Goal: Task Accomplishment & Management: Complete application form

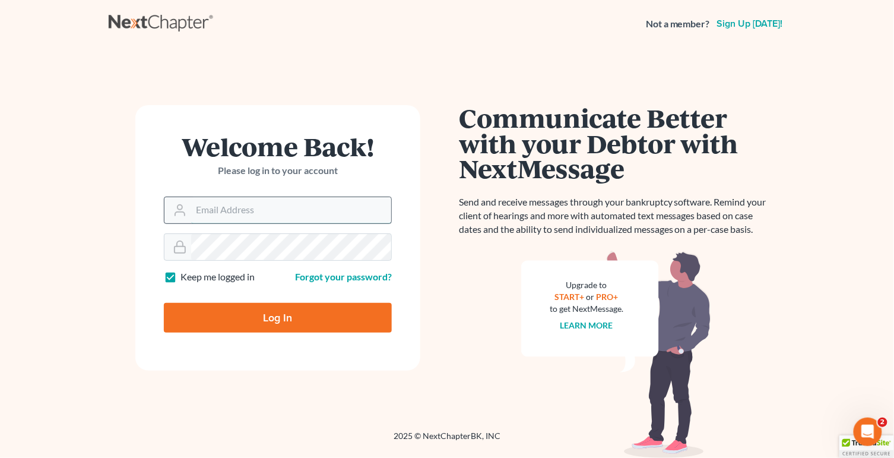
click at [269, 212] on input "Email Address" at bounding box center [291, 210] width 200 height 26
type input "[PERSON_NAME][EMAIL_ADDRESS][DOMAIN_NAME]"
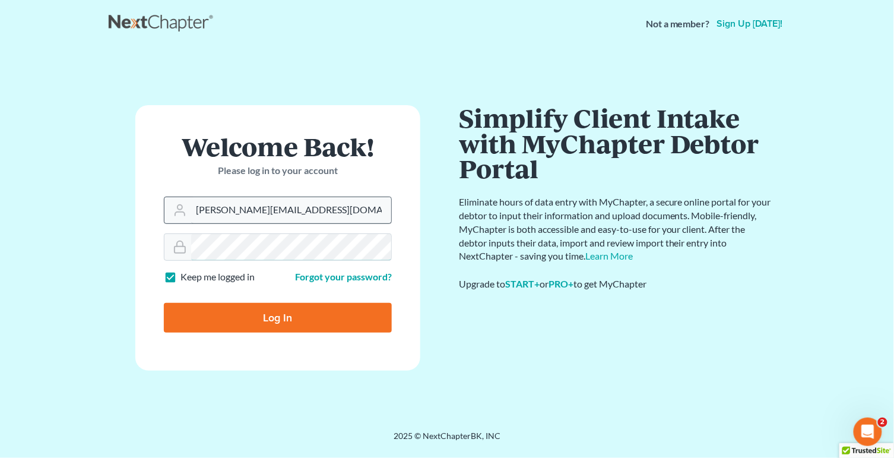
click at [164, 303] on input "Log In" at bounding box center [278, 318] width 228 height 30
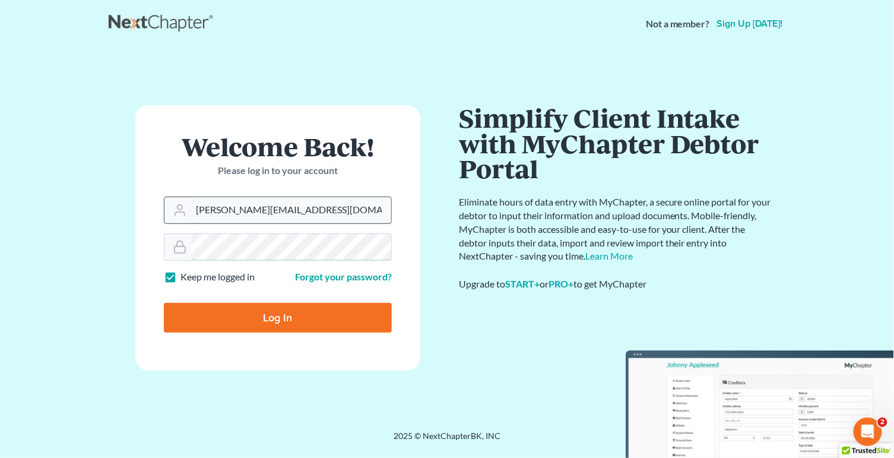
type input "Thinking..."
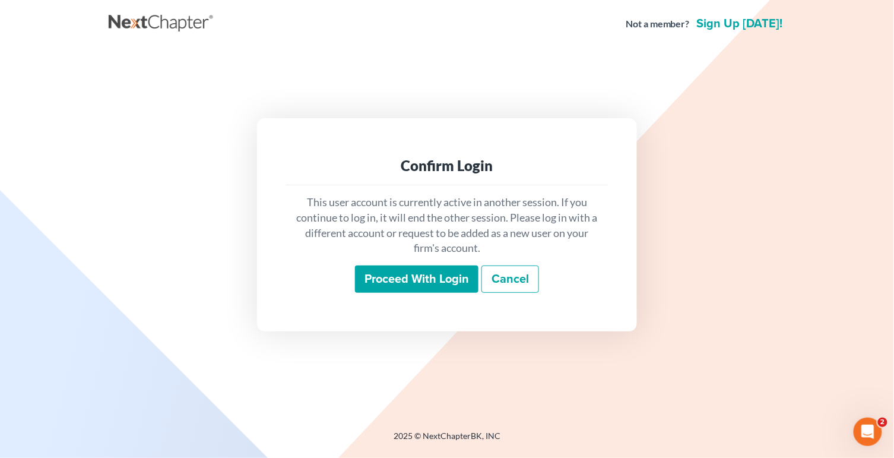
click at [440, 293] on div "This user account is currently active in another session. If you continue to lo…" at bounding box center [447, 243] width 323 height 117
click at [441, 283] on input "Proceed with login" at bounding box center [417, 278] width 124 height 27
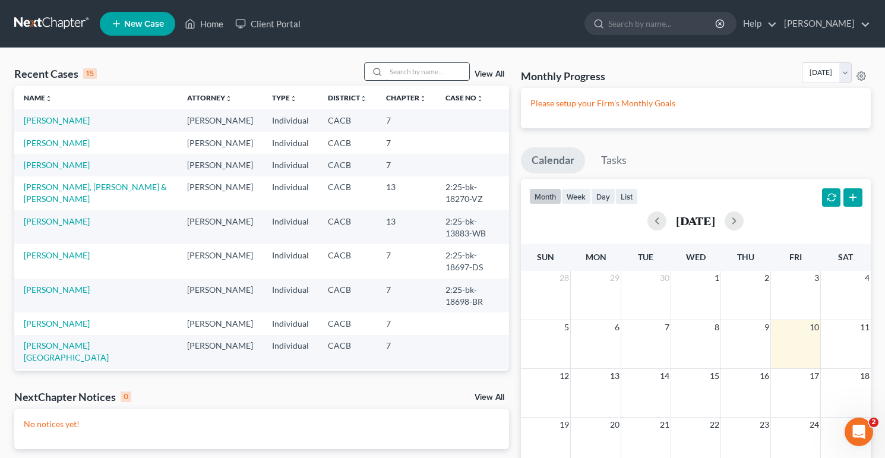
click at [398, 77] on input "search" at bounding box center [427, 71] width 83 height 17
type input "[PERSON_NAME]"
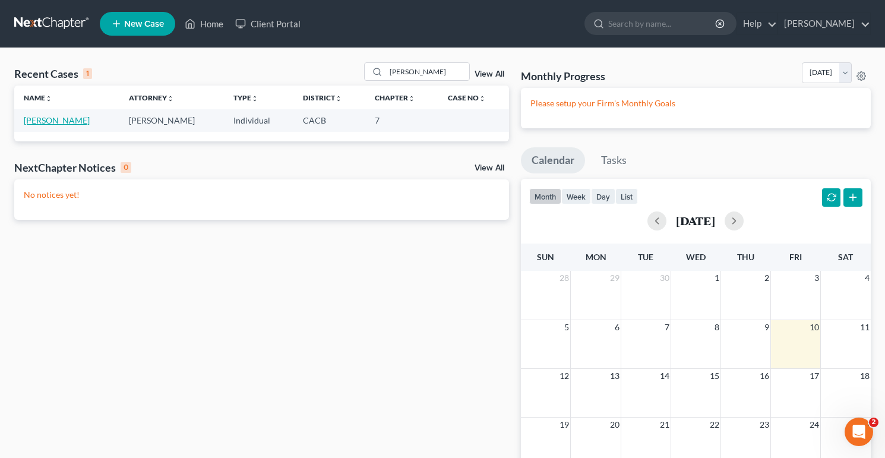
click at [55, 118] on link "[PERSON_NAME]" at bounding box center [57, 120] width 66 height 10
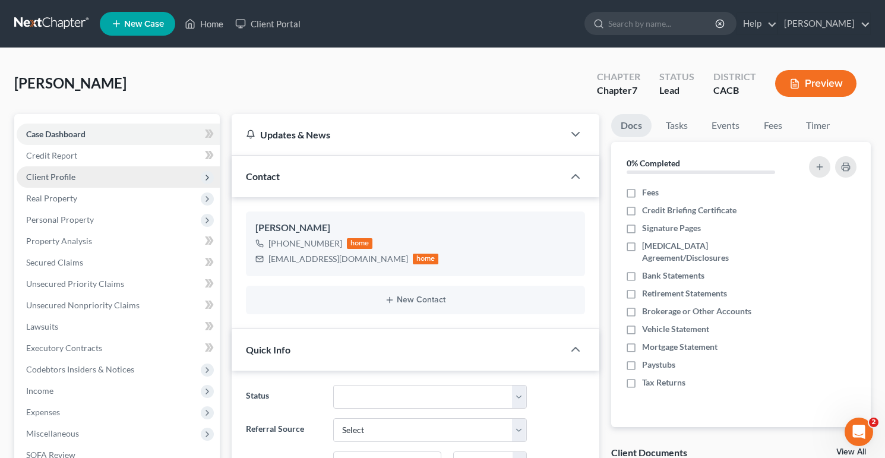
click at [67, 175] on span "Client Profile" at bounding box center [50, 177] width 49 height 10
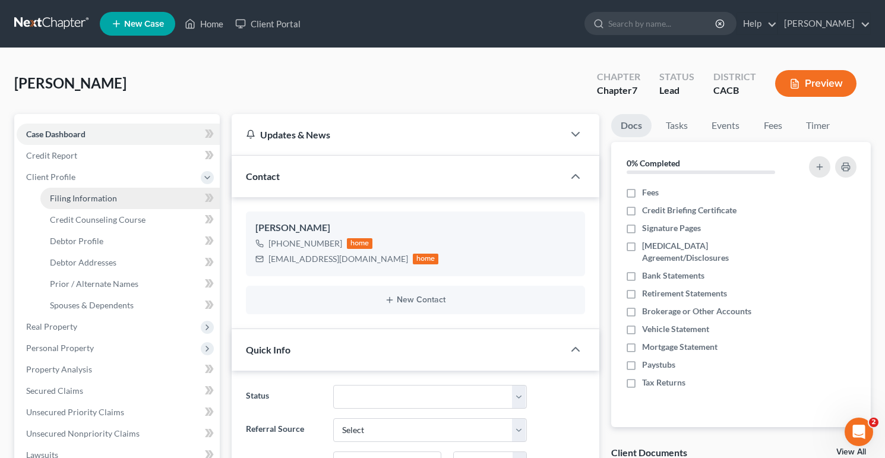
click at [74, 193] on span "Filing Information" at bounding box center [83, 198] width 67 height 10
select select "1"
select select "0"
select select "4"
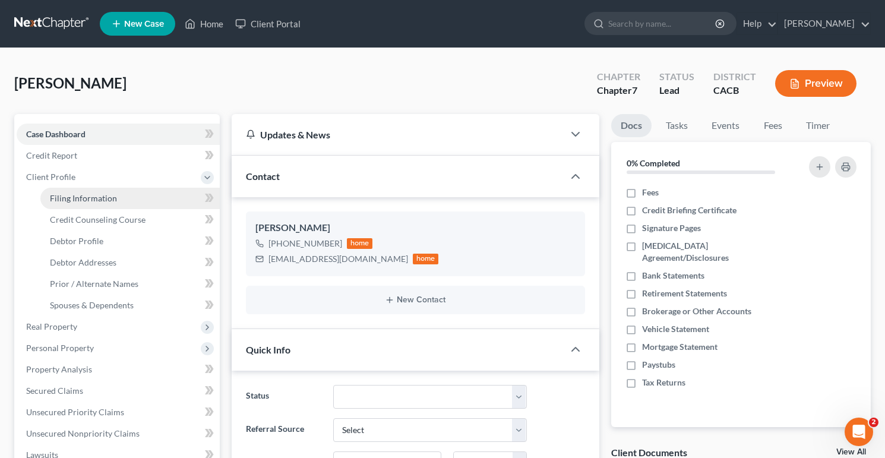
select select "0"
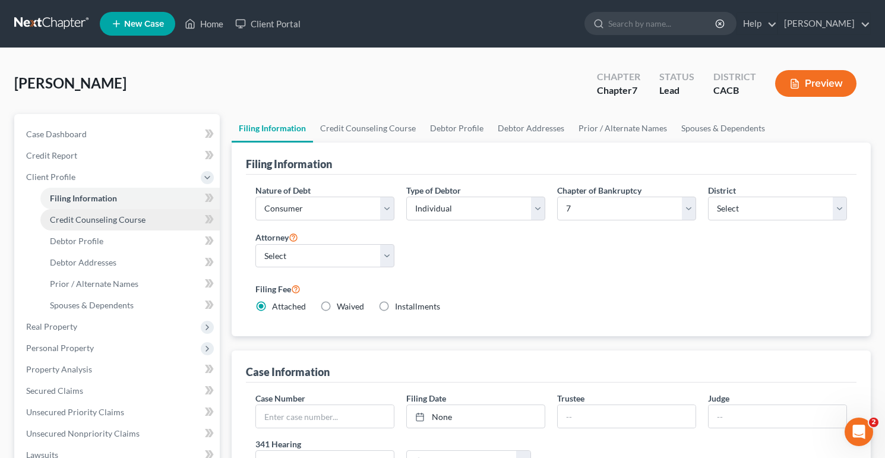
click at [143, 219] on span "Credit Counseling Course" at bounding box center [98, 219] width 96 height 10
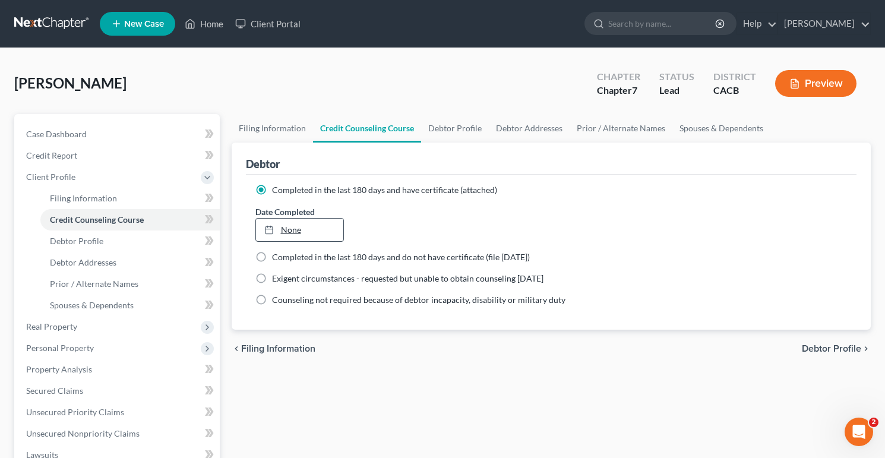
click at [293, 228] on link "None" at bounding box center [299, 230] width 87 height 23
type input "[DATE]"
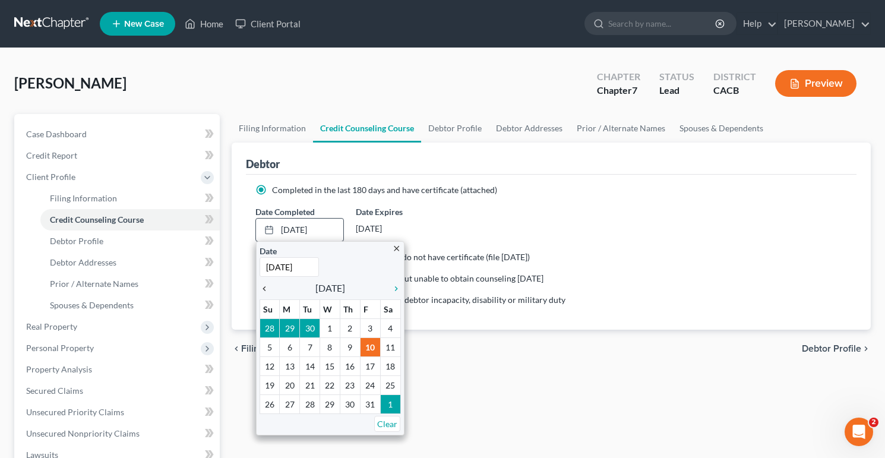
click at [265, 287] on icon "chevron_left" at bounding box center [266, 289] width 15 height 10
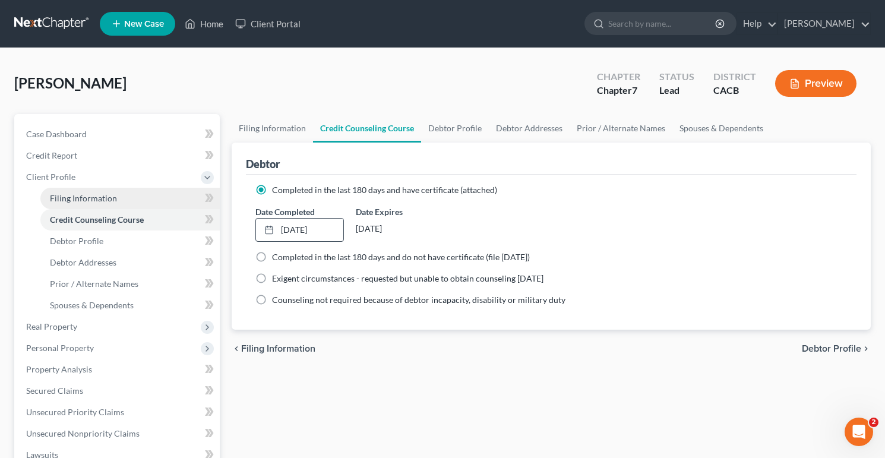
click at [74, 200] on span "Filing Information" at bounding box center [83, 198] width 67 height 10
select select "1"
select select "0"
select select "7"
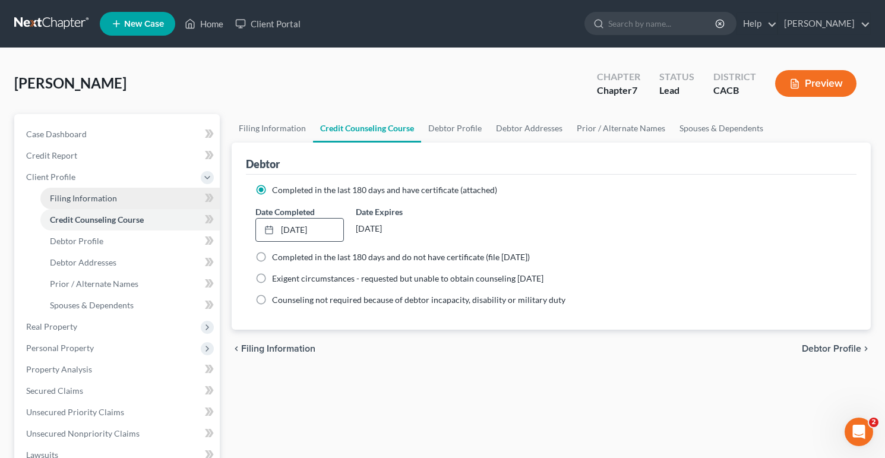
select select "0"
select select "4"
select select "0"
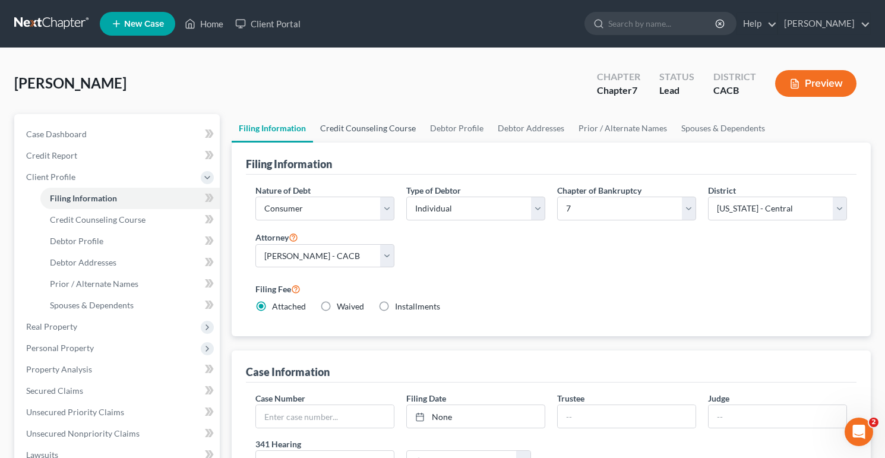
click at [410, 122] on link "Credit Counseling Course" at bounding box center [368, 128] width 110 height 29
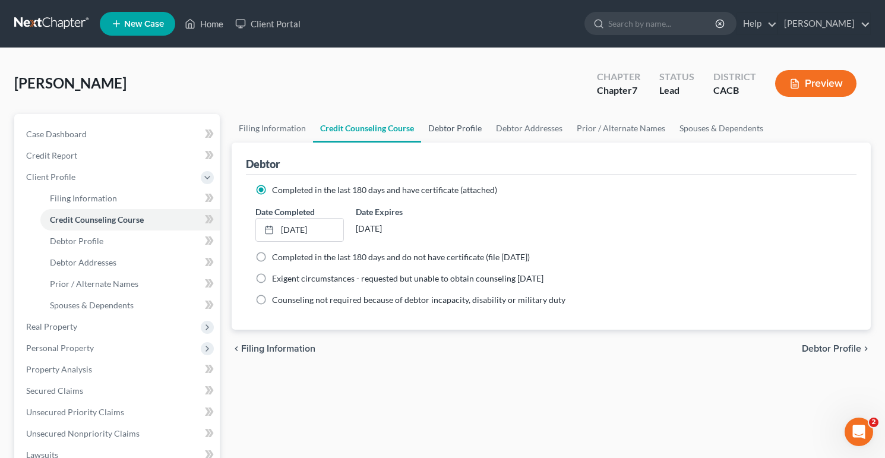
click at [454, 126] on link "Debtor Profile" at bounding box center [455, 128] width 68 height 29
select select "0"
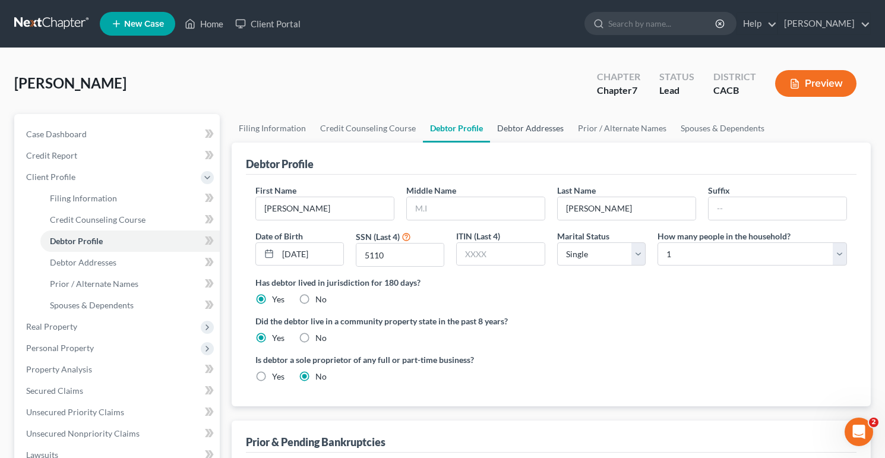
click at [498, 131] on link "Debtor Addresses" at bounding box center [530, 128] width 81 height 29
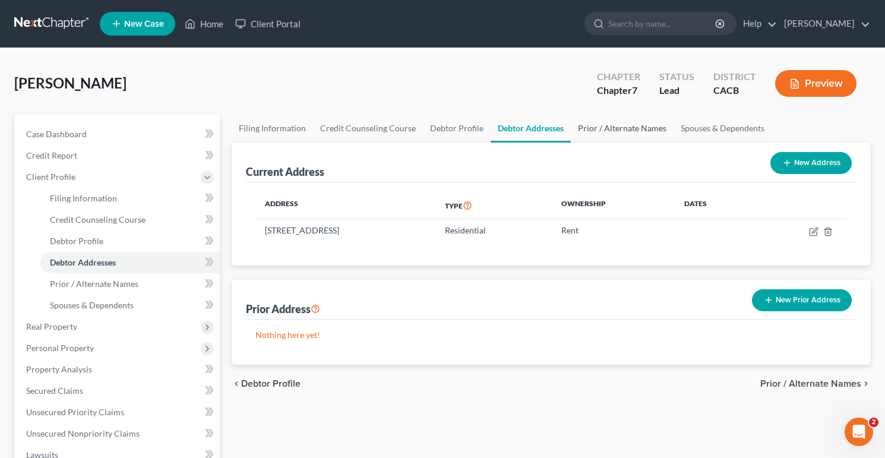
click at [588, 132] on link "Prior / Alternate Names" at bounding box center [622, 128] width 103 height 29
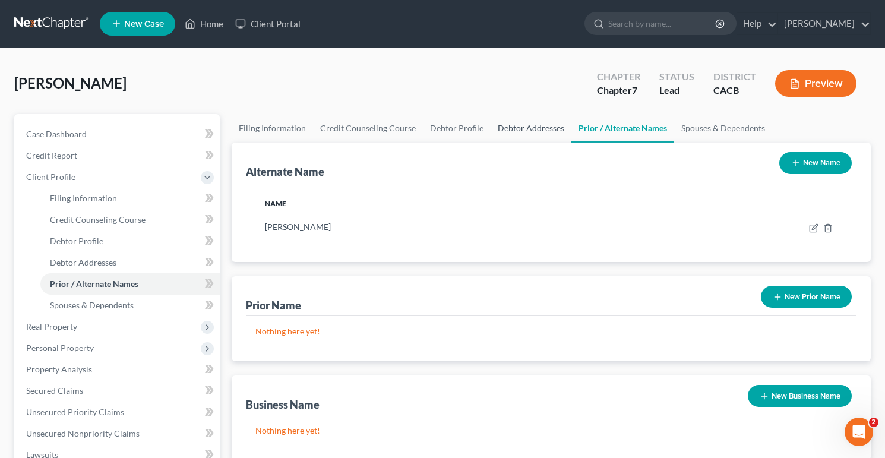
click at [509, 132] on link "Debtor Addresses" at bounding box center [530, 128] width 81 height 29
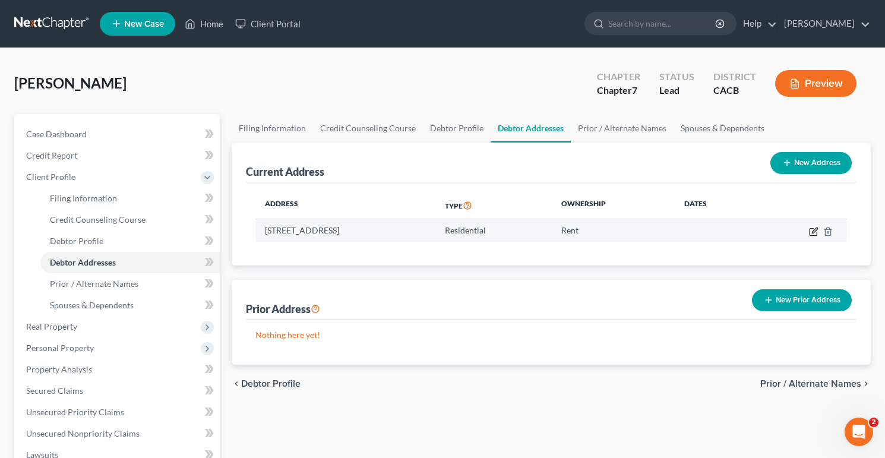
click at [812, 233] on icon "button" at bounding box center [814, 232] width 10 height 10
select select "4"
select select "0"
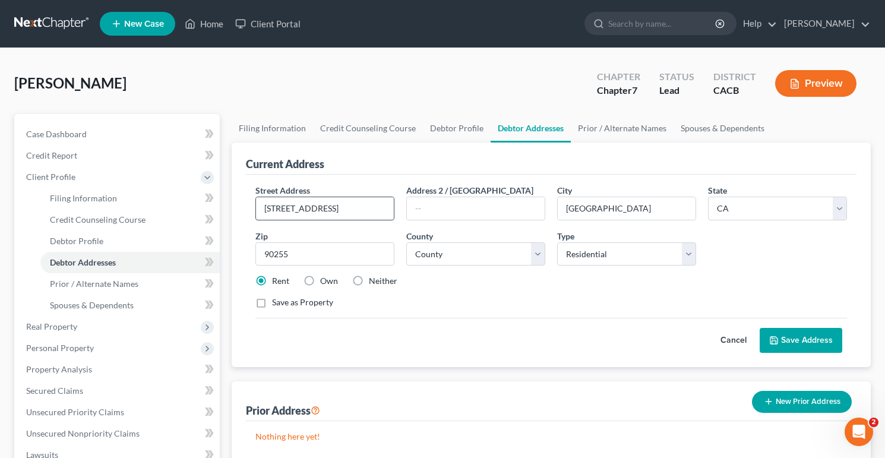
click at [323, 208] on input "[STREET_ADDRESS]" at bounding box center [325, 208] width 138 height 23
click at [386, 206] on input "[STREET_ADDRESS]" at bounding box center [325, 208] width 138 height 23
click at [349, 209] on input "[STREET_ADDRESS]" at bounding box center [325, 208] width 138 height 23
type input "[STREET_ADDRESS]"
click at [809, 346] on button "Save Address" at bounding box center [800, 340] width 83 height 25
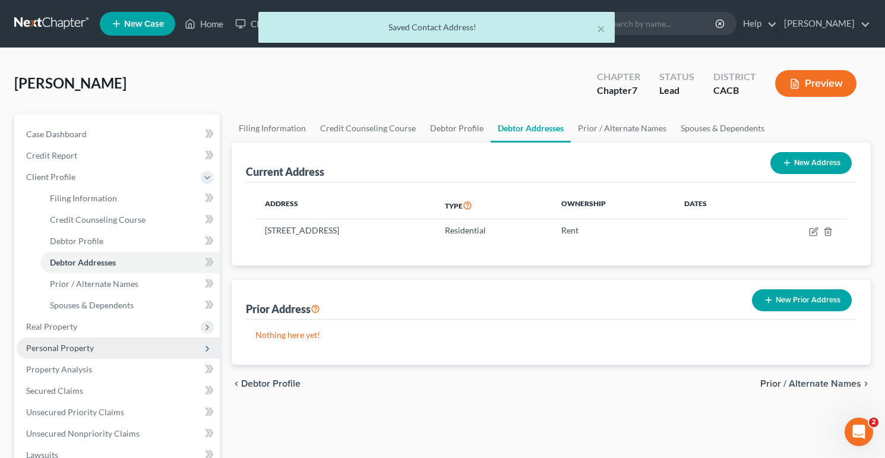
click at [94, 346] on span "Personal Property" at bounding box center [118, 347] width 203 height 21
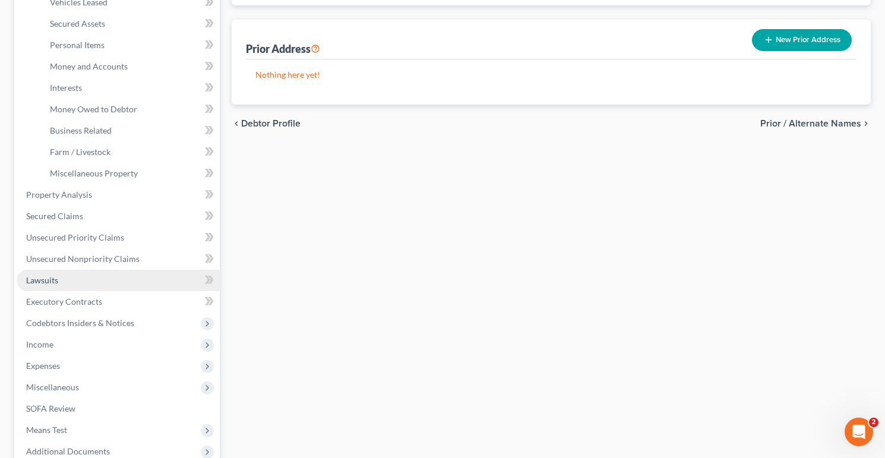
scroll to position [264, 0]
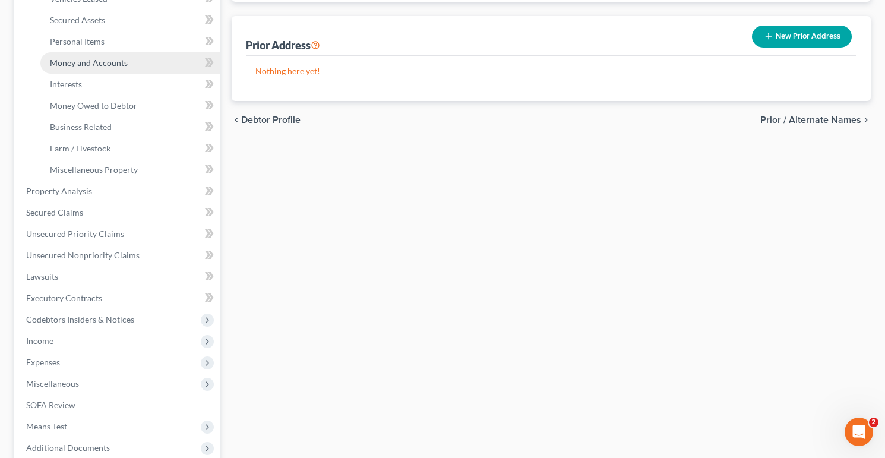
click at [101, 55] on link "Money and Accounts" at bounding box center [129, 62] width 179 height 21
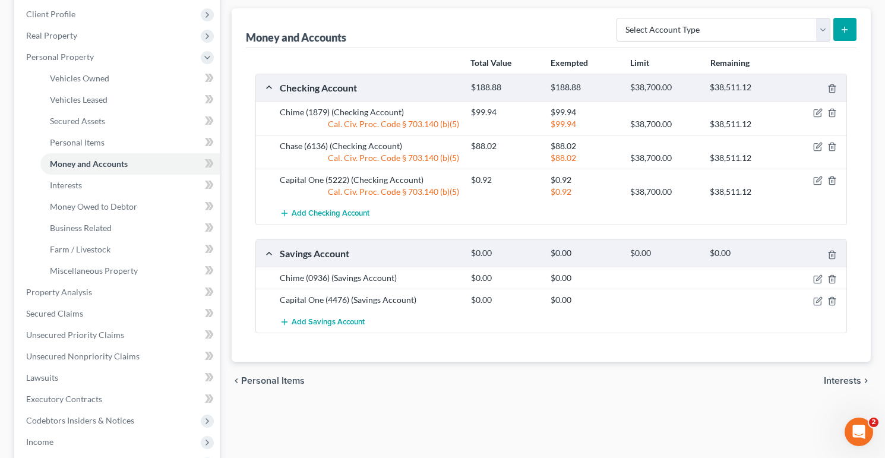
scroll to position [132, 0]
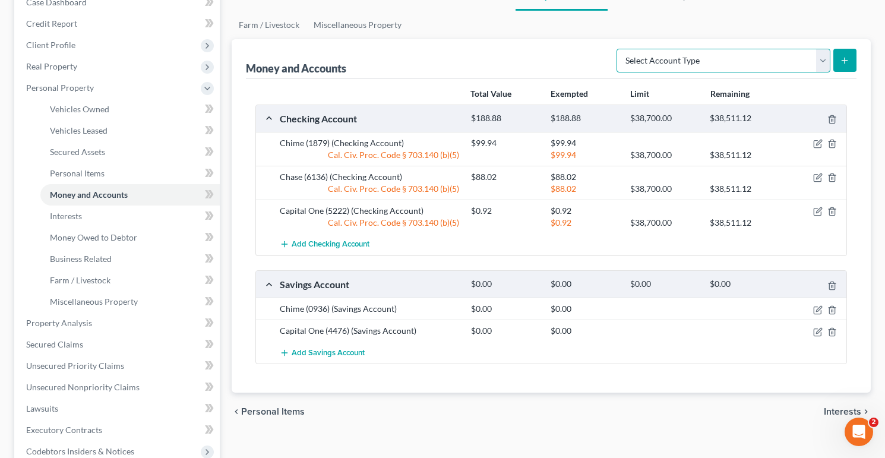
click at [762, 61] on select "Select Account Type Brokerage Cash on Hand Certificates of Deposit Checking Acc…" at bounding box center [723, 61] width 214 height 24
select select "checking"
click at [619, 49] on select "Select Account Type Brokerage Cash on Hand Certificates of Deposit Checking Acc…" at bounding box center [723, 61] width 214 height 24
drag, startPoint x: 280, startPoint y: 330, endPoint x: 397, endPoint y: 330, distance: 117.0
click at [397, 330] on div "Capital One (4476) (Savings Account)" at bounding box center [369, 331] width 191 height 12
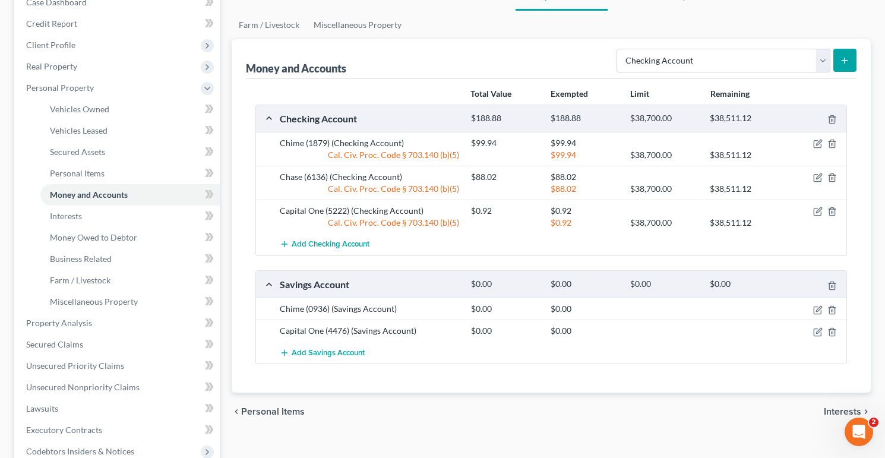
click at [463, 355] on div "Add Savings Account" at bounding box center [561, 352] width 574 height 22
drag, startPoint x: 453, startPoint y: 353, endPoint x: 443, endPoint y: 347, distance: 12.0
drag, startPoint x: 443, startPoint y: 347, endPoint x: 411, endPoint y: 369, distance: 38.9
click at [411, 369] on div "Total Value Exempted Limit Remaining Checking Account $188.88 $188.88 $38,700.0…" at bounding box center [551, 236] width 611 height 314
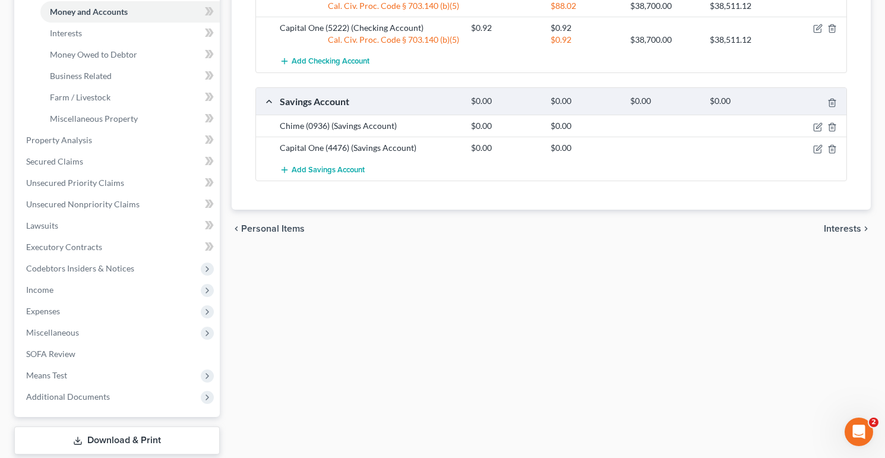
scroll to position [330, 0]
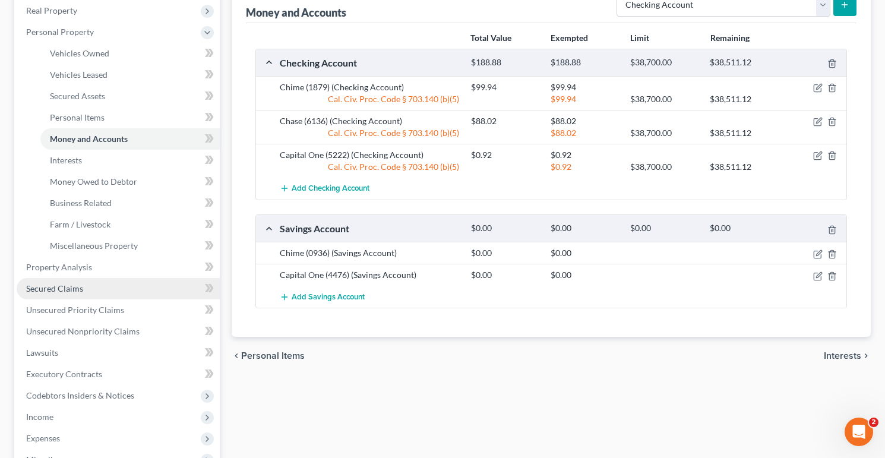
click at [67, 296] on link "Secured Claims" at bounding box center [118, 288] width 203 height 21
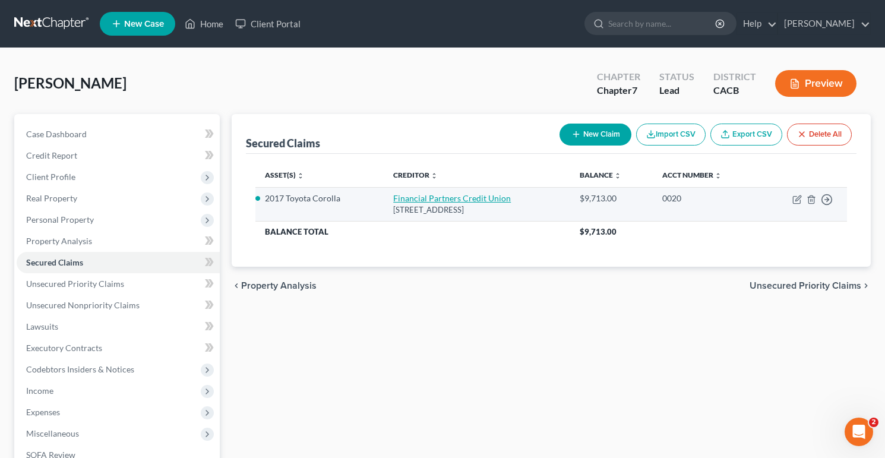
drag, startPoint x: 455, startPoint y: 188, endPoint x: 454, endPoint y: 198, distance: 9.7
click at [455, 188] on td "Financial Partners Credit Union [STREET_ADDRESS]" at bounding box center [477, 204] width 186 height 34
click at [454, 198] on link "Financial Partners Credit Union" at bounding box center [452, 198] width 118 height 10
select select "4"
select select "0"
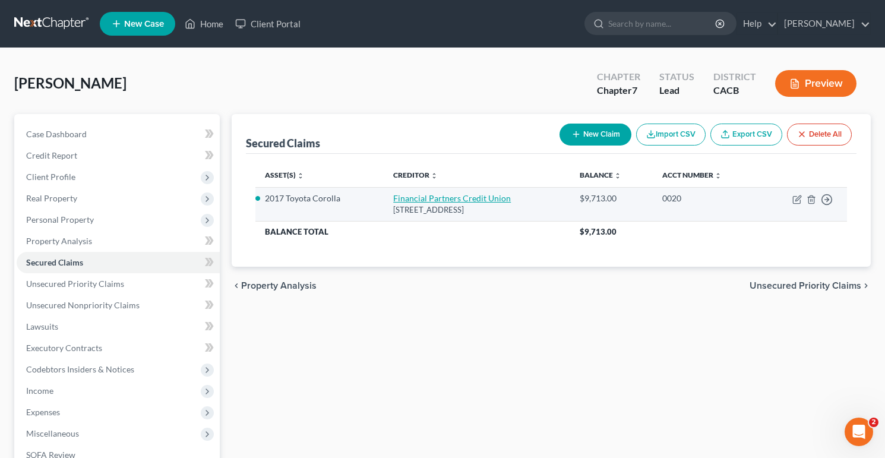
select select "7"
select select "0"
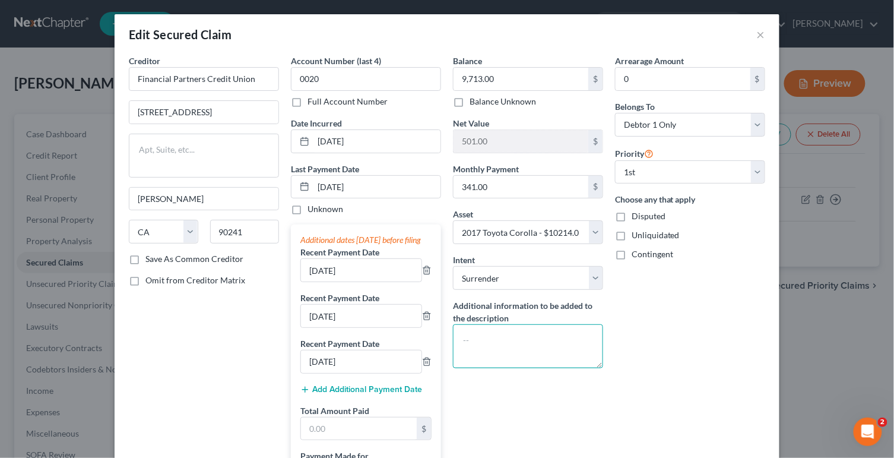
click at [524, 352] on textarea at bounding box center [528, 346] width 150 height 44
type textarea "Purchase Agreement re 2017 Toyota Corolla"
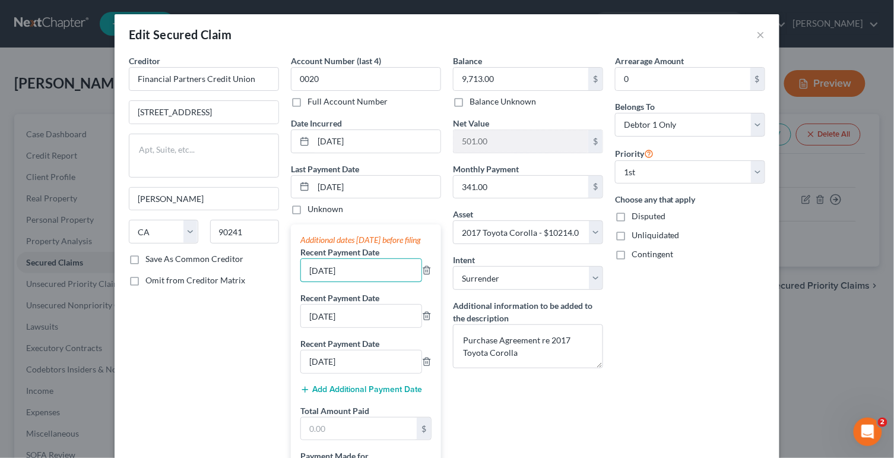
drag, startPoint x: 322, startPoint y: 282, endPoint x: 278, endPoint y: 277, distance: 44.3
click at [272, 281] on div "Creditor * Financial Partners Credit Union [STREET_ADDRESS][PERSON_NAME] [US_ST…" at bounding box center [447, 338] width 648 height 567
type input "[DATE]"
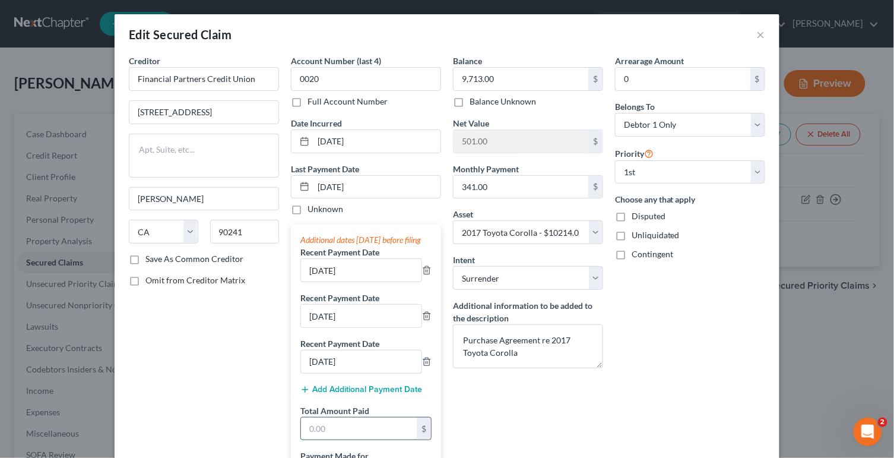
click at [365, 439] on input "text" at bounding box center [359, 428] width 116 height 23
type input "1,023"
drag, startPoint x: 381, startPoint y: 140, endPoint x: 193, endPoint y: 131, distance: 187.8
click at [186, 135] on div "Creditor * Financial Partners Credit Union [STREET_ADDRESS][PERSON_NAME] [US_ST…" at bounding box center [447, 338] width 648 height 567
type input "2023"
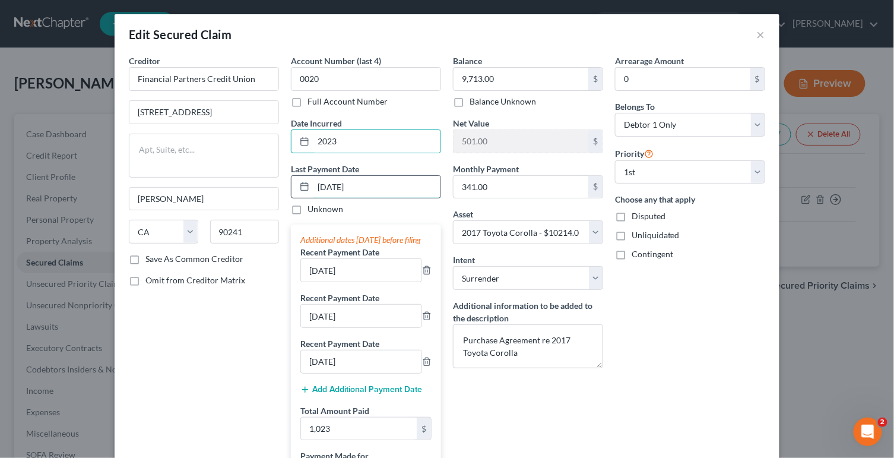
click at [321, 186] on input "[DATE]" at bounding box center [377, 187] width 127 height 23
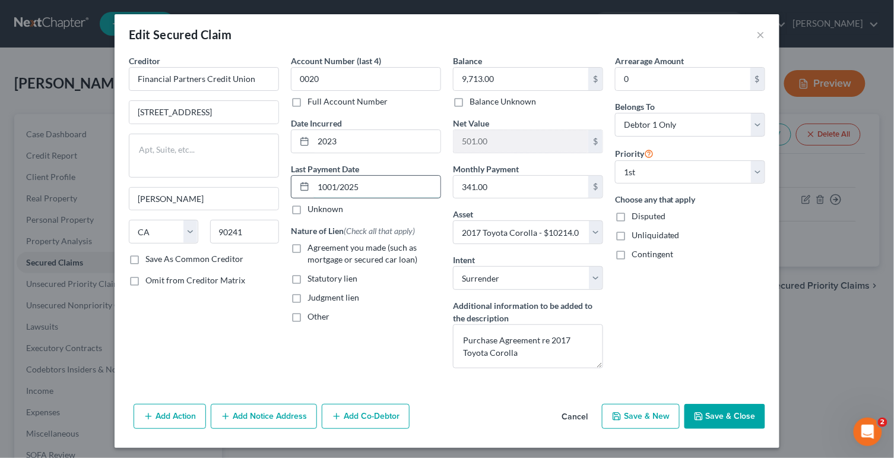
type input "[DATE]"
select select "0"
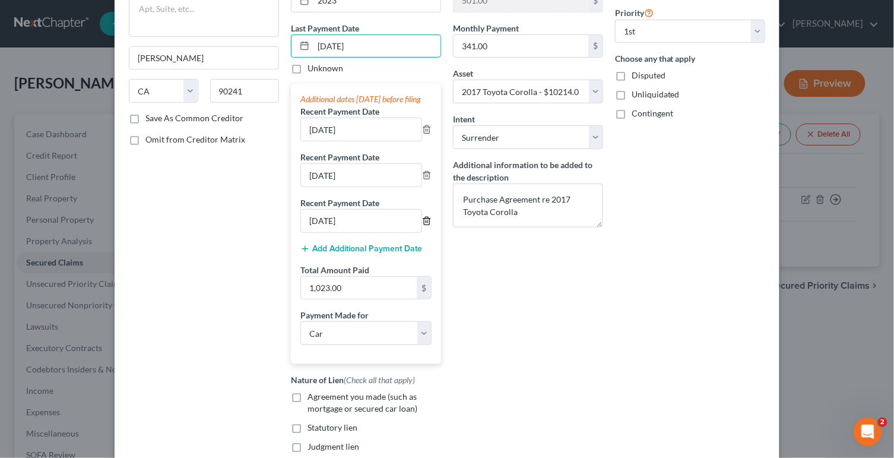
scroll to position [128, 0]
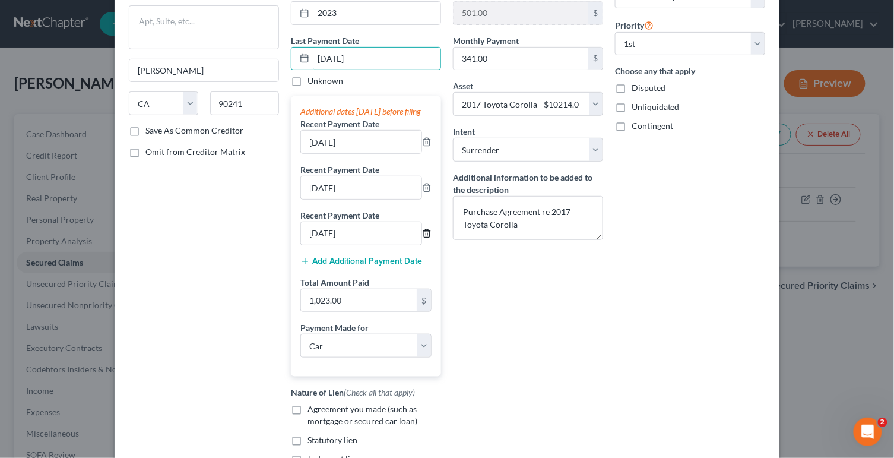
type input "[DATE]"
click at [426, 238] on icon "button" at bounding box center [427, 234] width 10 height 10
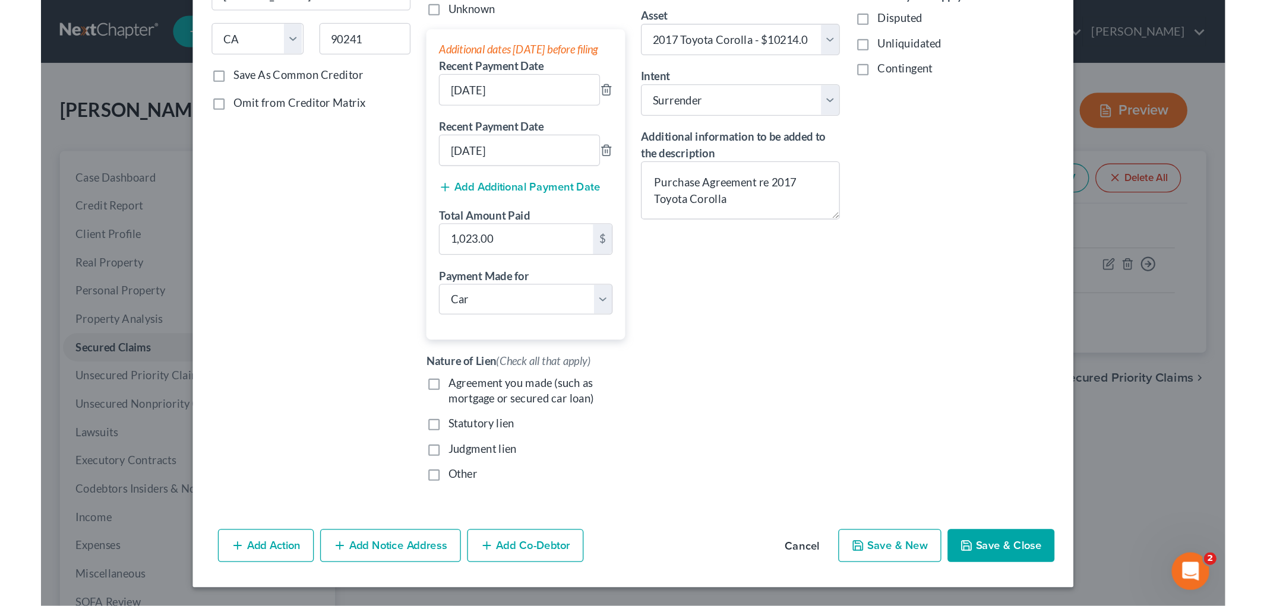
scroll to position [215, 0]
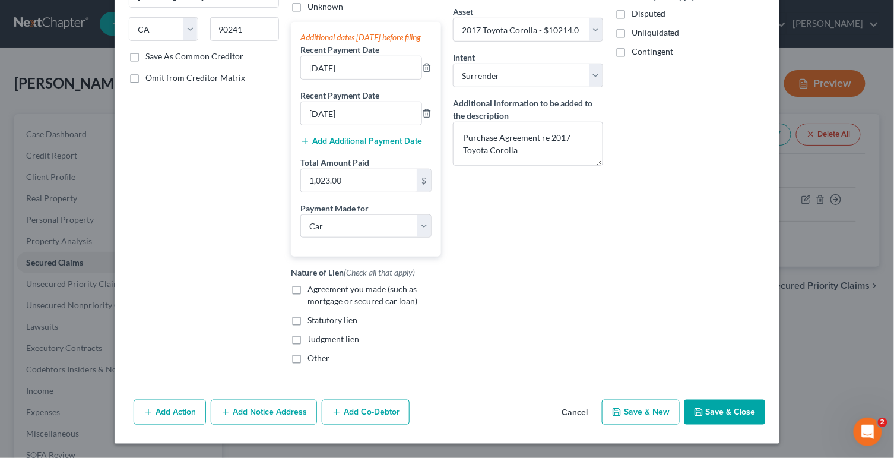
click at [734, 413] on button "Save & Close" at bounding box center [725, 412] width 81 height 25
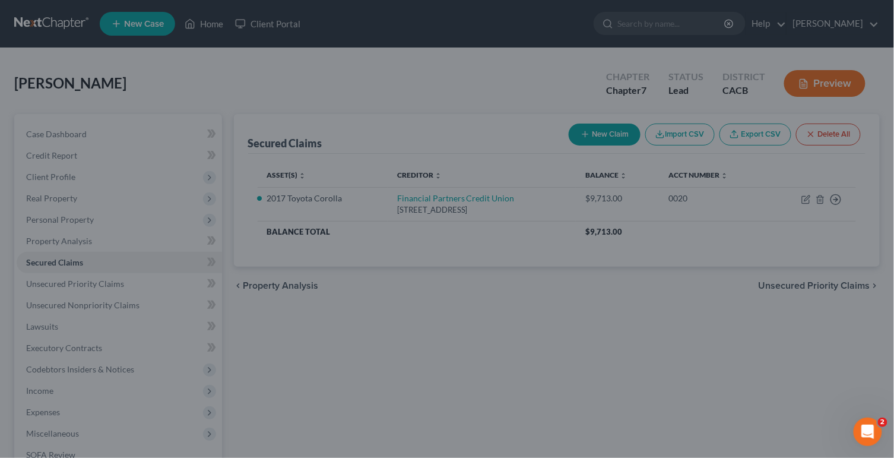
select select "7"
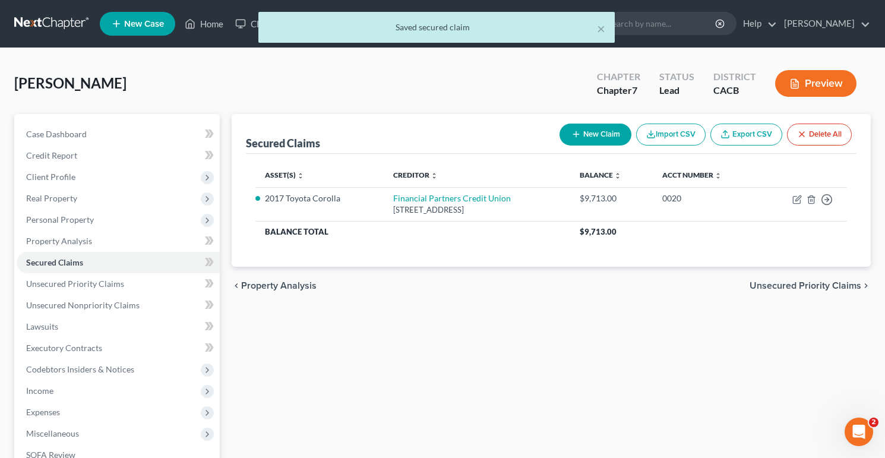
click at [818, 91] on button "Preview" at bounding box center [815, 83] width 81 height 27
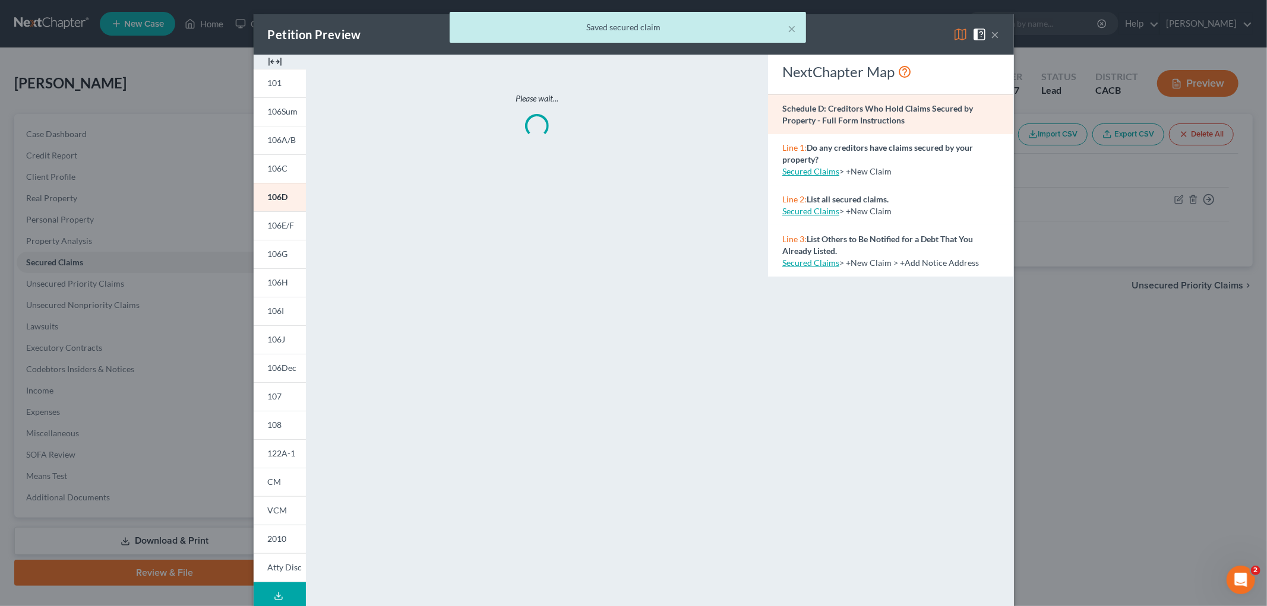
click at [894, 36] on div "× Saved secured claim" at bounding box center [627, 30] width 1267 height 37
click at [894, 34] on div "× Saved secured claim" at bounding box center [627, 30] width 1267 height 37
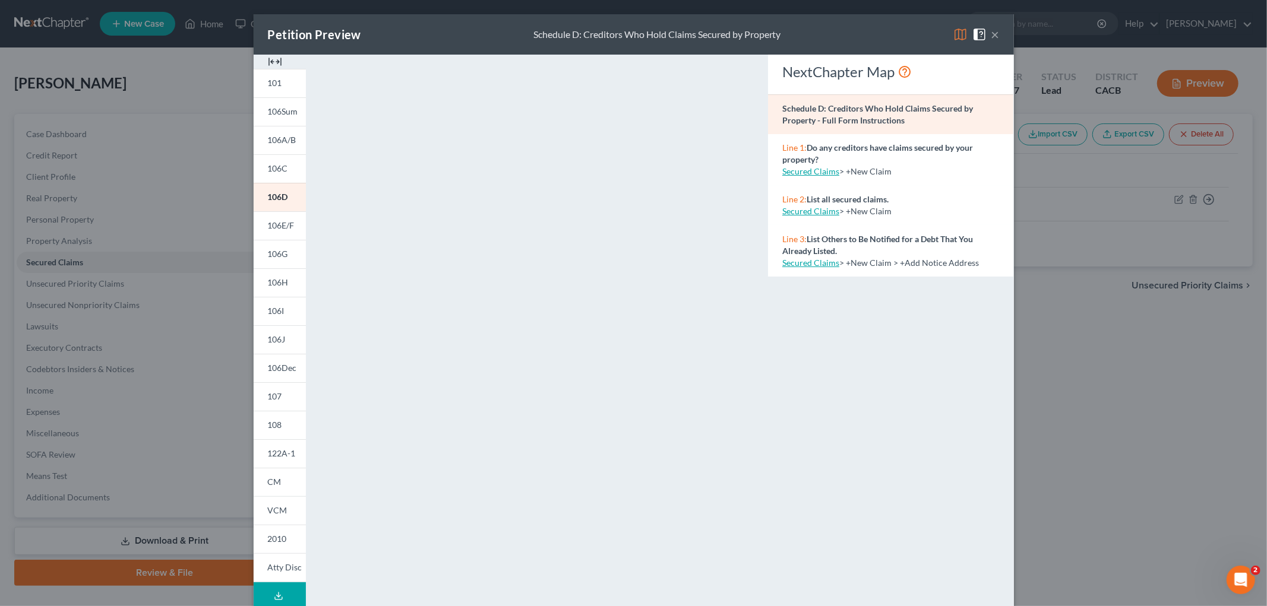
click at [894, 34] on img at bounding box center [960, 34] width 14 height 14
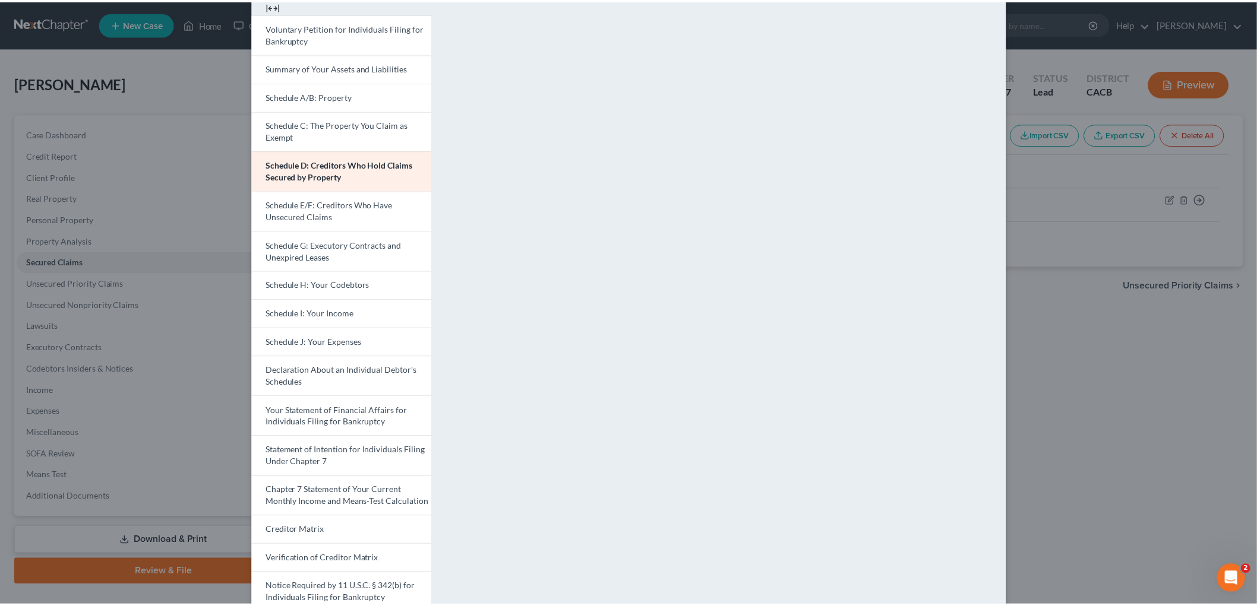
scroll to position [143, 0]
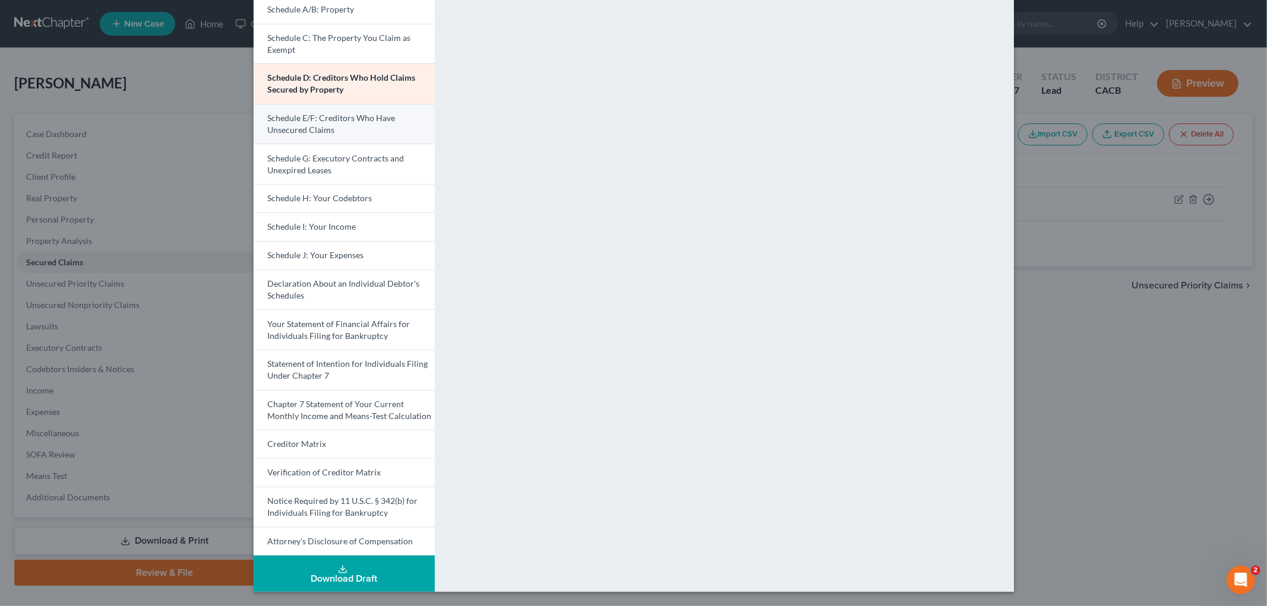
click at [369, 110] on link "Schedule E/F: Creditors Who Have Unsecured Claims" at bounding box center [344, 124] width 181 height 40
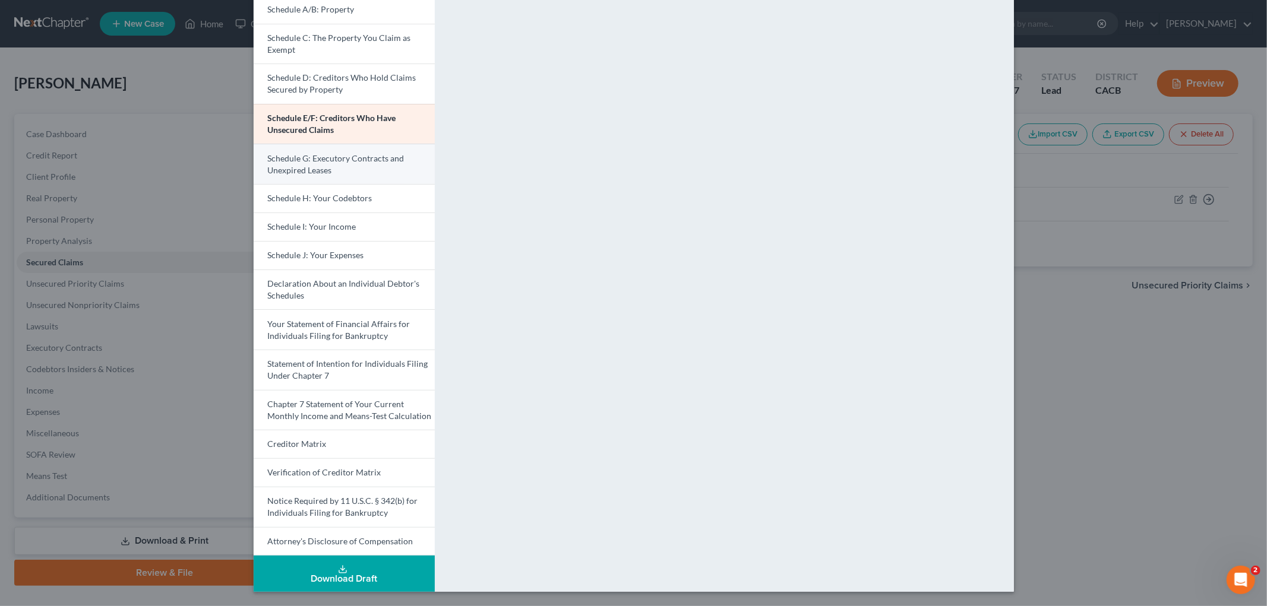
click at [352, 152] on link "Schedule G: Executory Contracts and Unexpired Leases" at bounding box center [344, 164] width 181 height 40
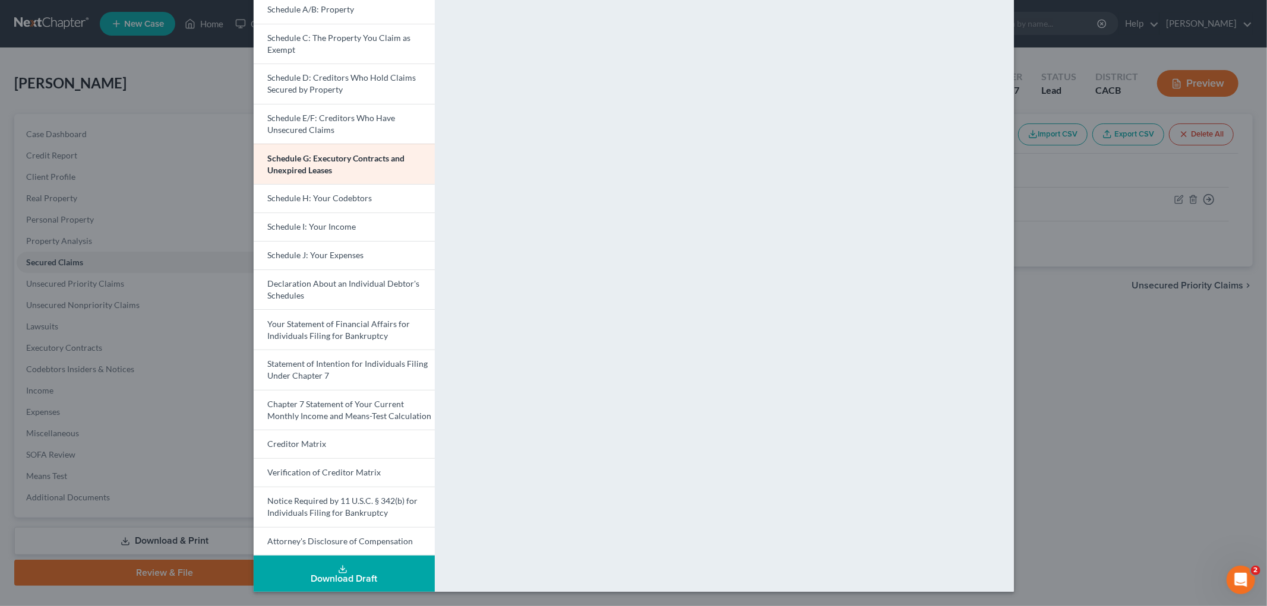
click at [359, 127] on link "Schedule E/F: Creditors Who Have Unsecured Claims" at bounding box center [344, 124] width 181 height 40
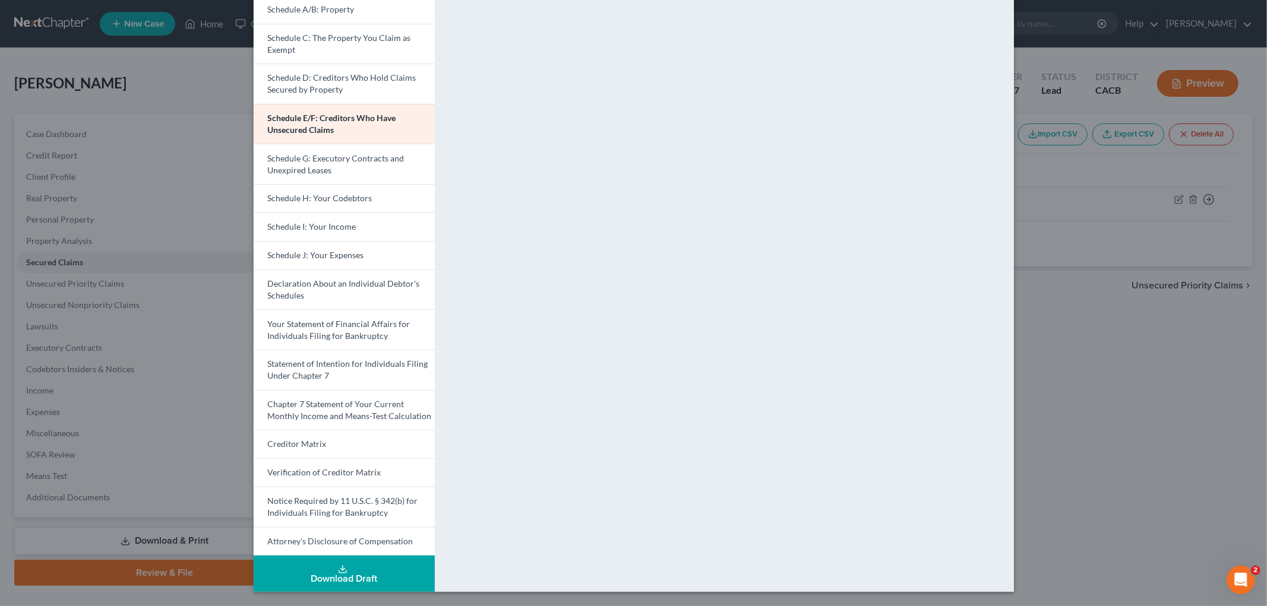
drag, startPoint x: 1005, startPoint y: 393, endPoint x: 968, endPoint y: 377, distance: 40.5
click at [894, 392] on div "Please wait..." at bounding box center [730, 252] width 579 height 680
drag, startPoint x: 1084, startPoint y: 376, endPoint x: 1026, endPoint y: 377, distance: 58.2
click at [894, 377] on div "Petition Preview Schedule E/F: Creditors Who Have Unsecured Claims × Voluntary …" at bounding box center [633, 303] width 1267 height 606
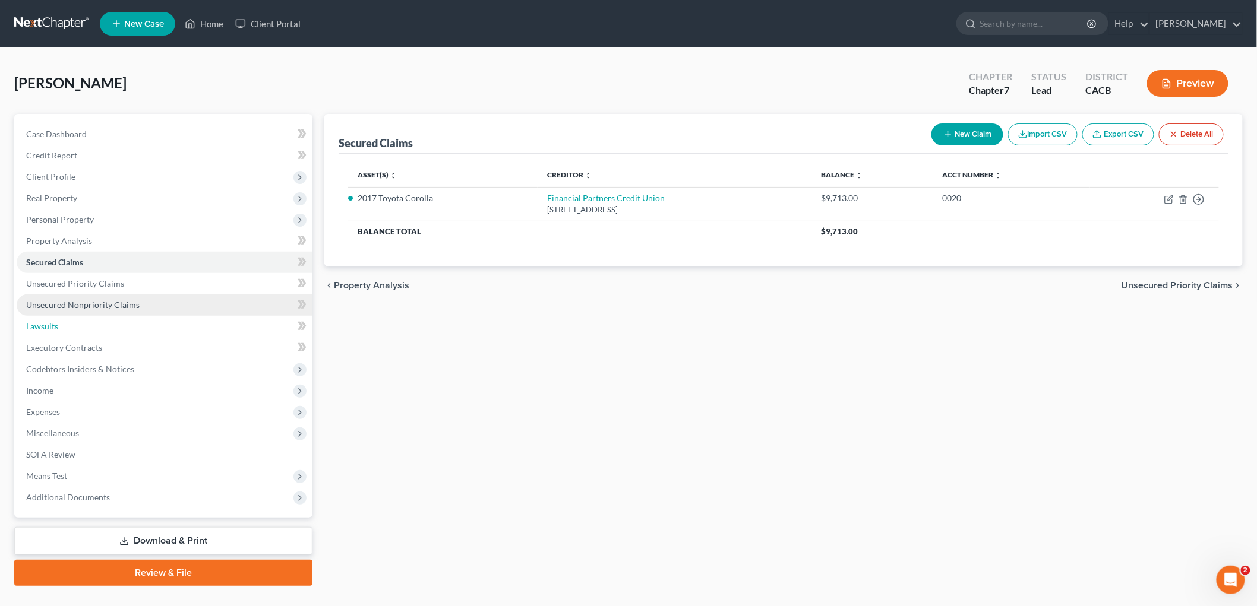
drag, startPoint x: 58, startPoint y: 317, endPoint x: 65, endPoint y: 311, distance: 9.4
click at [60, 316] on link "Lawsuits" at bounding box center [165, 326] width 296 height 21
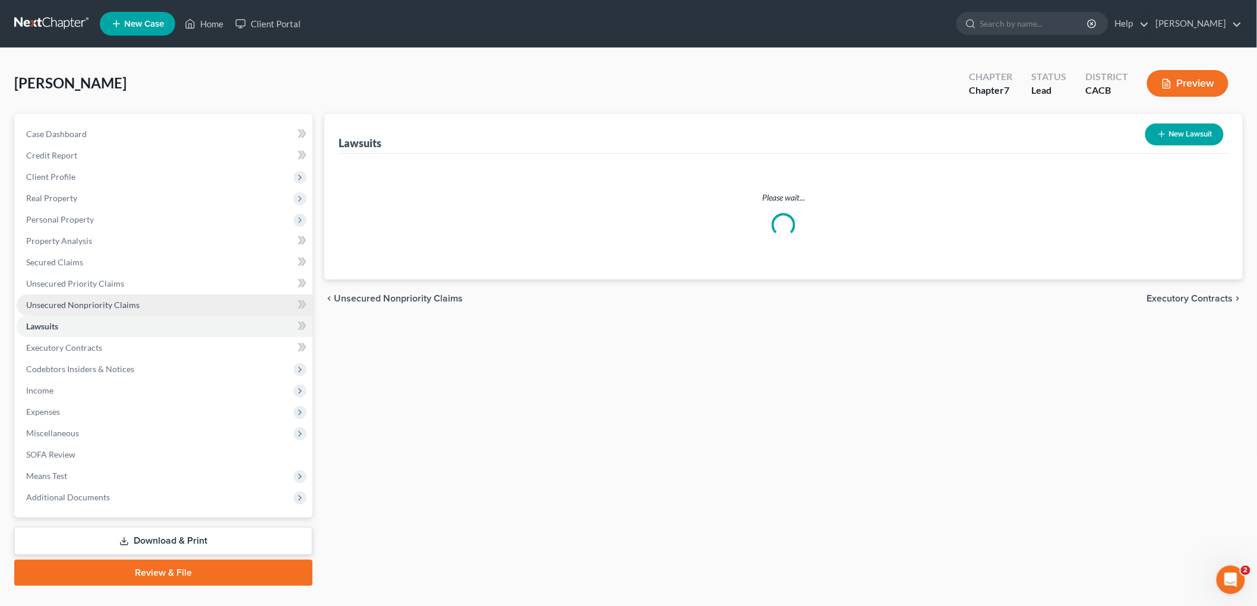
click at [69, 304] on span "Unsecured Nonpriority Claims" at bounding box center [82, 305] width 113 height 10
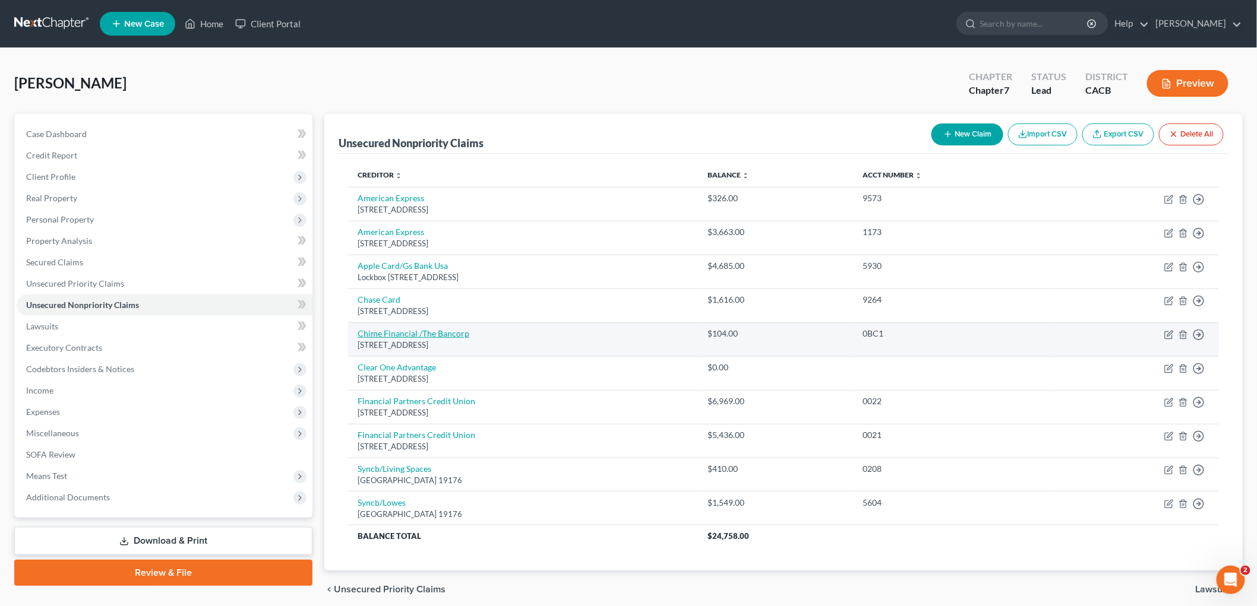
click at [389, 335] on link "Chime Financial /The Bancorp" at bounding box center [413, 333] width 112 height 10
select select "7"
select select "2"
select select "0"
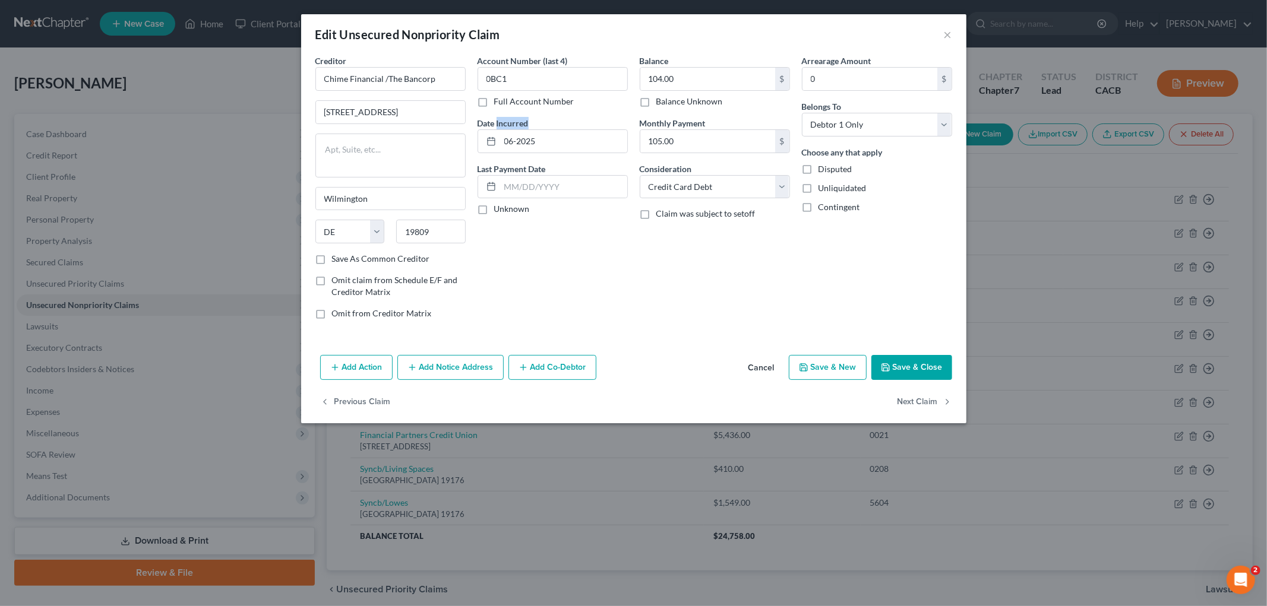
drag, startPoint x: 561, startPoint y: 131, endPoint x: 501, endPoint y: 128, distance: 60.1
click at [496, 128] on div "Date Incurred 06-2025" at bounding box center [552, 135] width 150 height 36
click at [588, 143] on input "06-2025" at bounding box center [563, 141] width 127 height 23
drag, startPoint x: 574, startPoint y: 143, endPoint x: 486, endPoint y: 128, distance: 89.1
click at [437, 132] on div "Creditor * Chime Financial /The Bancorp [STREET_ADDRESS] [US_STATE] AK AR AZ CA…" at bounding box center [633, 192] width 648 height 274
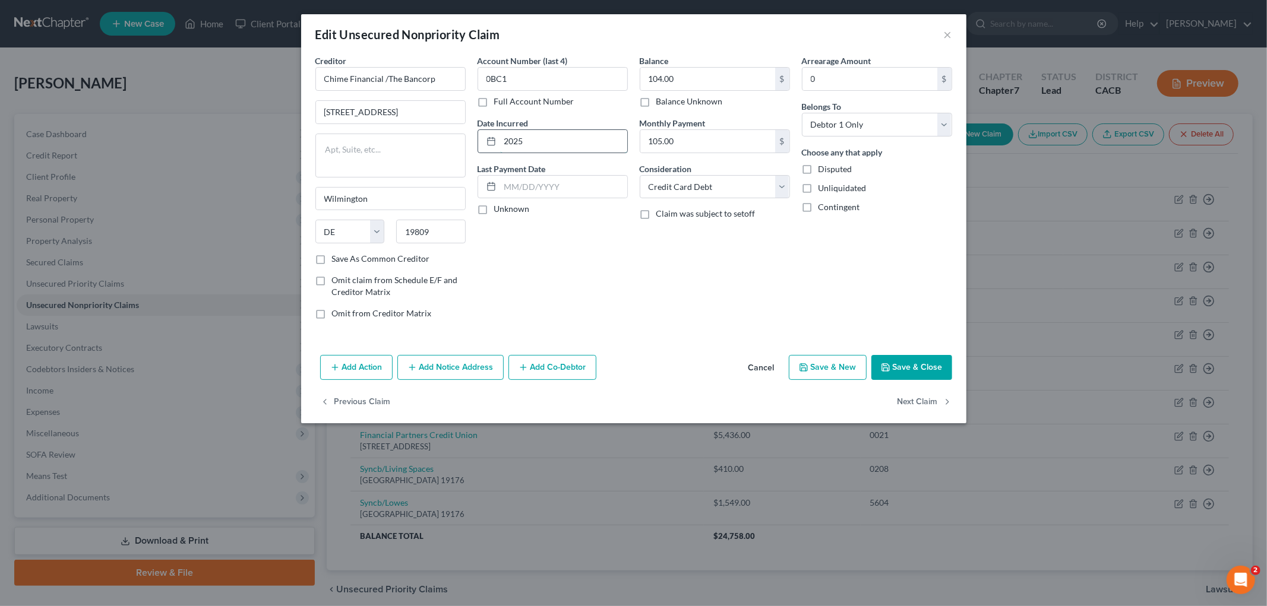
drag, startPoint x: 553, startPoint y: 147, endPoint x: 499, endPoint y: 140, distance: 54.6
click at [480, 131] on div "2025" at bounding box center [552, 141] width 150 height 24
type input "06-2025"
drag, startPoint x: 395, startPoint y: 106, endPoint x: 390, endPoint y: 110, distance: 7.2
click at [392, 107] on input "[STREET_ADDRESS]" at bounding box center [390, 112] width 149 height 23
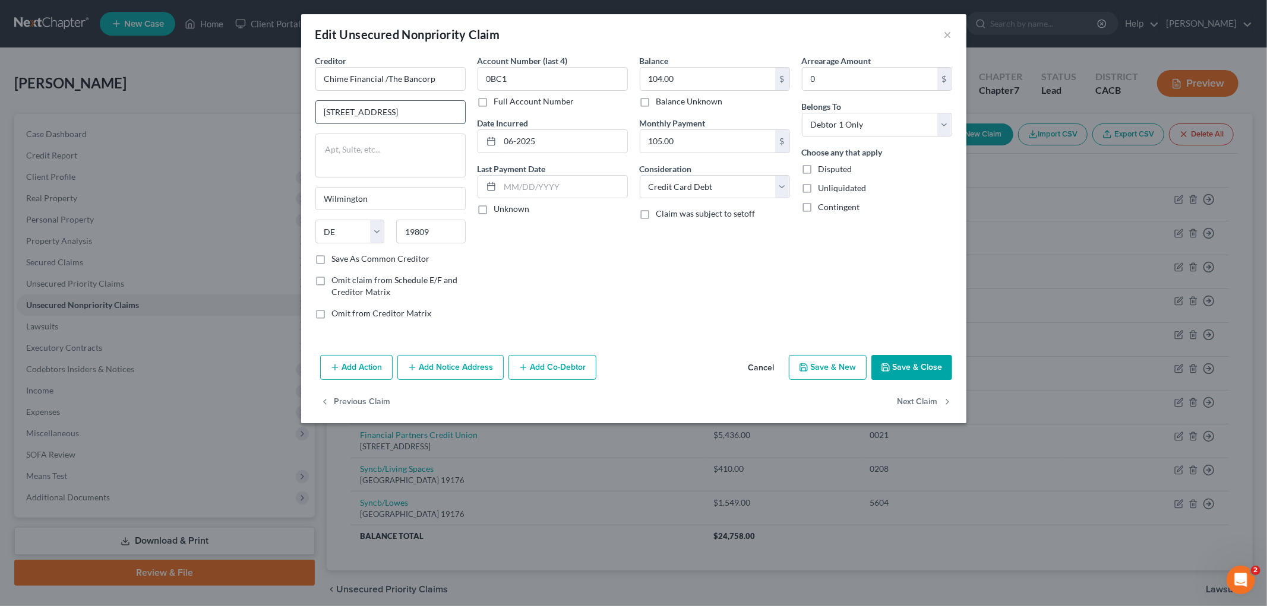
click at [390, 110] on input "[STREET_ADDRESS]" at bounding box center [390, 112] width 149 height 23
type input "[STREET_ADDRESS]"
click at [894, 380] on div "Add Action Add Notice Address Add Co-Debtor Cancel Save & New Save & Close" at bounding box center [633, 369] width 665 height 39
click at [894, 371] on button "Save & Close" at bounding box center [911, 367] width 81 height 25
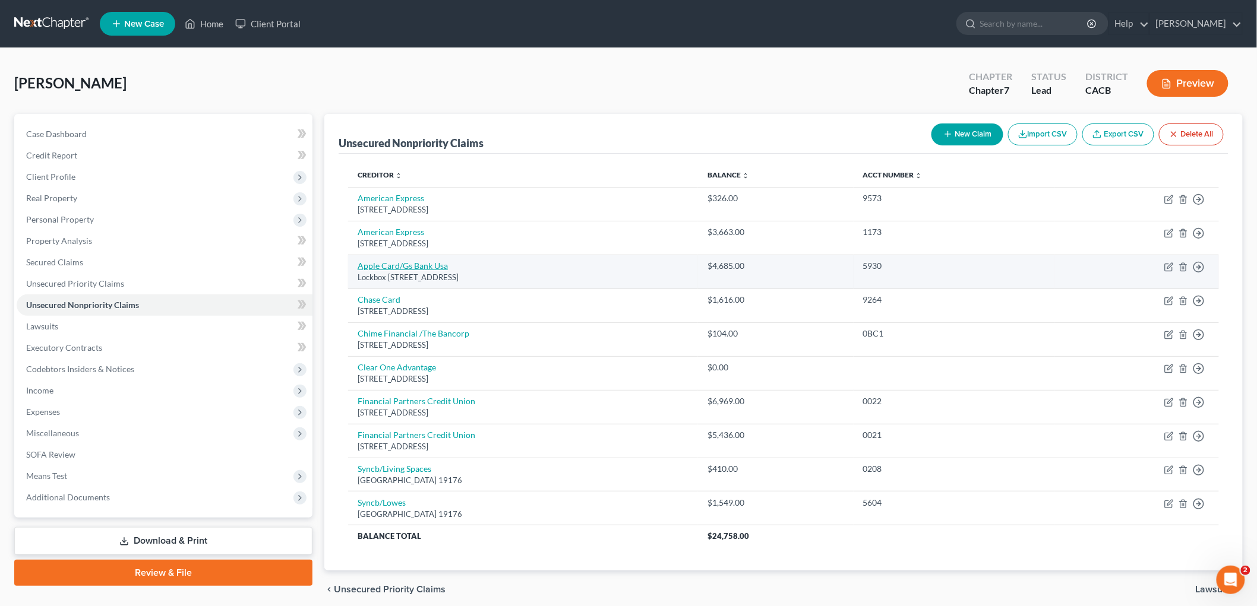
click at [384, 264] on link "Apple Card/Gs Bank Usa" at bounding box center [402, 266] width 90 height 10
select select "39"
select select "2"
select select "0"
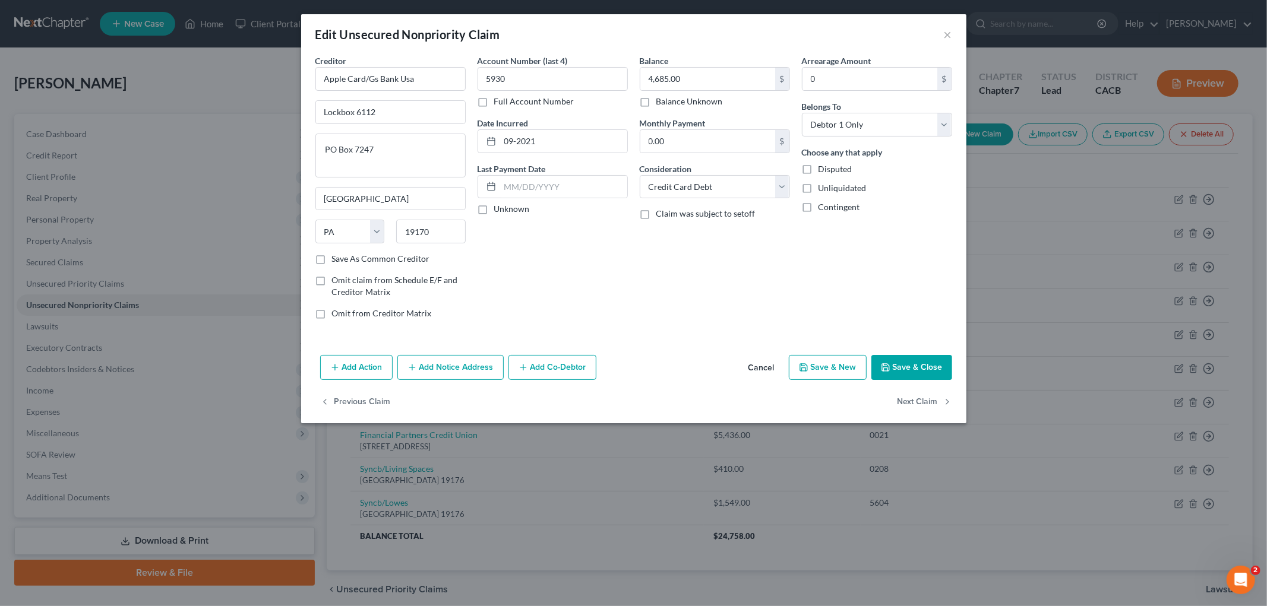
click at [894, 358] on button "Save & Close" at bounding box center [911, 367] width 81 height 25
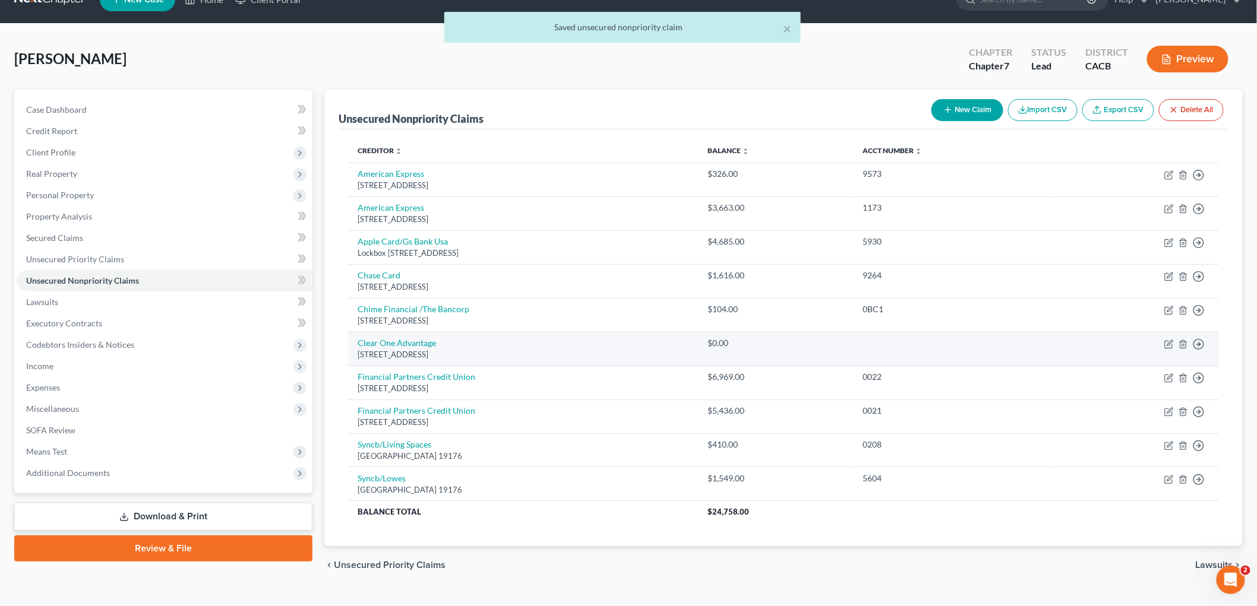
scroll to position [48, 0]
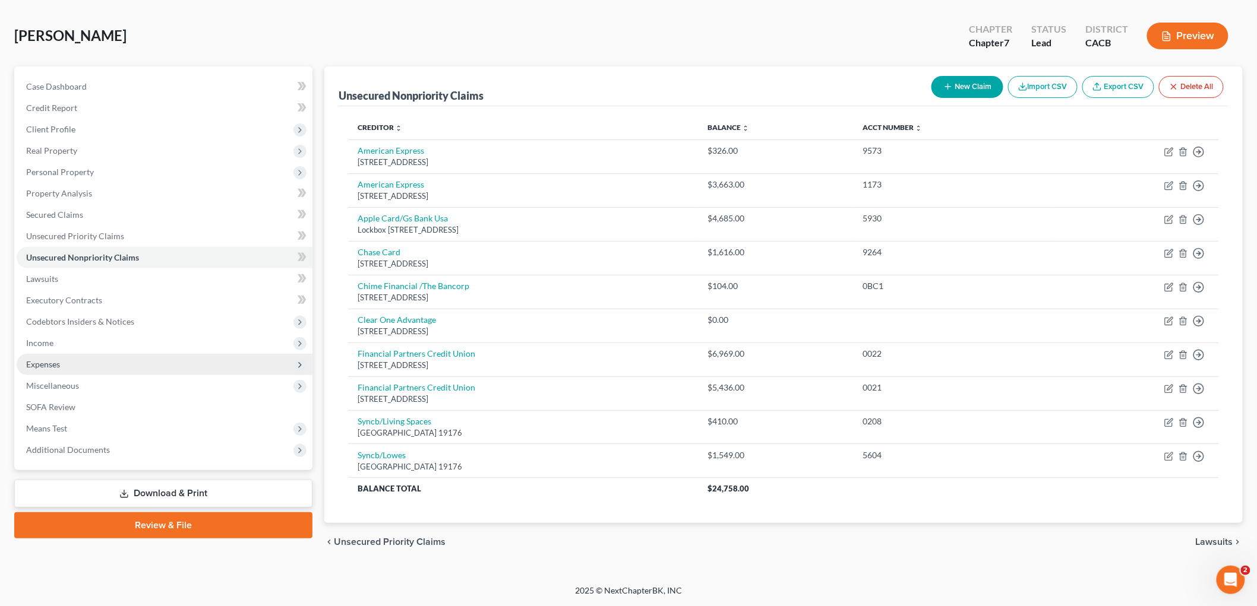
click at [46, 354] on span "Expenses" at bounding box center [165, 364] width 296 height 21
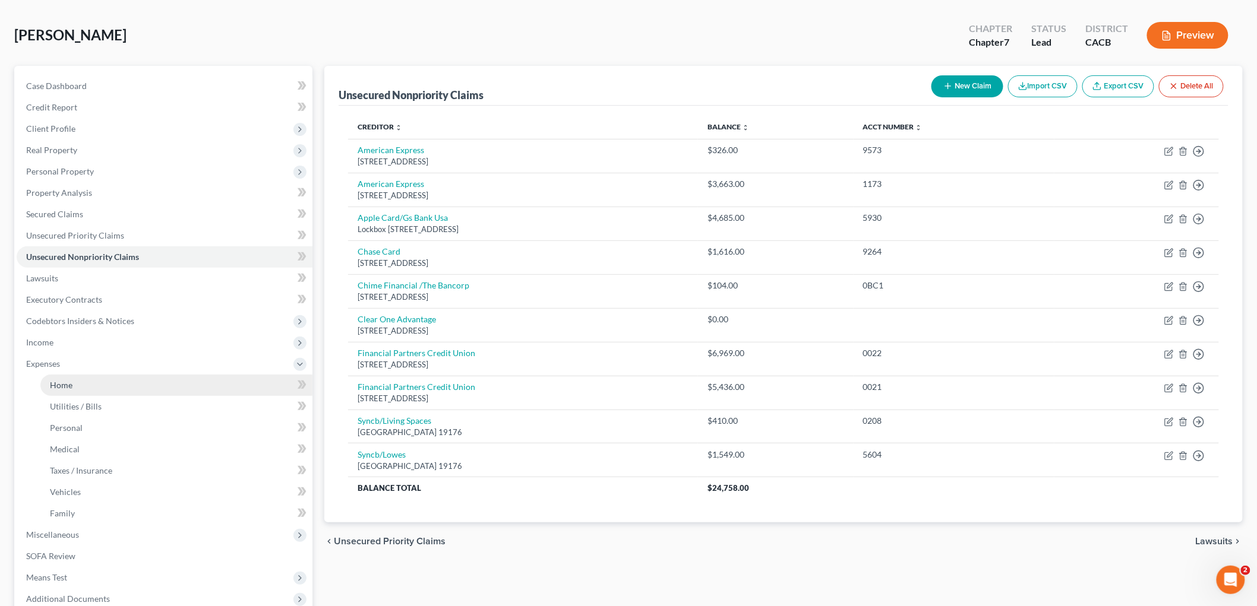
click at [66, 380] on span "Home" at bounding box center [61, 385] width 23 height 10
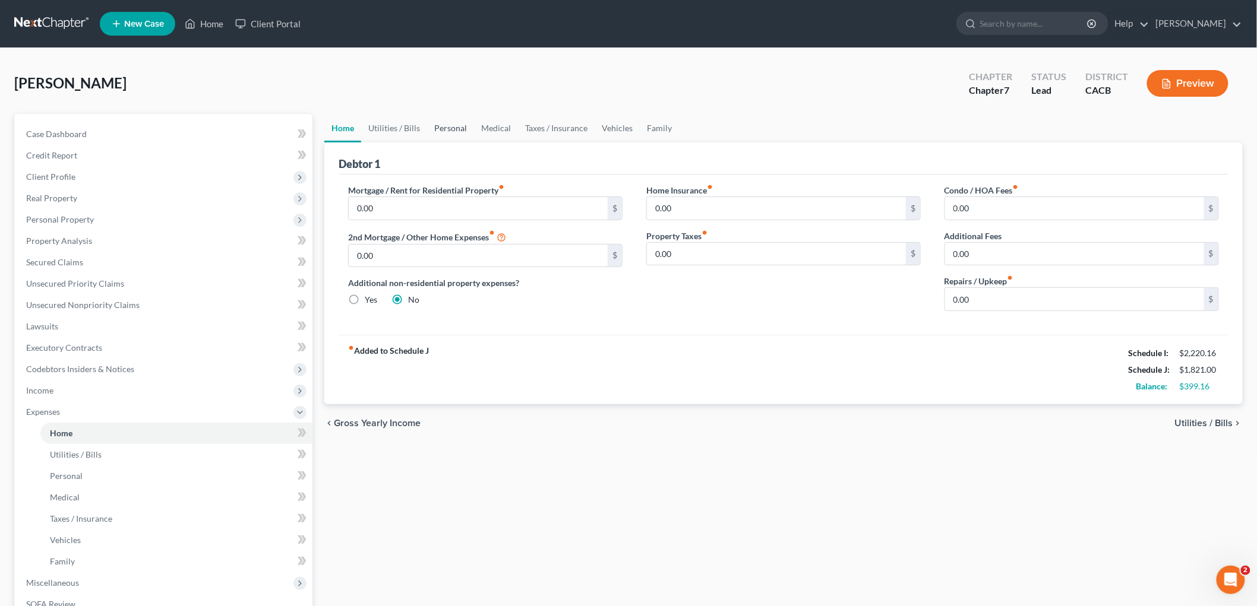
click at [435, 124] on link "Personal" at bounding box center [450, 128] width 47 height 29
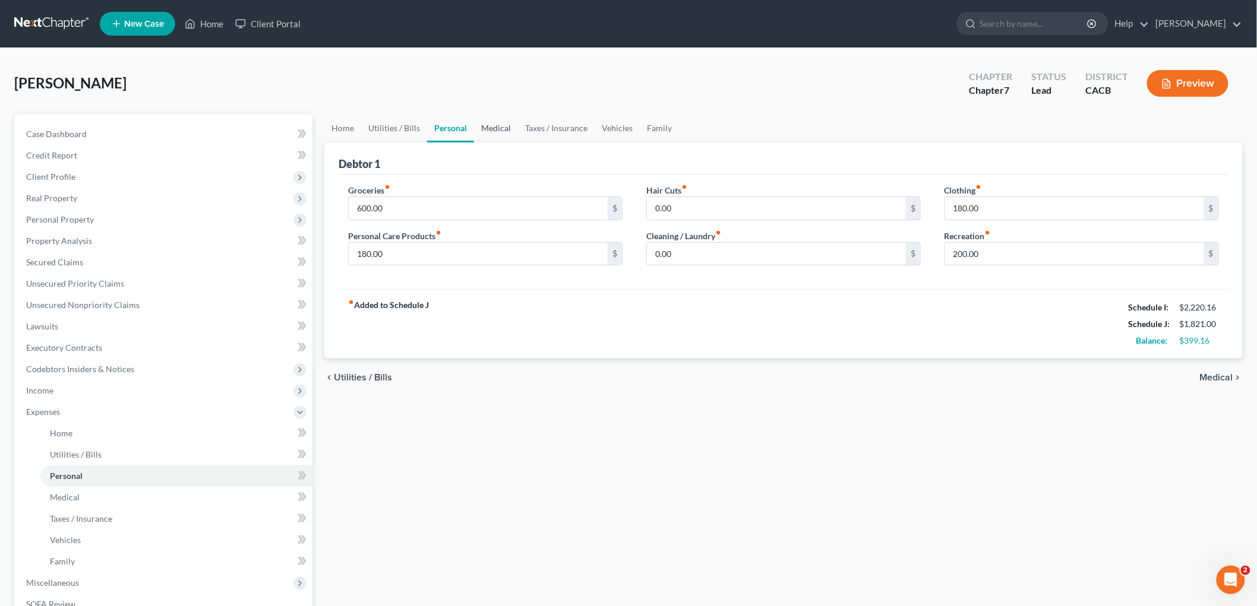
click at [509, 120] on link "Medical" at bounding box center [496, 128] width 44 height 29
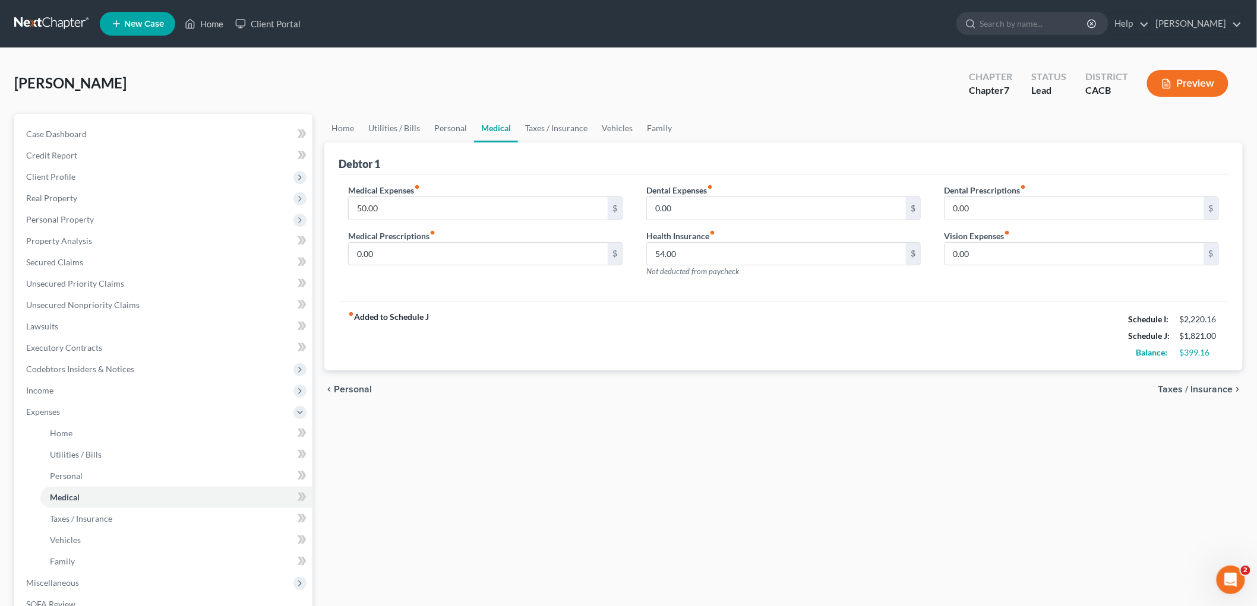
click at [97, 62] on div "[PERSON_NAME] Upgraded Chapter Chapter 7 Status Lead District CACB Preview" at bounding box center [628, 88] width 1228 height 52
click at [514, 126] on link "Medical" at bounding box center [496, 128] width 44 height 29
click at [553, 125] on link "Taxes / Insurance" at bounding box center [556, 128] width 77 height 29
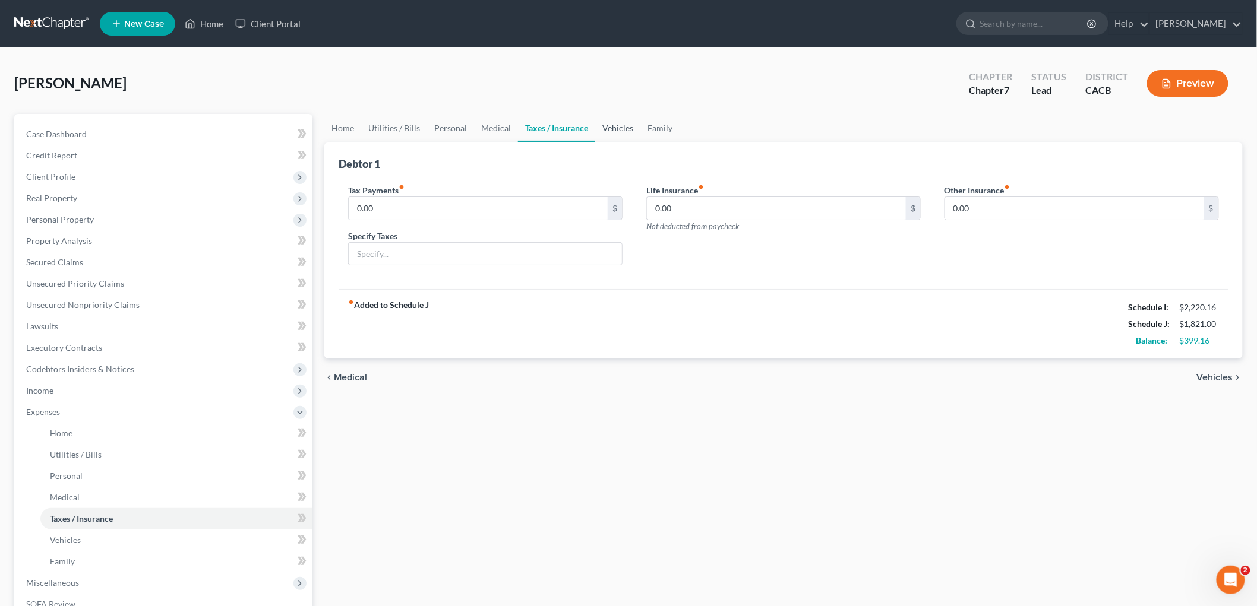
click at [615, 129] on link "Vehicles" at bounding box center [617, 128] width 45 height 29
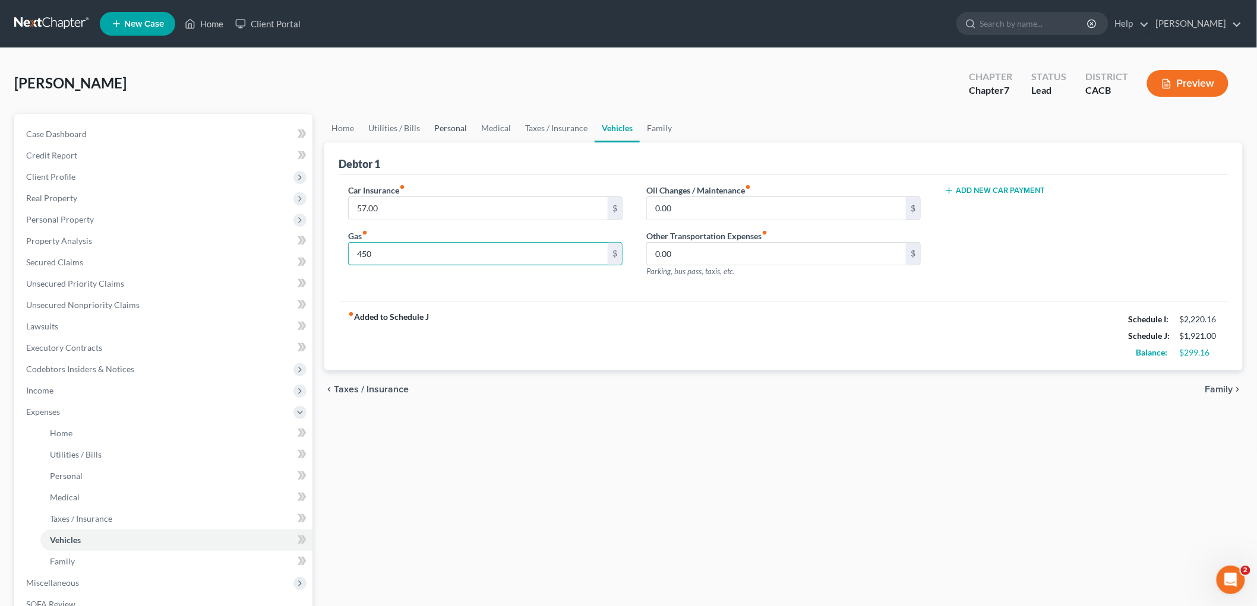
type input "450"
click at [455, 120] on link "Personal" at bounding box center [450, 128] width 47 height 29
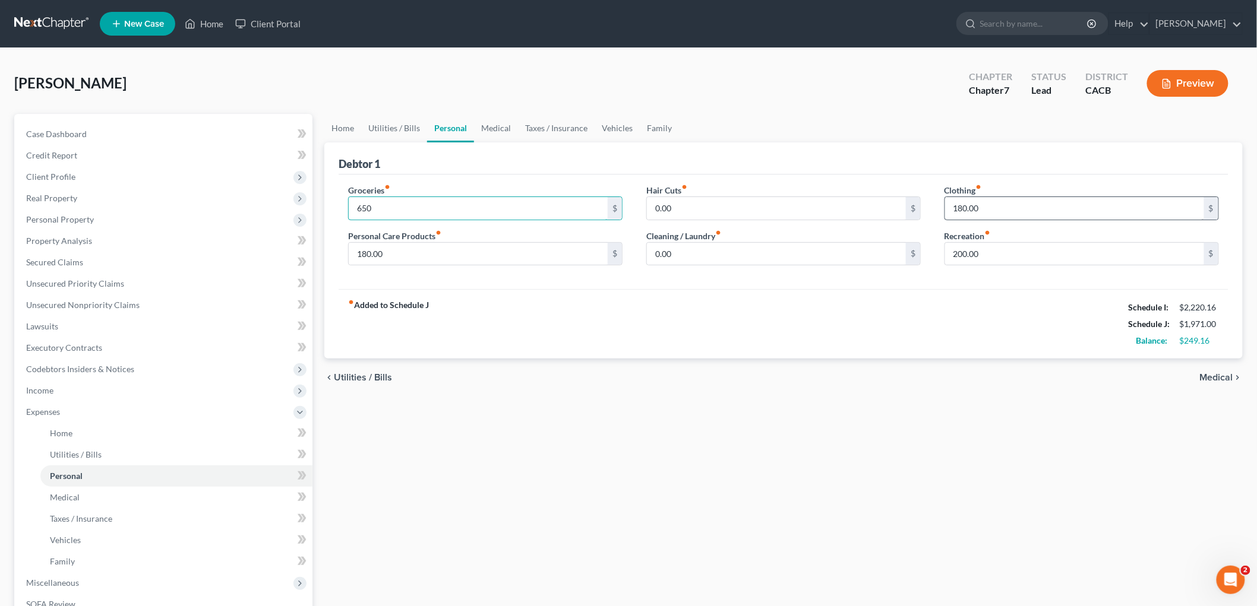
type input "650"
drag, startPoint x: 1115, startPoint y: 217, endPoint x: 1107, endPoint y: 212, distance: 9.1
click at [894, 217] on input "180.00" at bounding box center [1074, 208] width 259 height 23
type input "200"
drag, startPoint x: 492, startPoint y: 262, endPoint x: 498, endPoint y: 239, distance: 23.9
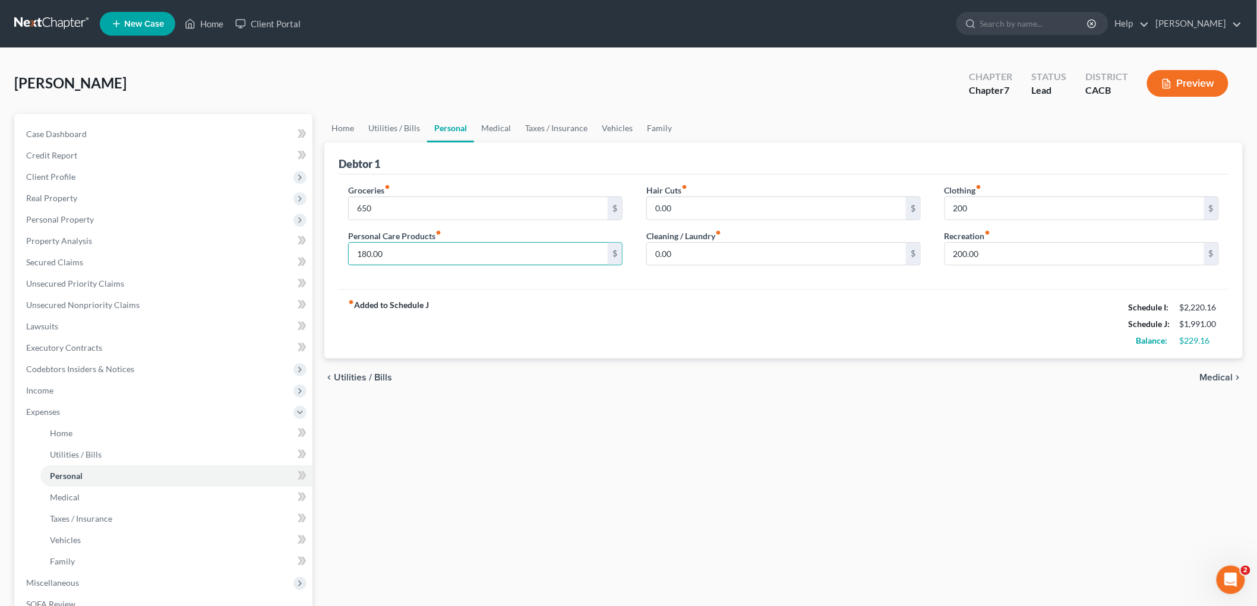
click at [492, 261] on input "180.00" at bounding box center [478, 254] width 259 height 23
type input "200"
click at [498, 116] on link "Medical" at bounding box center [496, 128] width 44 height 29
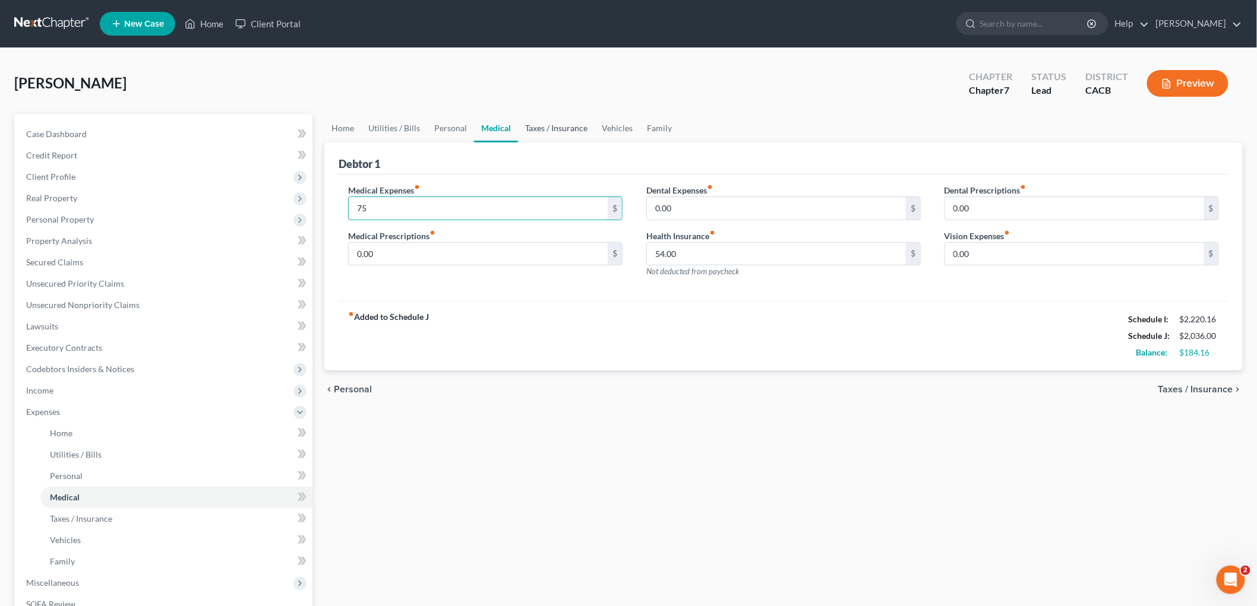
type input "75"
click at [567, 124] on link "Taxes / Insurance" at bounding box center [556, 128] width 77 height 29
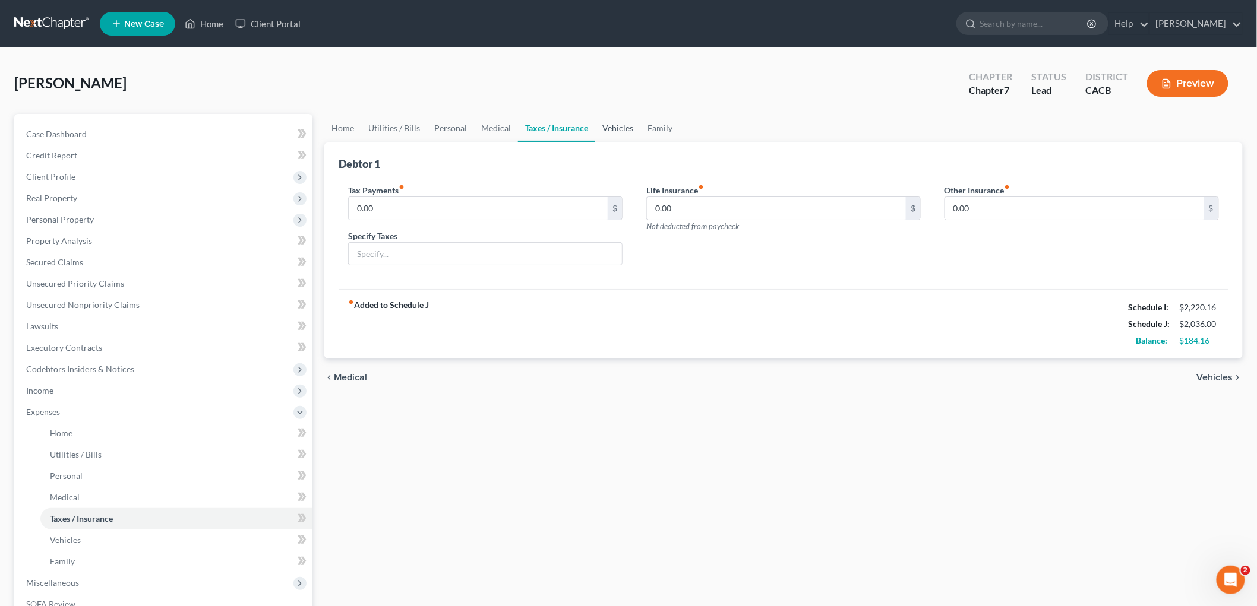
click at [612, 128] on link "Vehicles" at bounding box center [617, 128] width 45 height 29
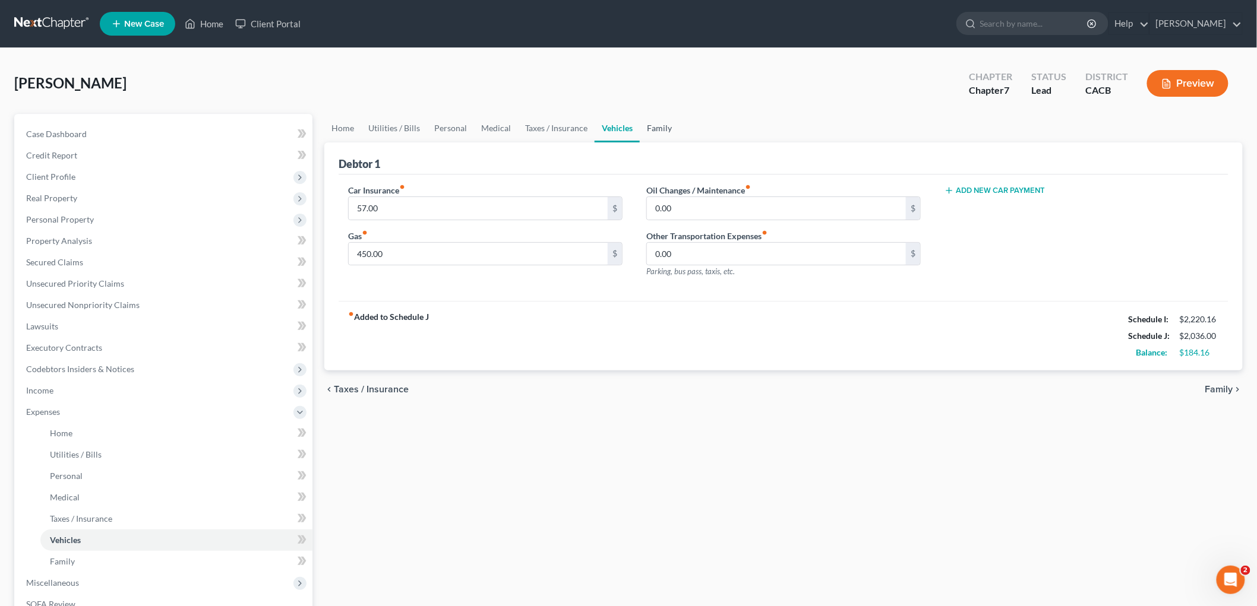
click at [663, 122] on link "Family" at bounding box center [659, 128] width 39 height 29
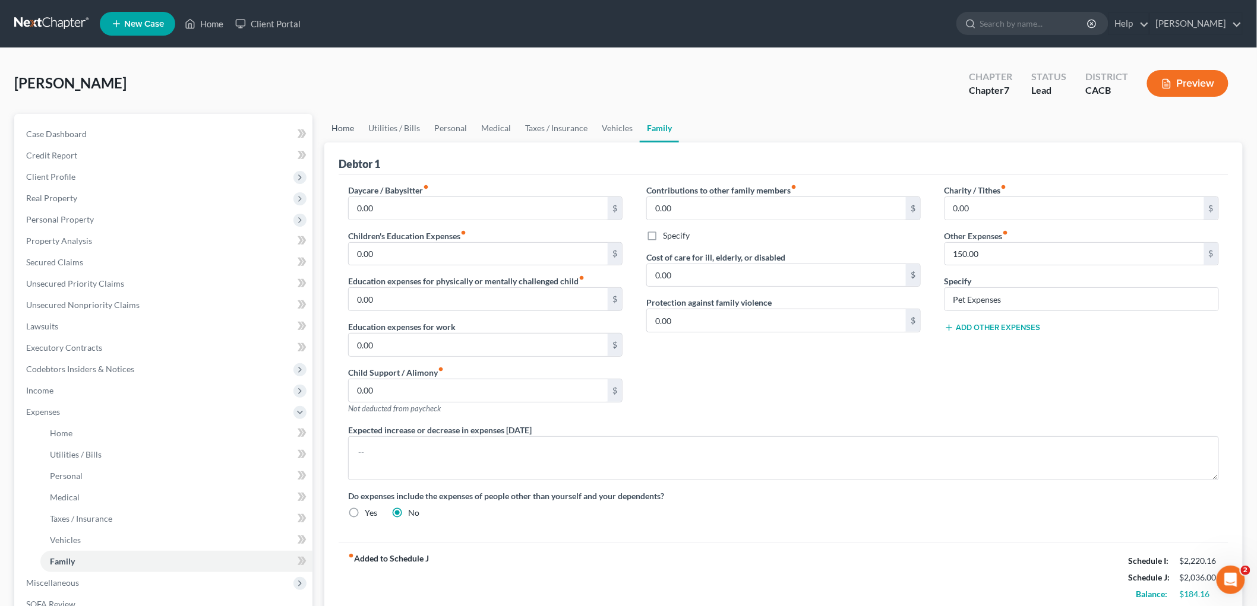
click at [337, 119] on link "Home" at bounding box center [342, 128] width 37 height 29
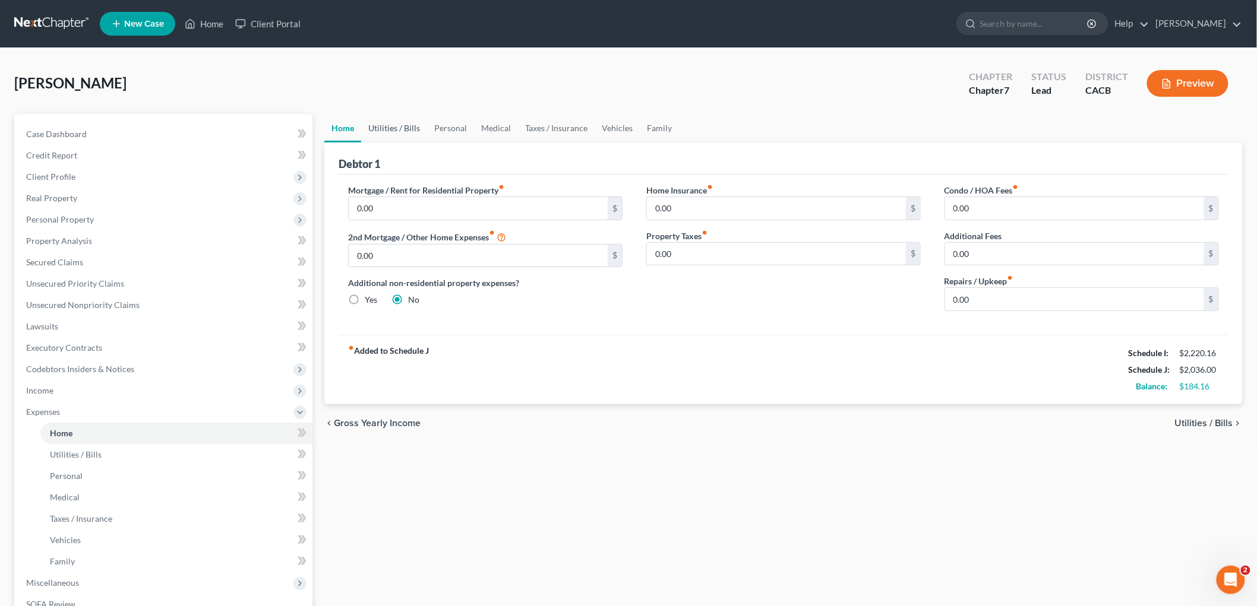
drag, startPoint x: 391, startPoint y: 140, endPoint x: 400, endPoint y: 123, distance: 18.9
click at [393, 138] on link "Utilities / Bills" at bounding box center [394, 128] width 66 height 29
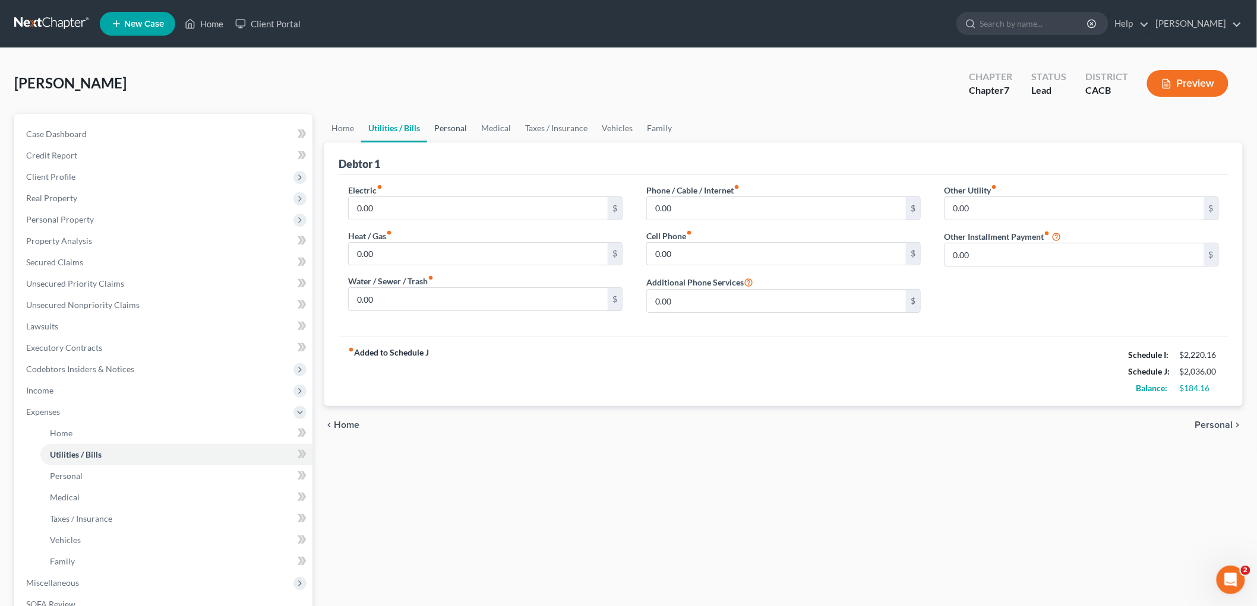
click at [448, 116] on link "Personal" at bounding box center [450, 128] width 47 height 29
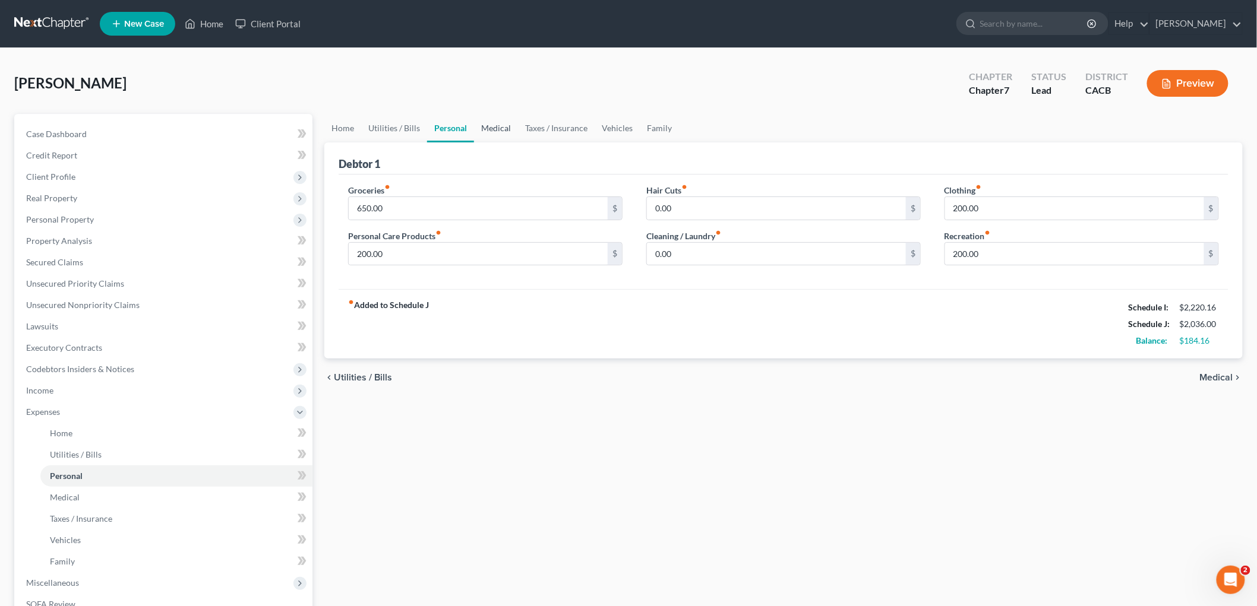
click at [514, 122] on link "Medical" at bounding box center [496, 128] width 44 height 29
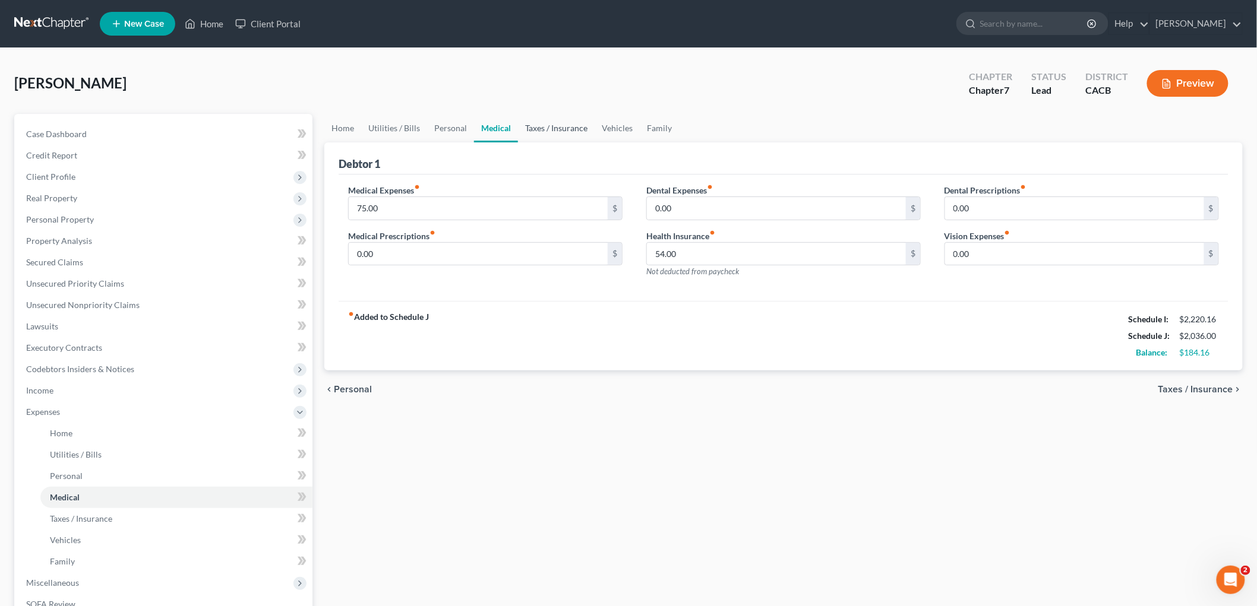
click at [564, 128] on link "Taxes / Insurance" at bounding box center [556, 128] width 77 height 29
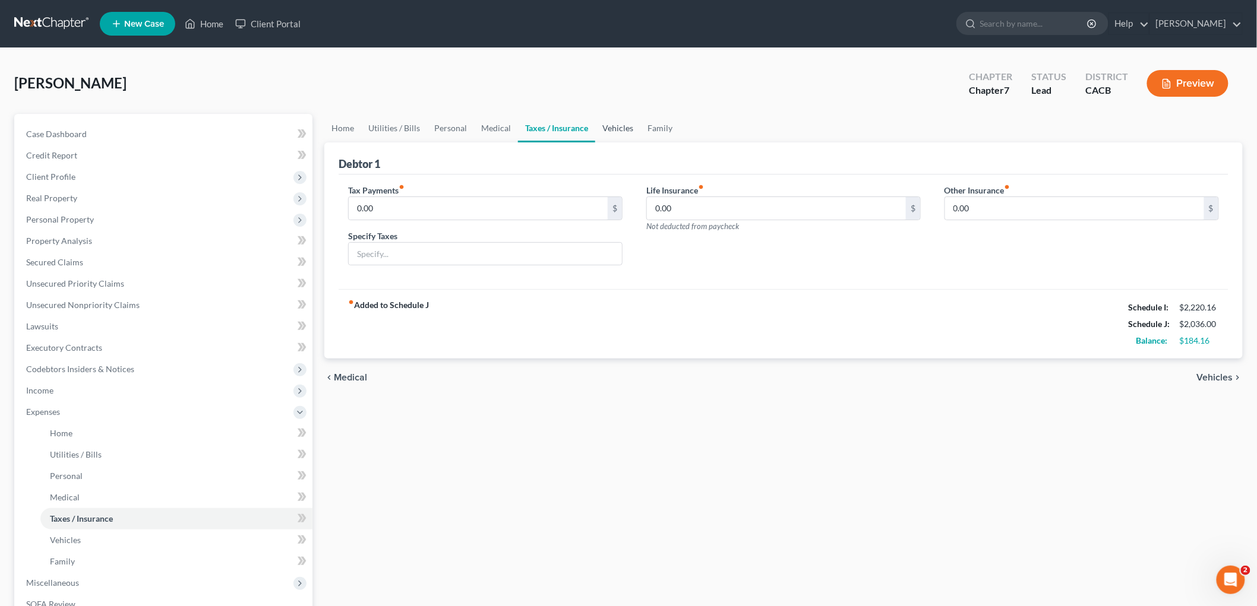
click at [626, 128] on link "Vehicles" at bounding box center [617, 128] width 45 height 29
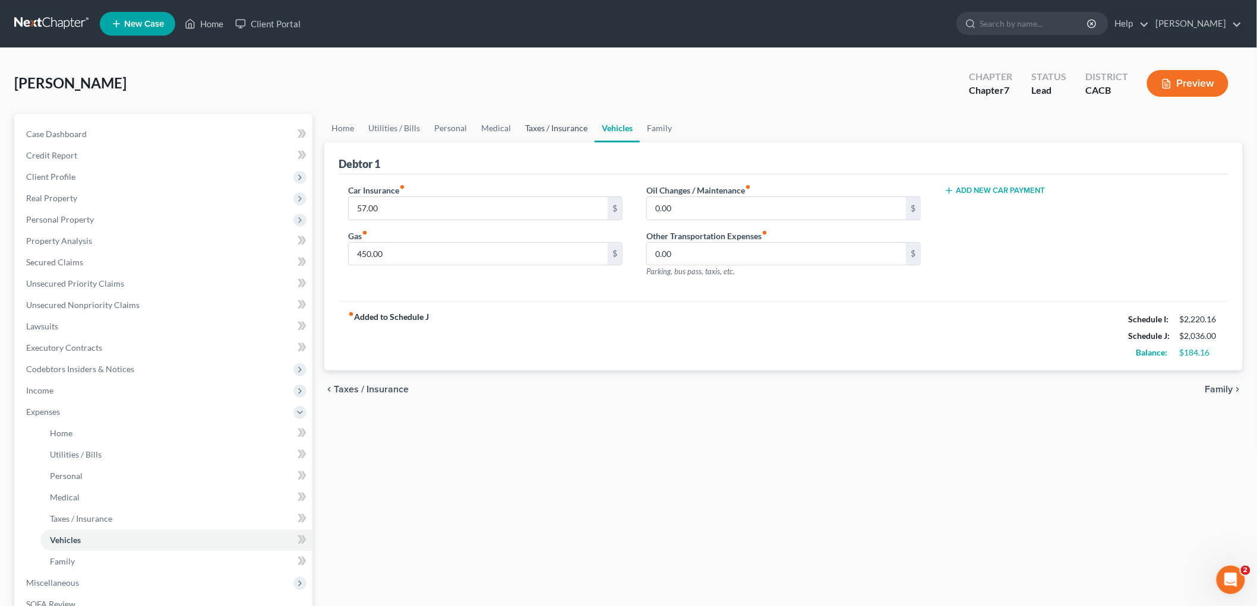
click at [567, 125] on link "Taxes / Insurance" at bounding box center [556, 128] width 77 height 29
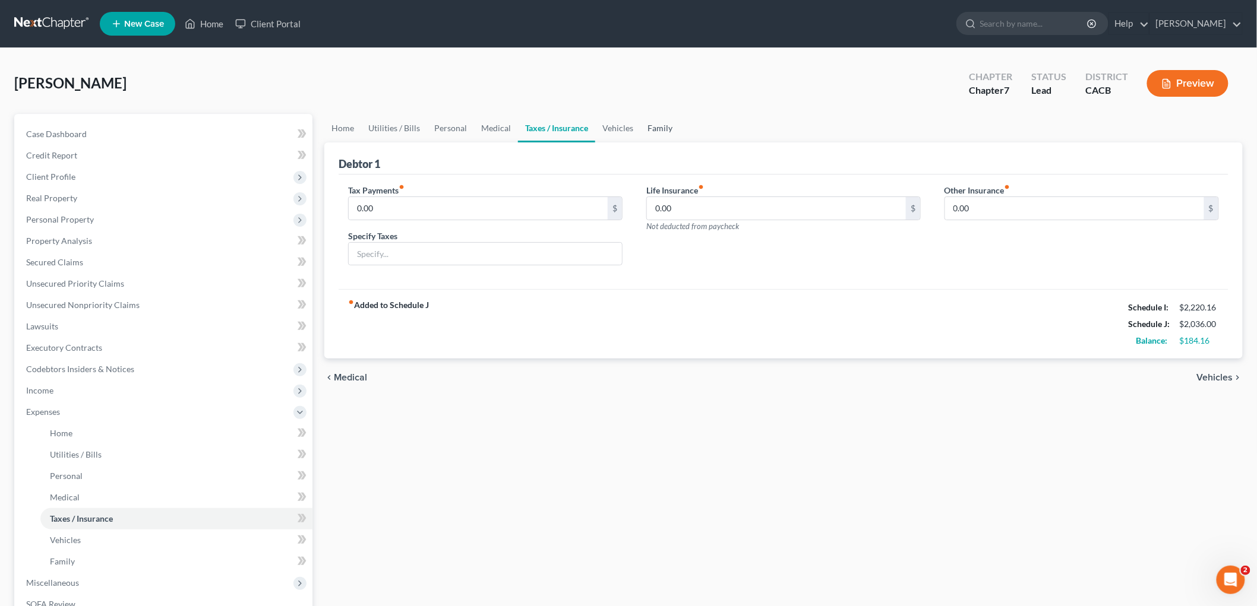
drag, startPoint x: 679, startPoint y: 134, endPoint x: 663, endPoint y: 134, distance: 16.0
click at [677, 134] on ul "Home Utilities / Bills Personal Medical Taxes / Insurance Vehicles Family" at bounding box center [783, 128] width 918 height 29
click at [497, 125] on link "Medical" at bounding box center [496, 128] width 44 height 29
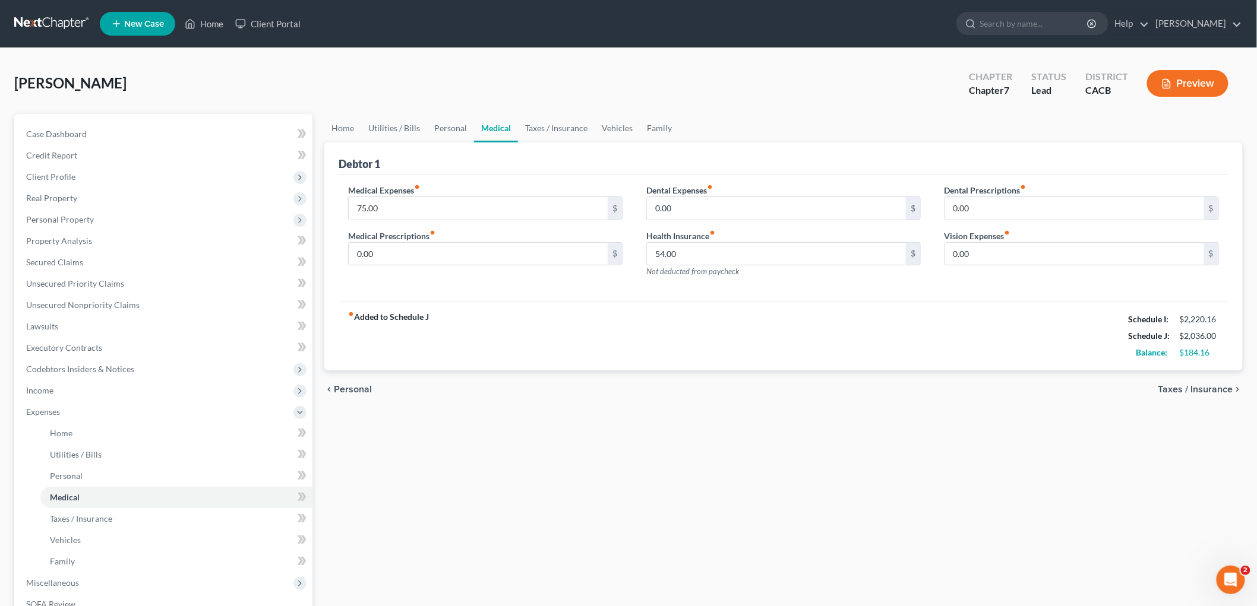
click at [250, 87] on div "[PERSON_NAME] Upgraded Chapter Chapter 7 Status Lead District CACB Preview" at bounding box center [628, 88] width 1228 height 52
click at [343, 125] on link "Home" at bounding box center [342, 128] width 37 height 29
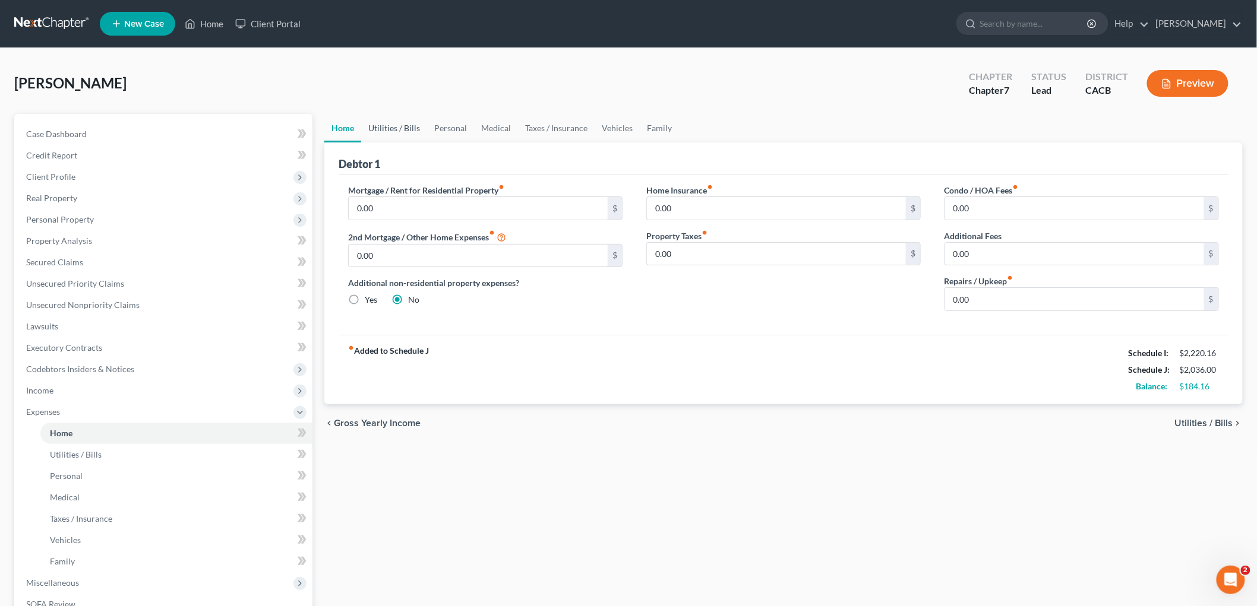
click at [394, 119] on link "Utilities / Bills" at bounding box center [394, 128] width 66 height 29
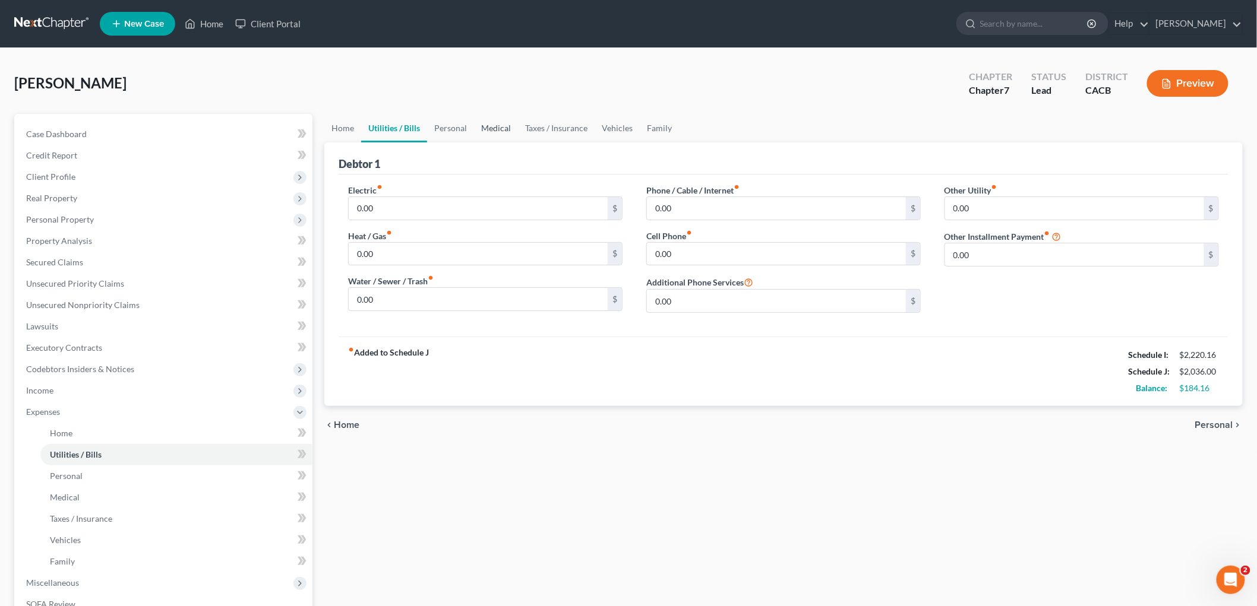
click at [479, 114] on link "Medical" at bounding box center [496, 128] width 44 height 29
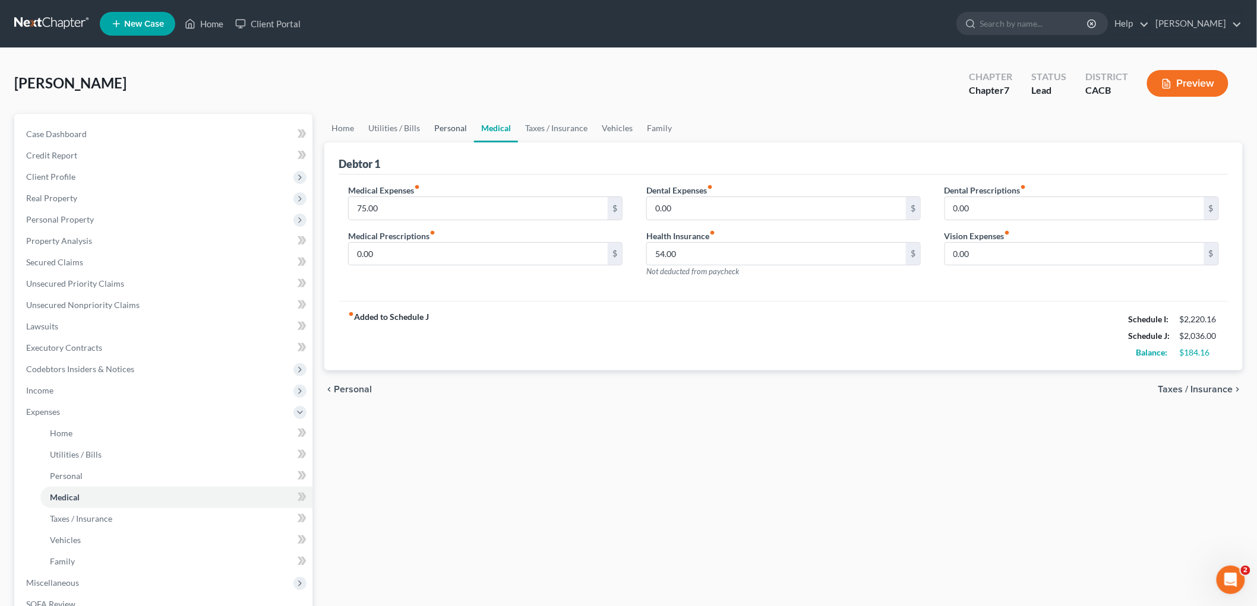
click at [454, 121] on link "Personal" at bounding box center [450, 128] width 47 height 29
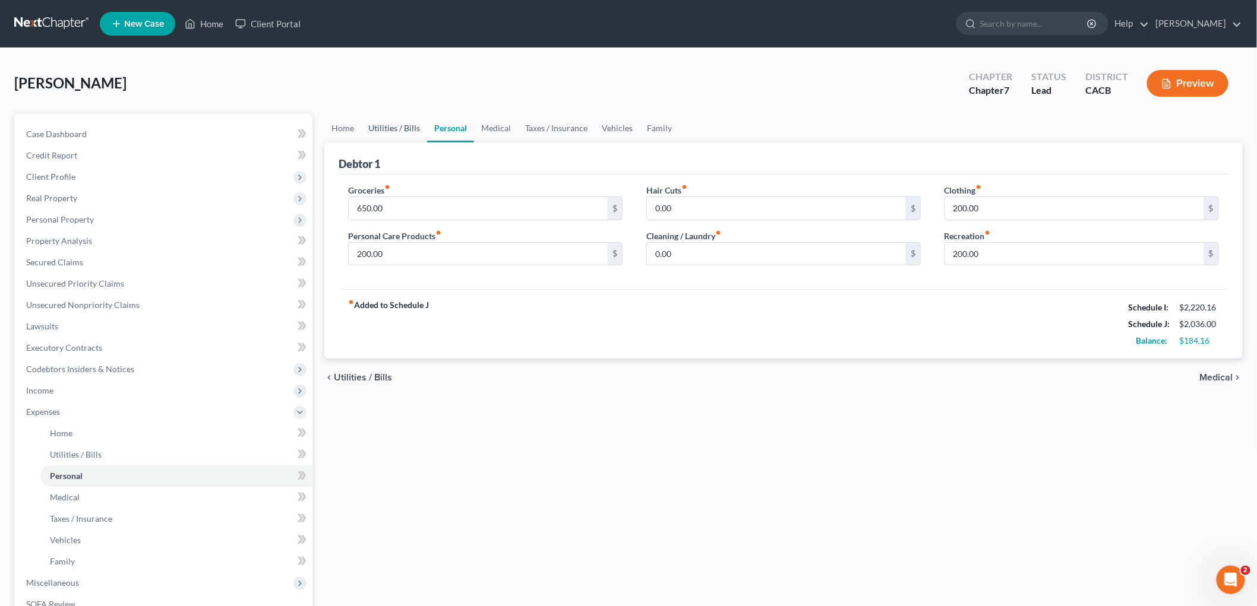
click at [379, 123] on link "Utilities / Bills" at bounding box center [394, 128] width 66 height 29
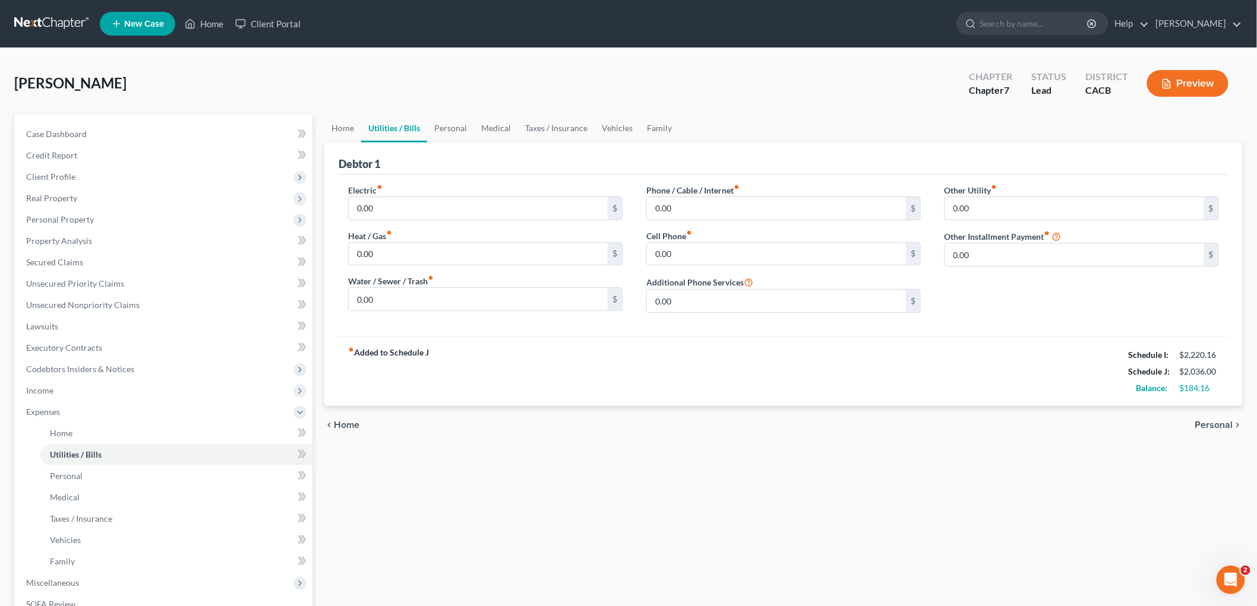
drag, startPoint x: 511, startPoint y: 107, endPoint x: 465, endPoint y: 106, distance: 46.4
click at [508, 105] on div "[PERSON_NAME] Upgraded Chapter Chapter 7 Status Lead District CACB Preview" at bounding box center [628, 88] width 1228 height 52
click at [457, 129] on link "Personal" at bounding box center [450, 128] width 47 height 29
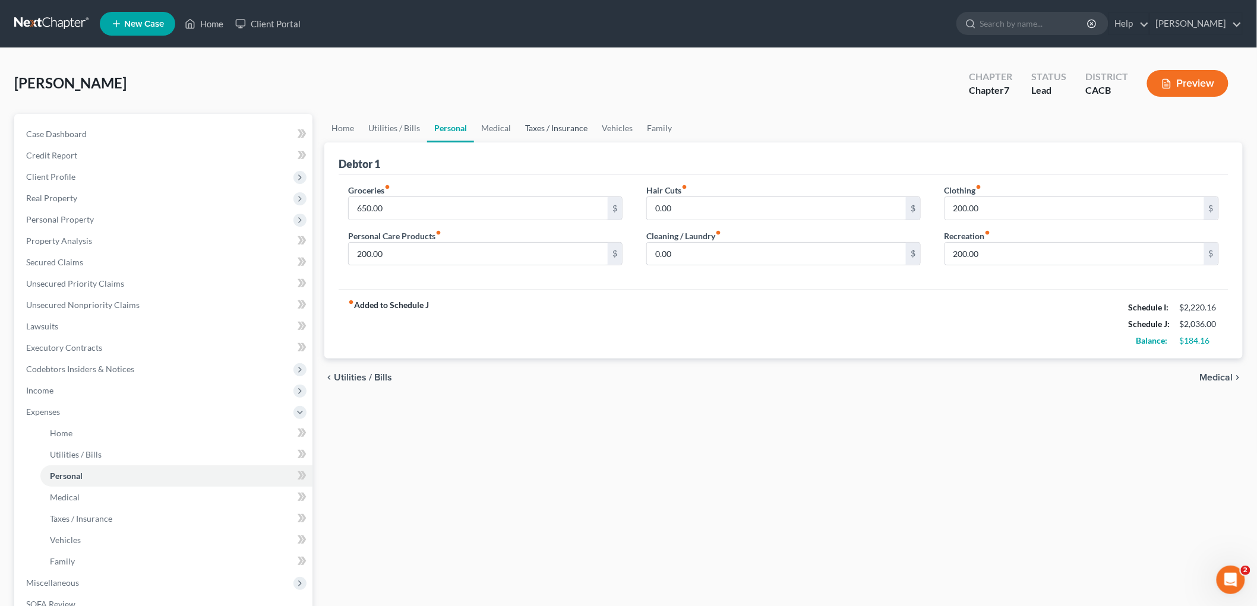
click at [545, 129] on link "Taxes / Insurance" at bounding box center [556, 128] width 77 height 29
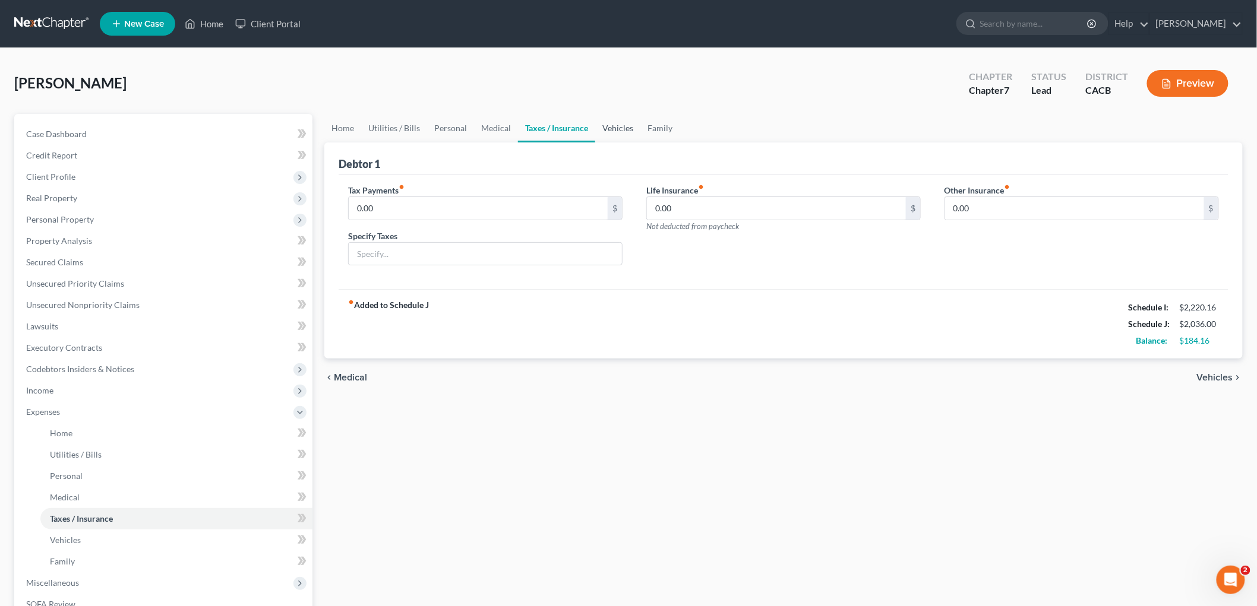
click at [606, 133] on link "Vehicles" at bounding box center [617, 128] width 45 height 29
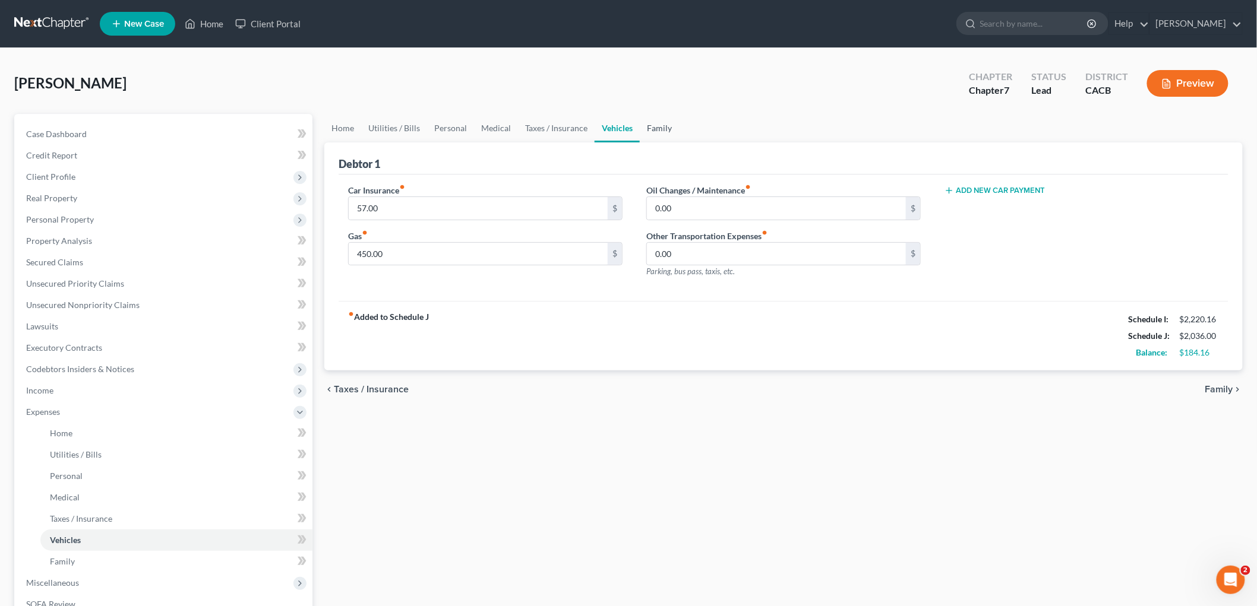
click at [660, 129] on link "Family" at bounding box center [659, 128] width 39 height 29
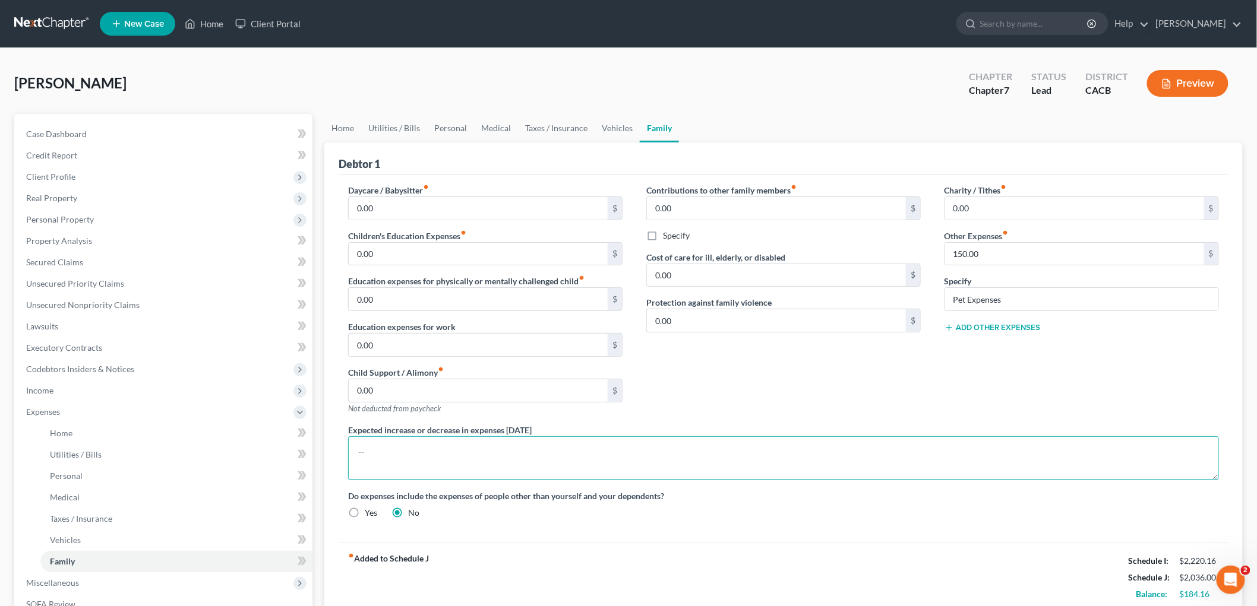
click at [468, 457] on textarea at bounding box center [783, 458] width 871 height 44
click at [648, 115] on link "Family" at bounding box center [659, 128] width 39 height 29
click at [594, 131] on link "Vehicles" at bounding box center [616, 128] width 45 height 29
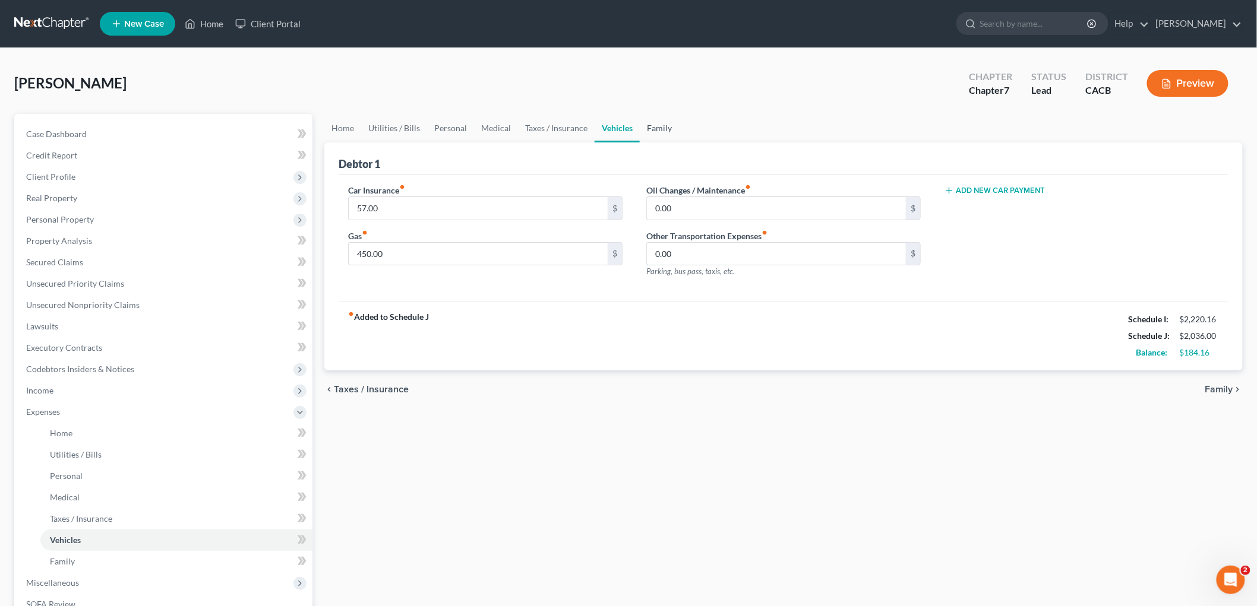
click at [669, 131] on link "Family" at bounding box center [659, 128] width 39 height 29
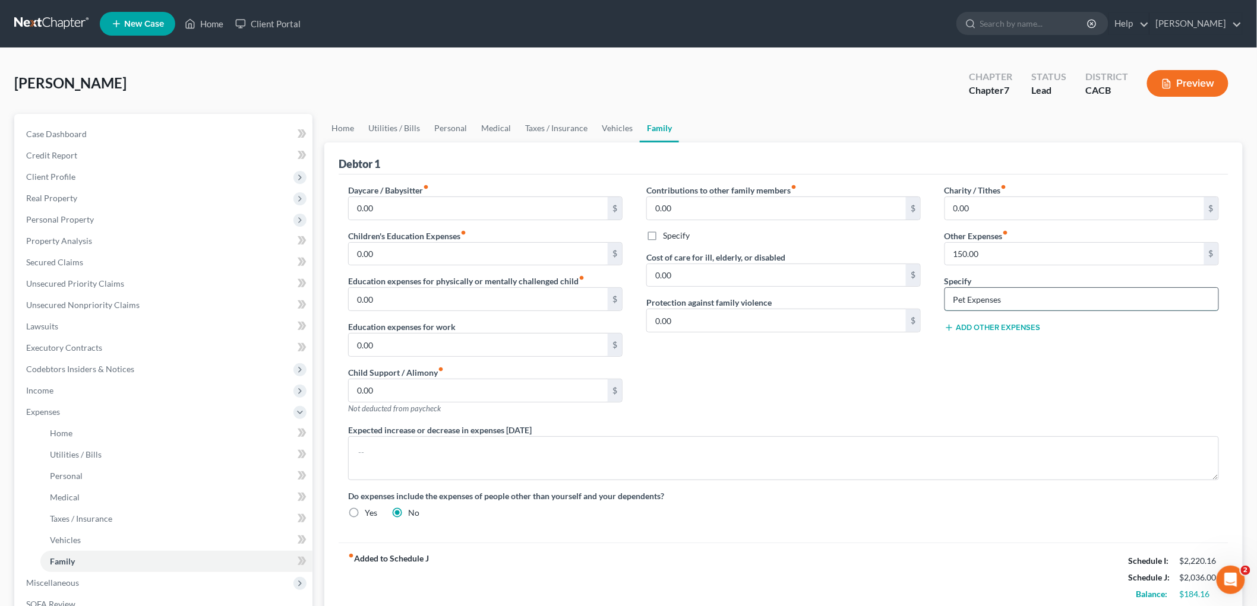
click at [894, 299] on input "Pet Expenses" at bounding box center [1081, 299] width 273 height 23
click at [894, 249] on input "150.00" at bounding box center [1074, 254] width 259 height 23
type input "300"
drag, startPoint x: 1042, startPoint y: 283, endPoint x: 1045, endPoint y: 293, distance: 10.1
click at [894, 285] on div "Specify Pet Expenses" at bounding box center [1081, 293] width 274 height 36
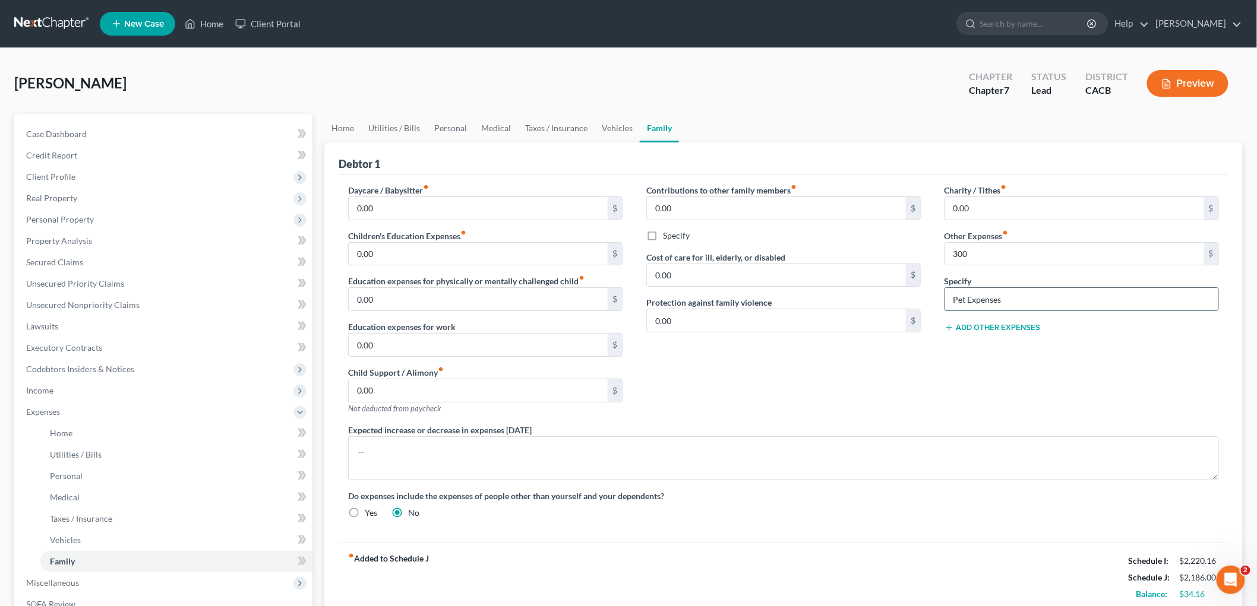
click at [894, 293] on input "Pet Expenses" at bounding box center [1081, 299] width 273 height 23
type input "Pet Expenses ($150) + Contribution to Household Expenses ($150)"
click at [562, 134] on link "Taxes / Insurance" at bounding box center [556, 128] width 77 height 29
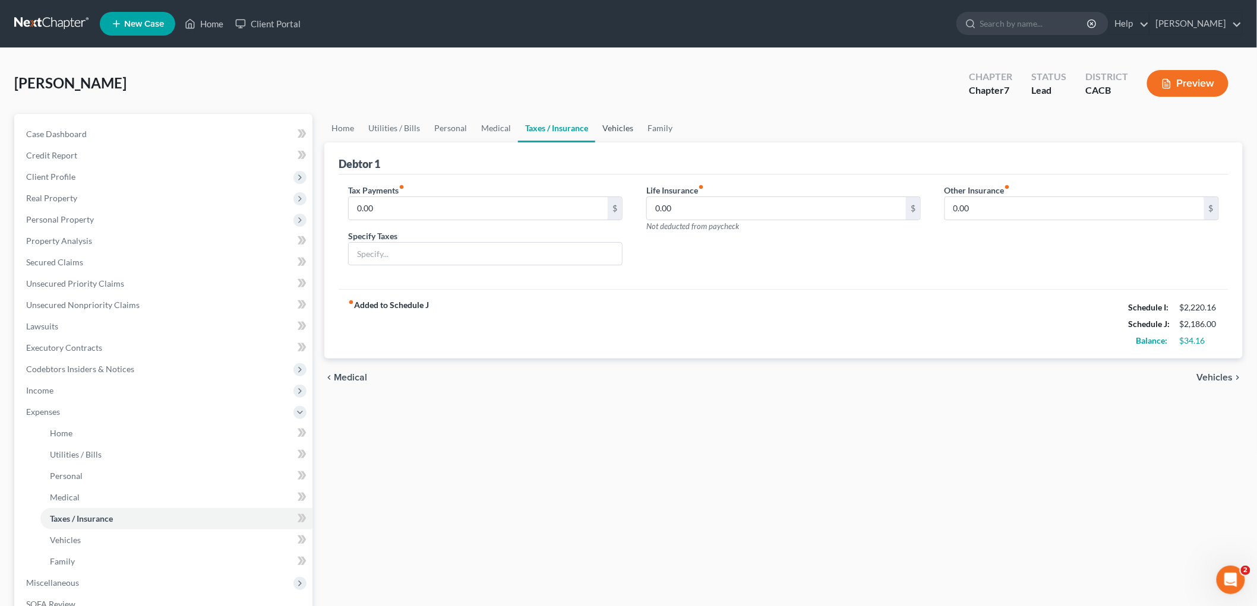
click at [626, 124] on link "Vehicles" at bounding box center [617, 128] width 45 height 29
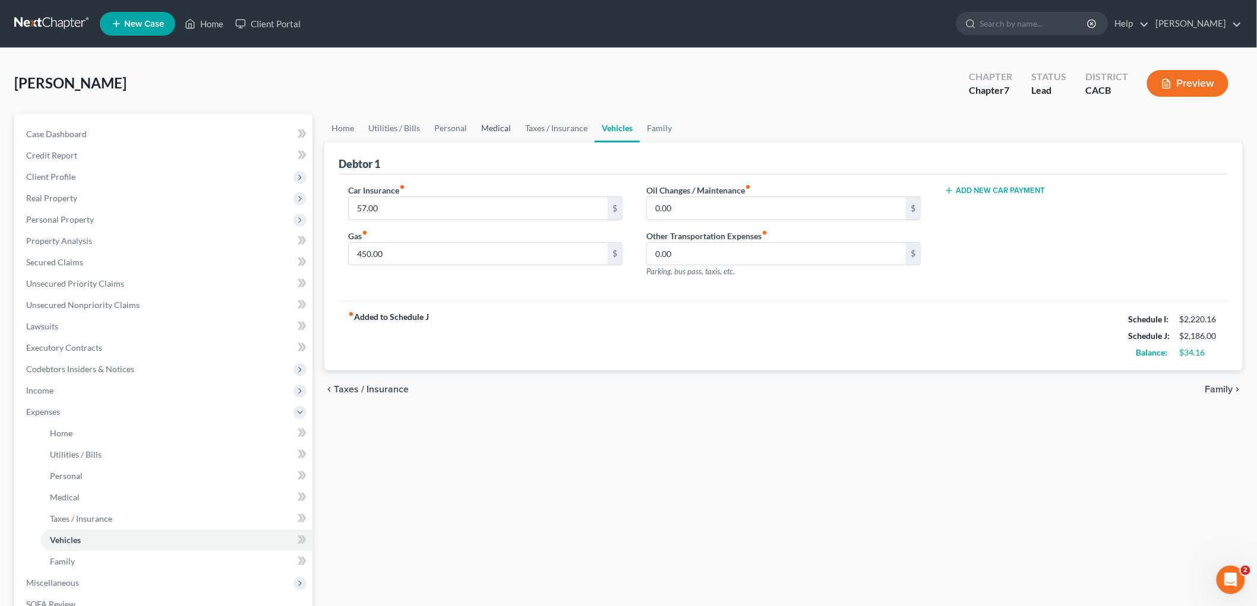
click at [498, 128] on link "Medical" at bounding box center [496, 128] width 44 height 29
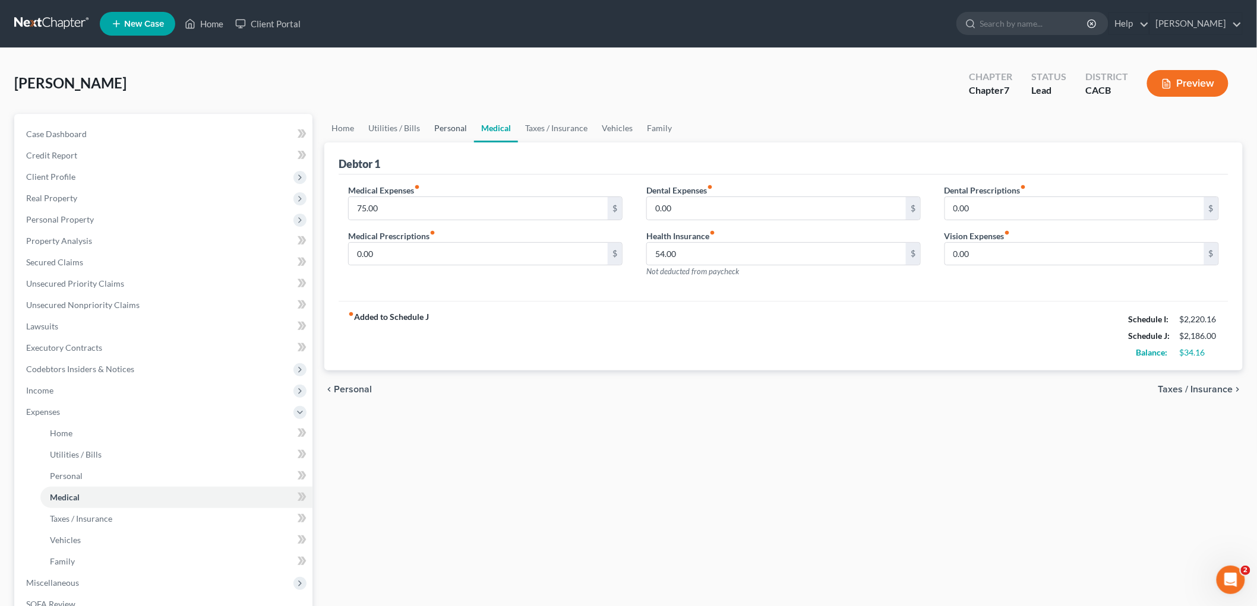
click at [429, 131] on link "Personal" at bounding box center [450, 128] width 47 height 29
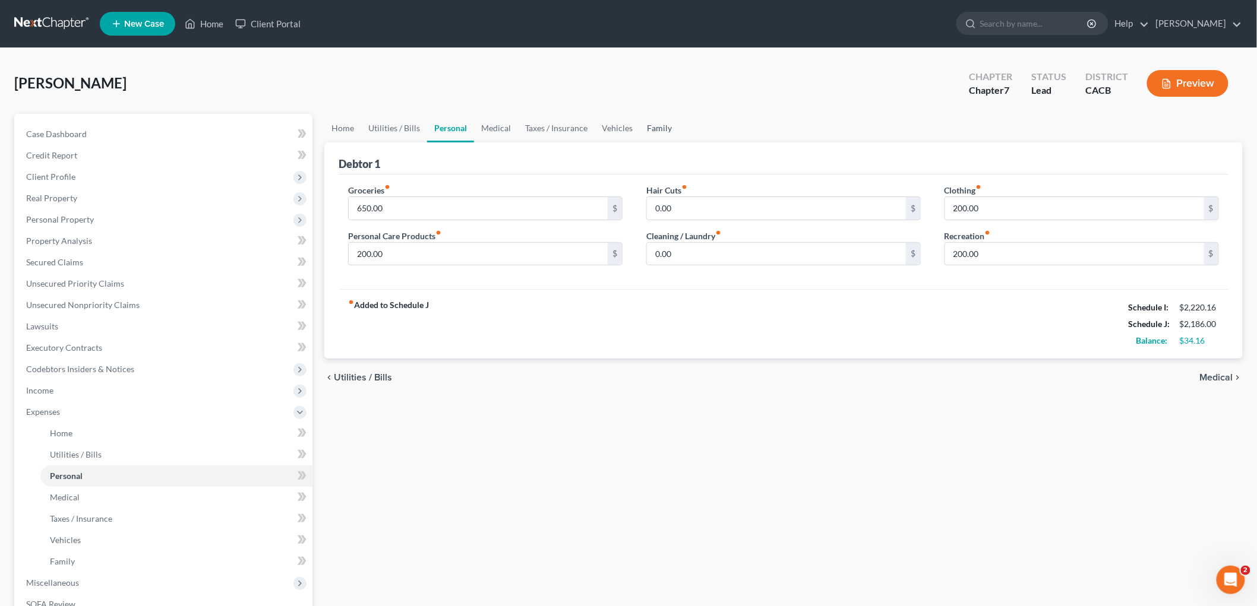
click at [640, 125] on link "Family" at bounding box center [659, 128] width 39 height 29
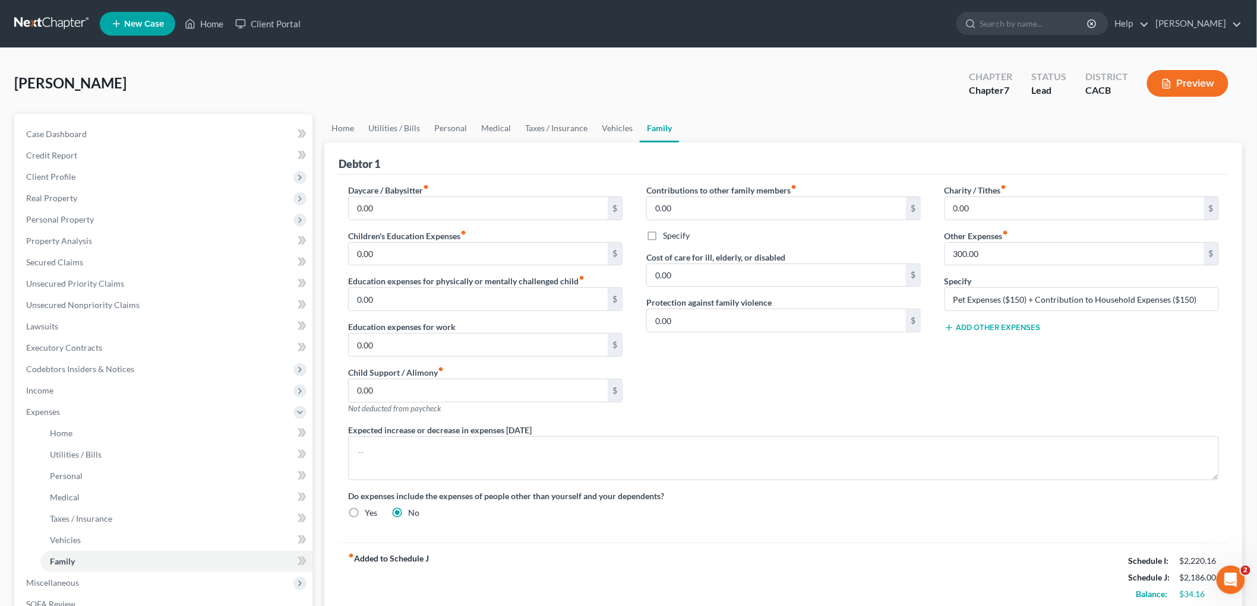
click at [656, 129] on link "Family" at bounding box center [659, 128] width 39 height 29
click at [606, 123] on link "Vehicles" at bounding box center [616, 128] width 45 height 29
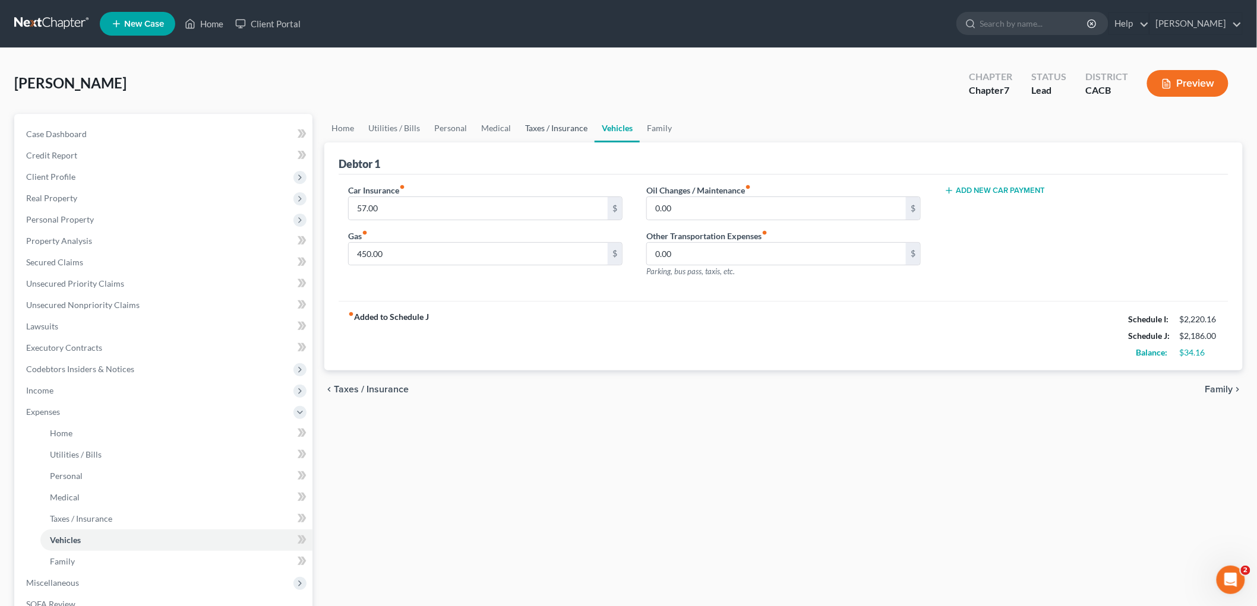
click at [570, 122] on link "Taxes / Insurance" at bounding box center [556, 128] width 77 height 29
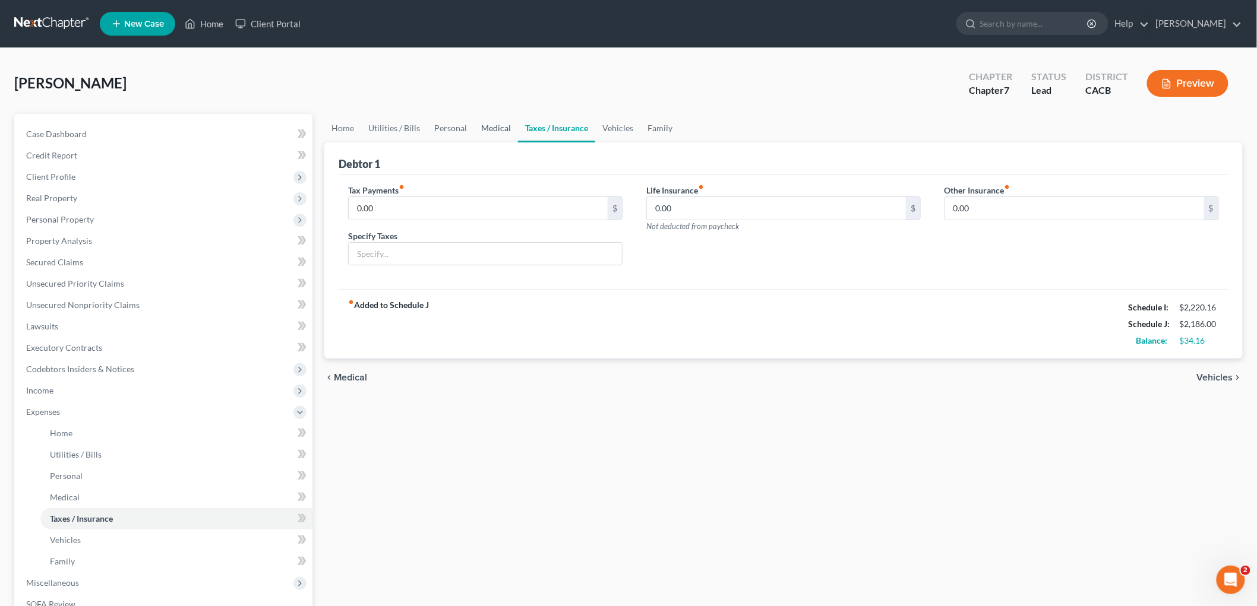
click at [503, 134] on link "Medical" at bounding box center [496, 128] width 44 height 29
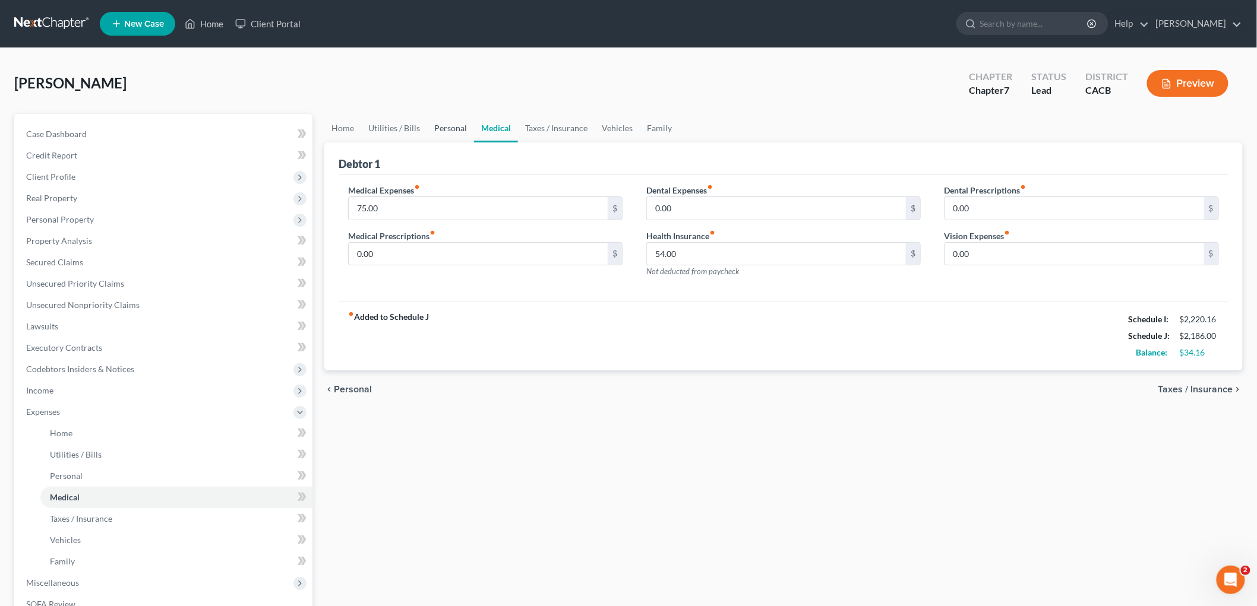
click at [444, 128] on link "Personal" at bounding box center [450, 128] width 47 height 29
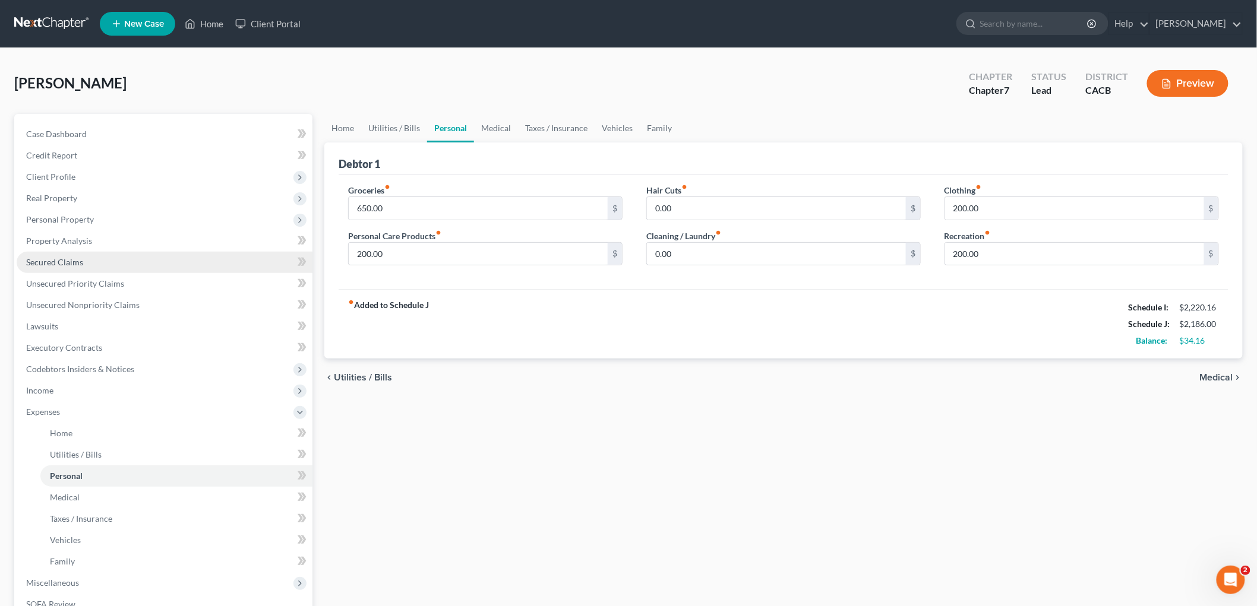
click at [78, 268] on link "Secured Claims" at bounding box center [165, 262] width 296 height 21
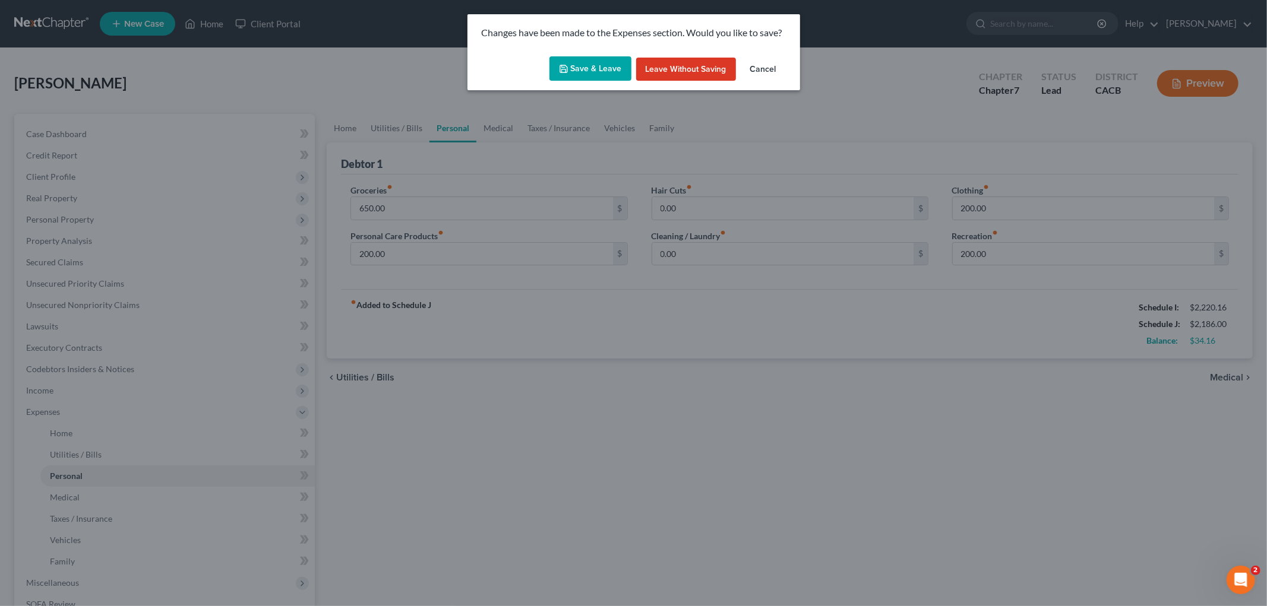
click at [590, 62] on button "Save & Leave" at bounding box center [590, 68] width 82 height 25
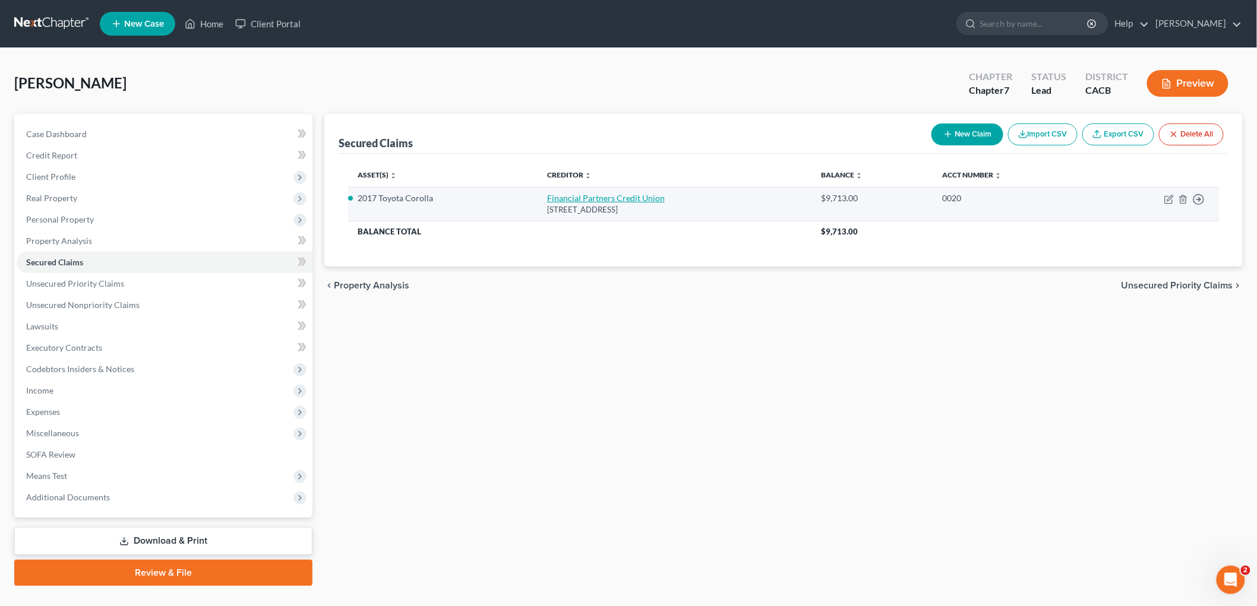
click at [569, 194] on link "Financial Partners Credit Union" at bounding box center [606, 198] width 118 height 10
select select "4"
select select "0"
select select "7"
select select "0"
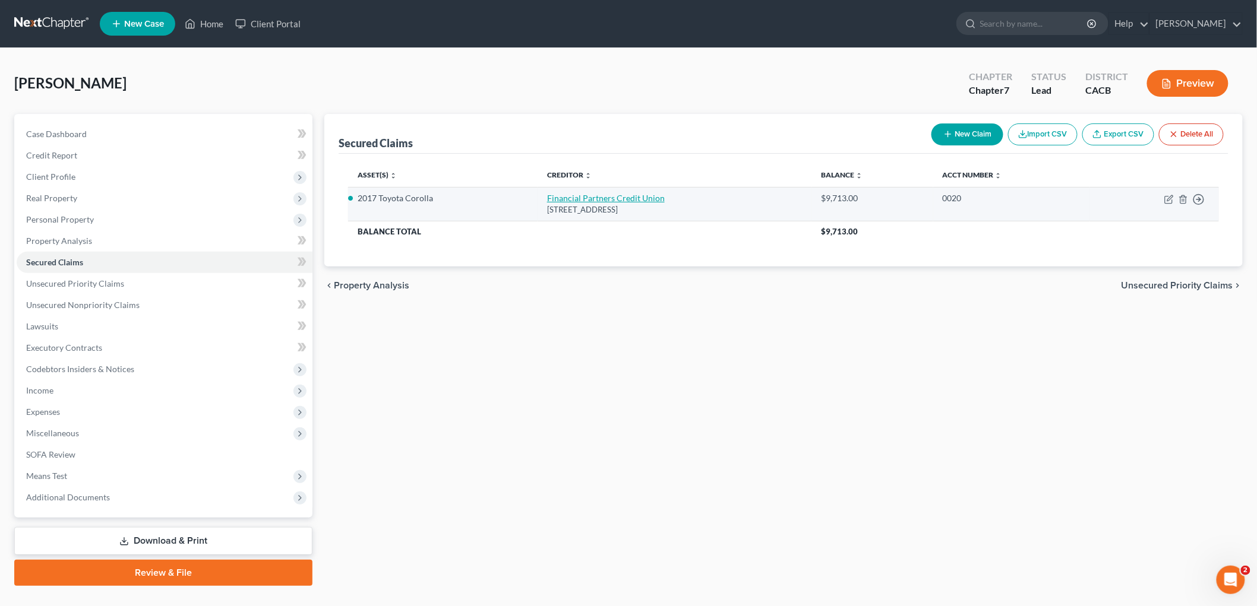
select select "0"
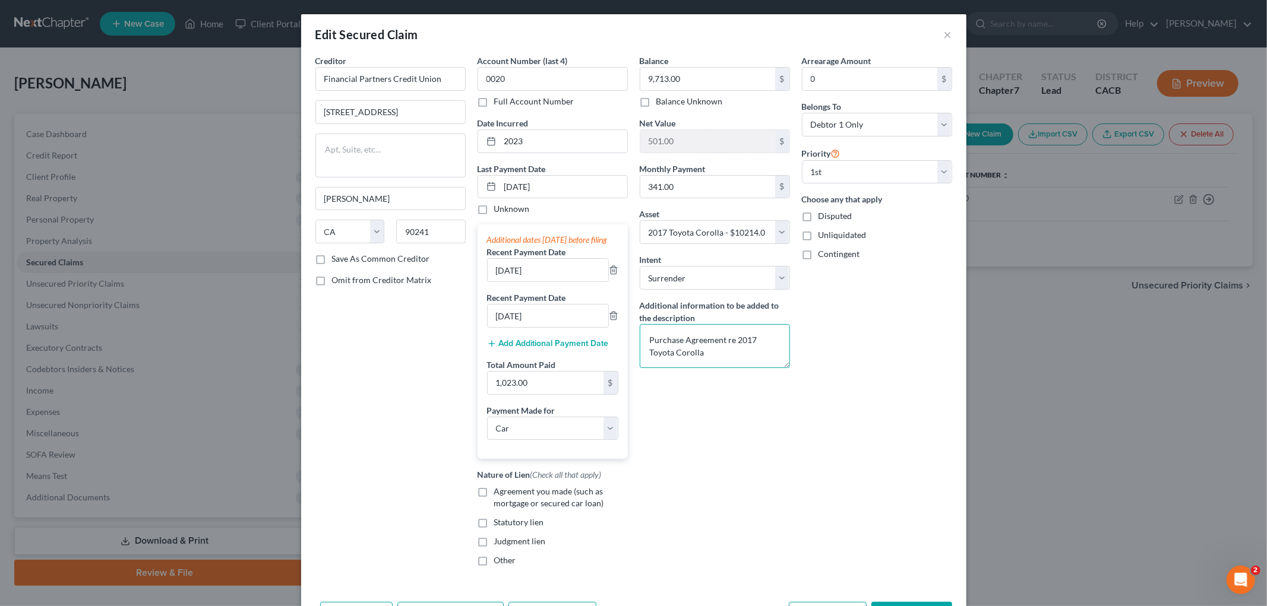
click at [730, 343] on textarea "Purchase Agreement re 2017 Toyota Corolla" at bounding box center [715, 346] width 150 height 44
drag, startPoint x: 536, startPoint y: 524, endPoint x: 567, endPoint y: 509, distance: 34.0
click at [538, 457] on div "Nature of Lien (Check all that apply) Agreement you made (such as mortgage or s…" at bounding box center [552, 518] width 150 height 98
click at [567, 457] on label "Agreement you made (such as mortgage or secured car loan)" at bounding box center [561, 498] width 134 height 24
click at [507, 457] on input "Agreement you made (such as mortgage or secured car loan)" at bounding box center [503, 490] width 8 height 8
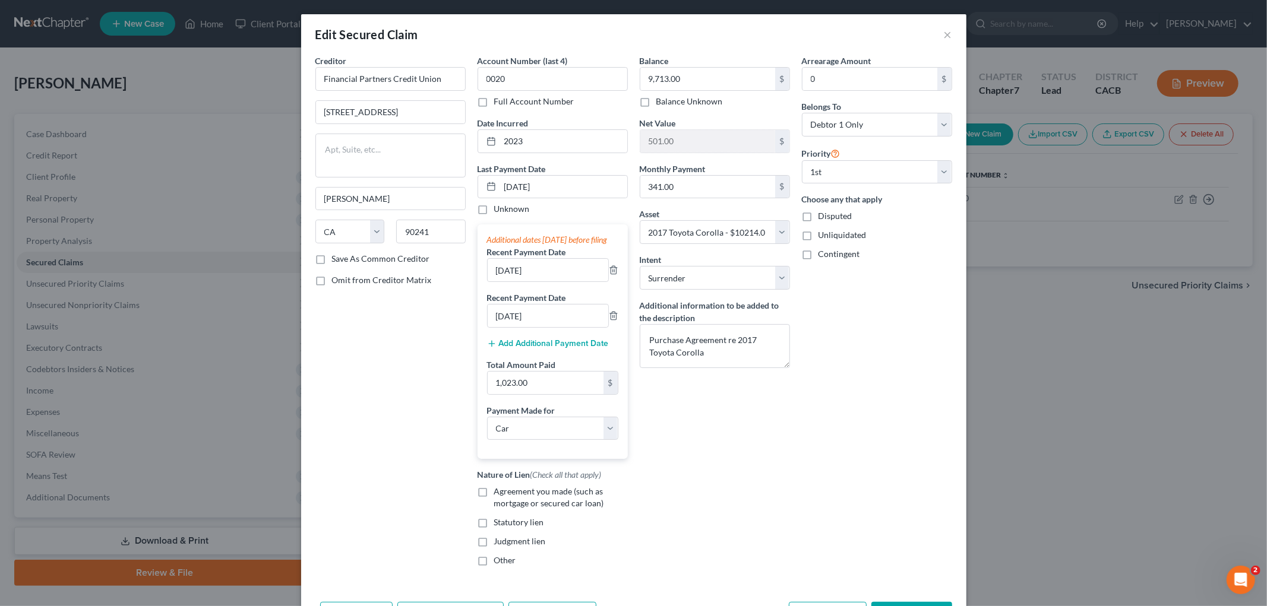
checkbox input "true"
click at [717, 350] on textarea "Purchase Agreement re 2017 Toyota Corolla" at bounding box center [715, 346] width 150 height 44
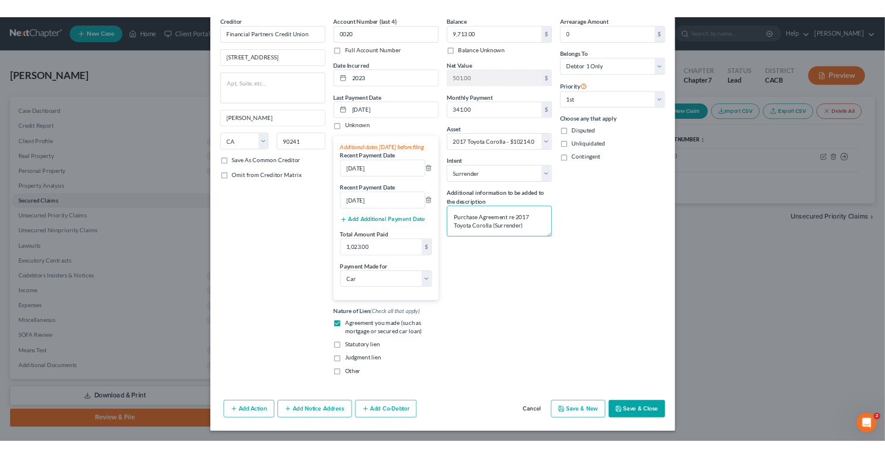
scroll to position [67, 0]
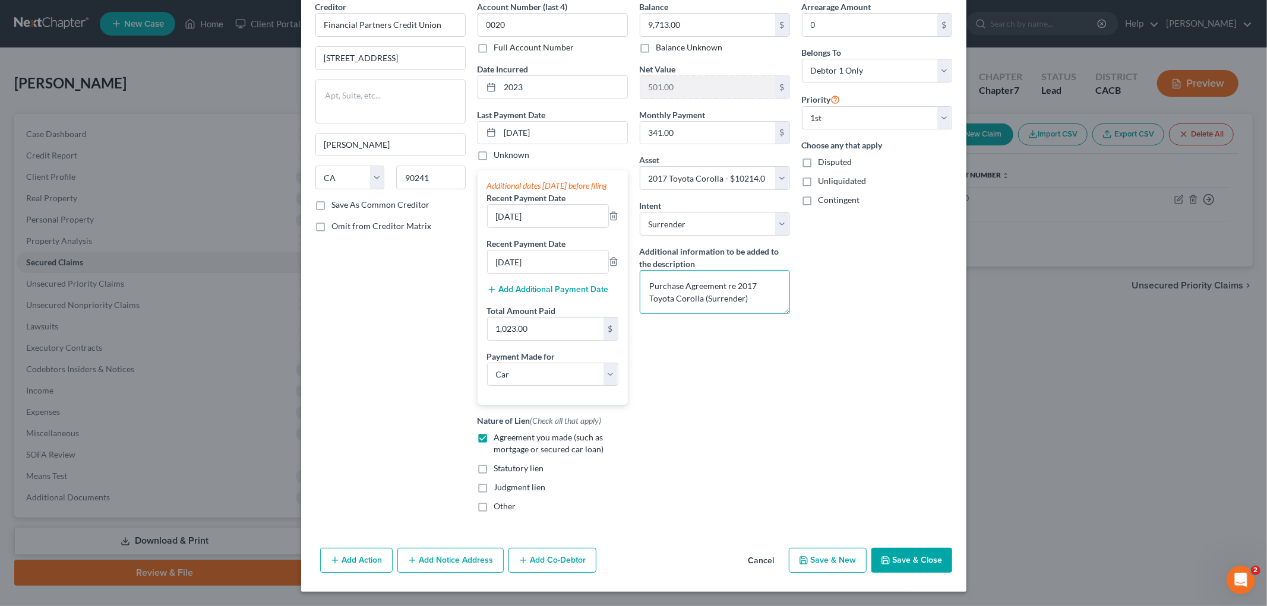
type textarea "Purchase Agreement re 2017 Toyota Corolla (Surrender)"
click at [894, 457] on button "Save & Close" at bounding box center [911, 560] width 81 height 25
select select
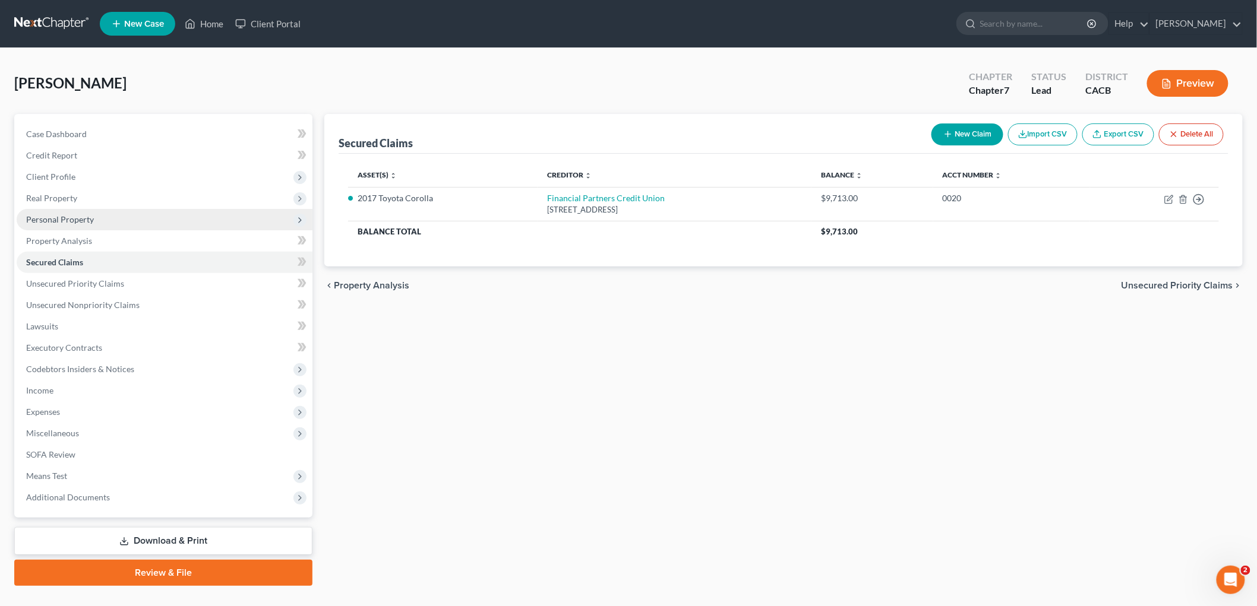
click at [75, 217] on span "Personal Property" at bounding box center [60, 219] width 68 height 10
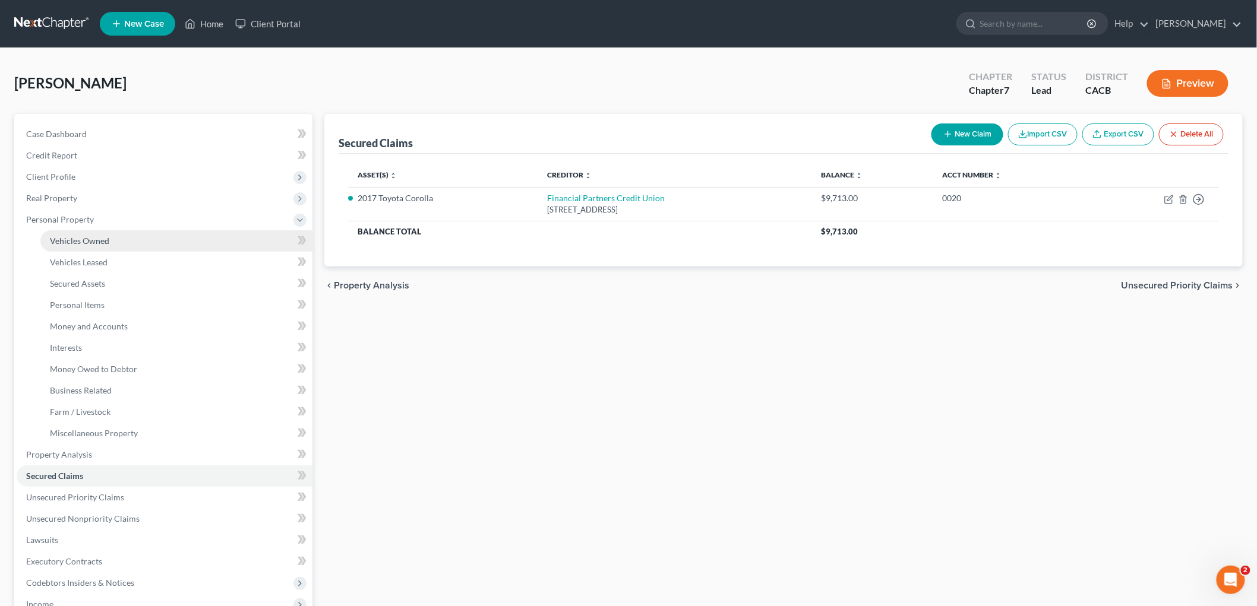
click at [102, 250] on link "Vehicles Owned" at bounding box center [176, 240] width 272 height 21
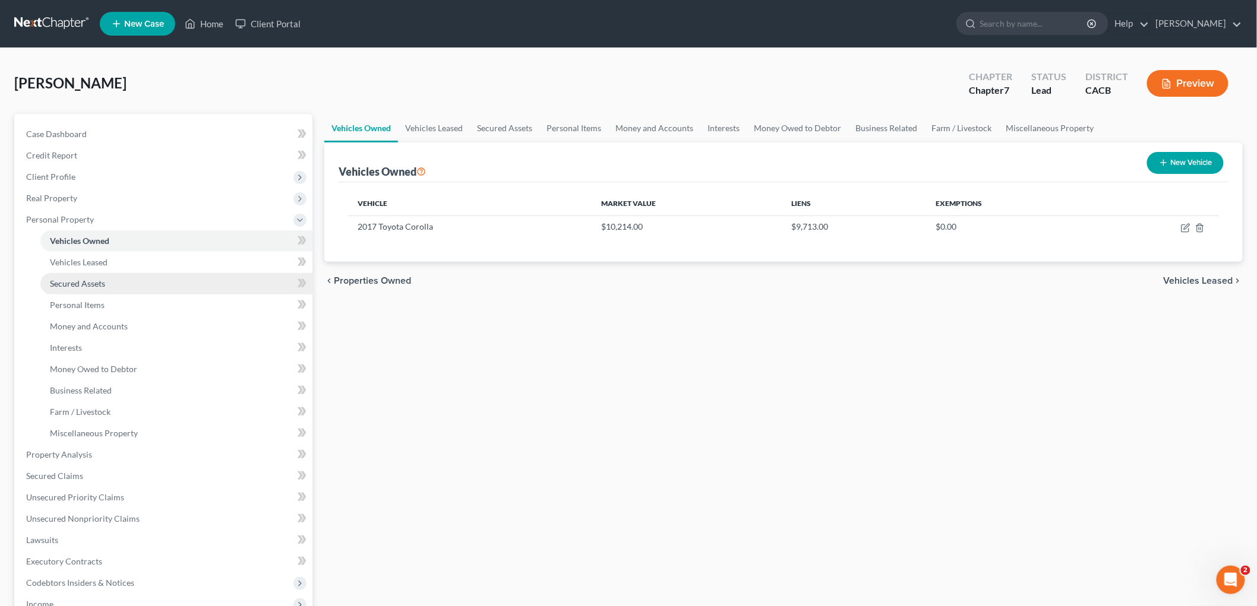
click at [106, 273] on link "Secured Assets" at bounding box center [176, 283] width 272 height 21
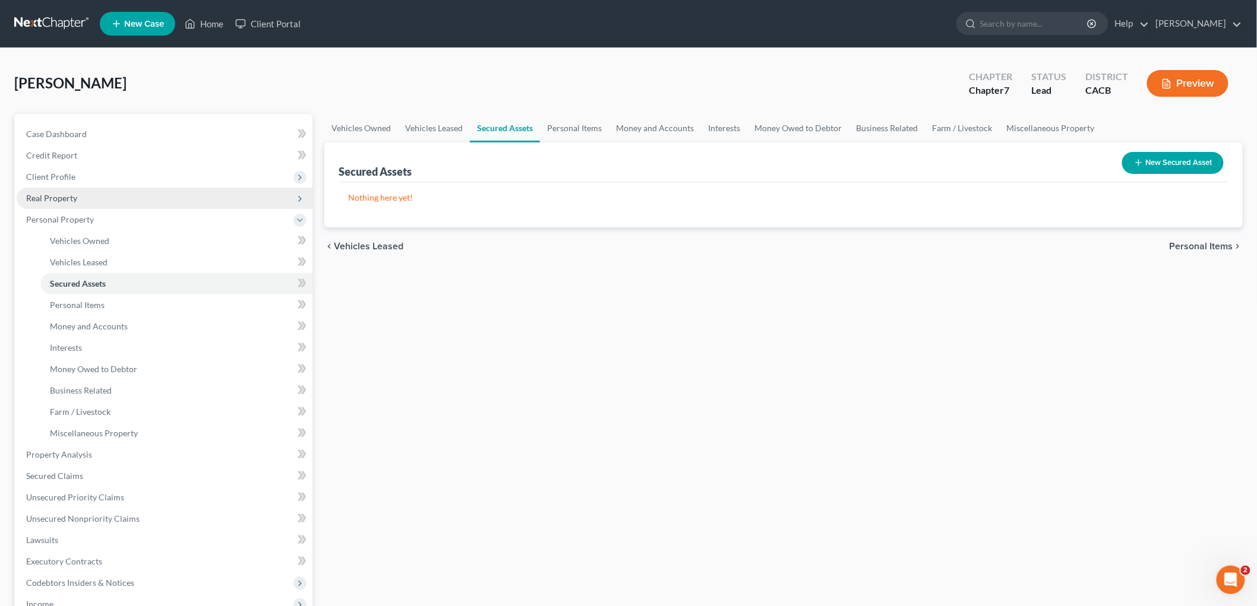
click at [73, 201] on span "Real Property" at bounding box center [51, 198] width 51 height 10
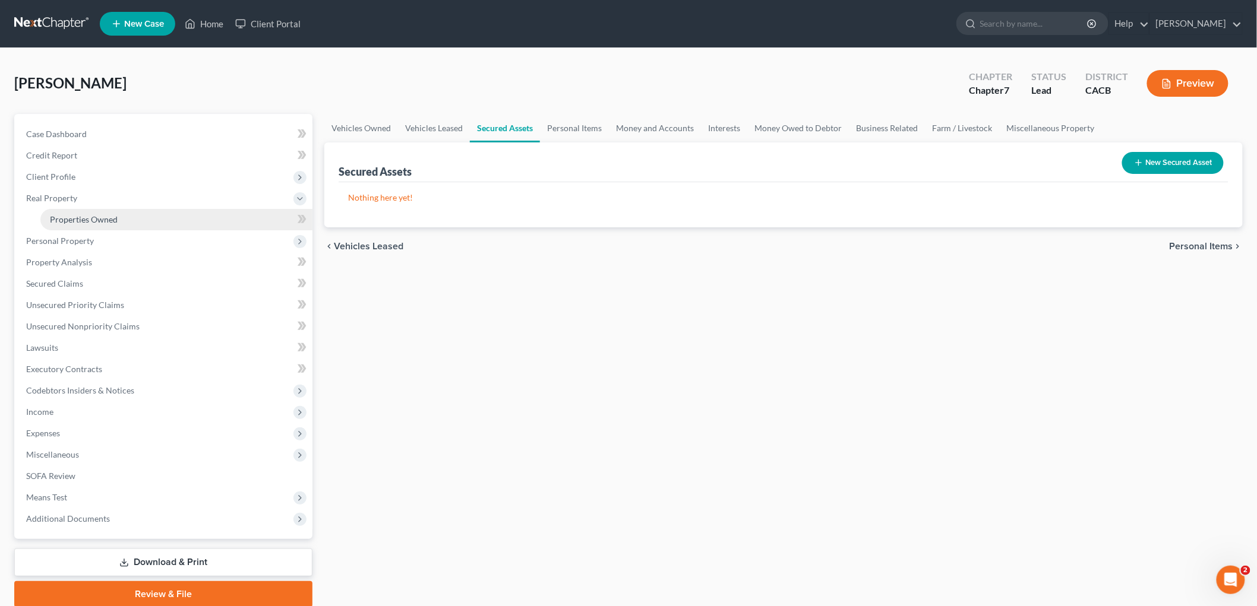
click at [85, 224] on link "Properties Owned" at bounding box center [176, 219] width 272 height 21
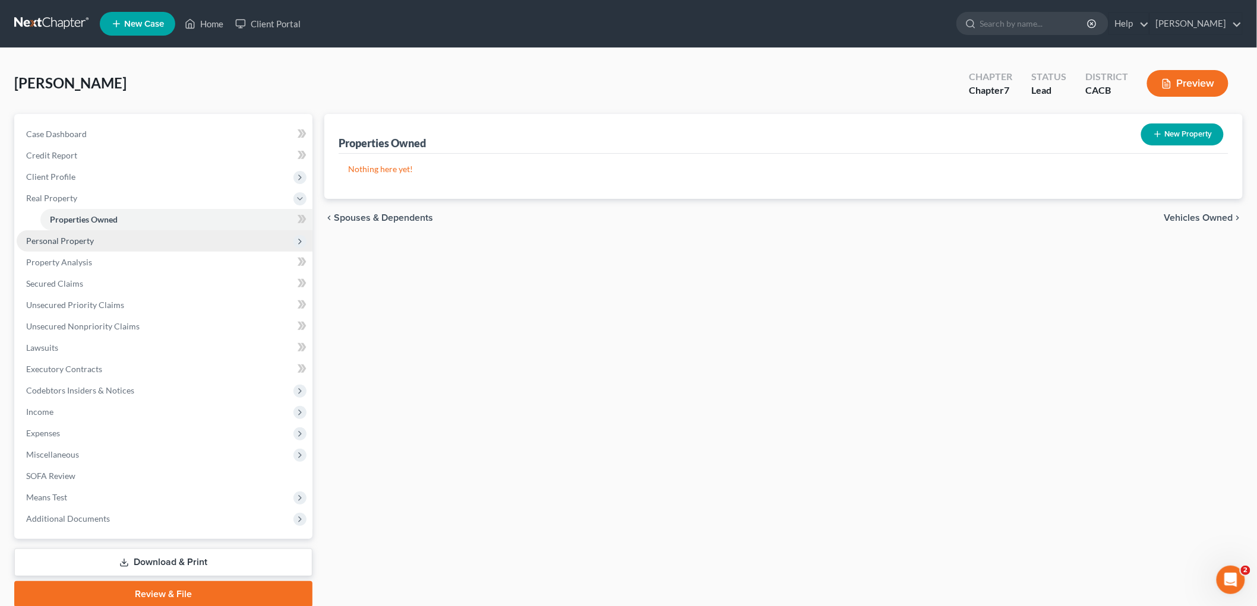
click at [84, 248] on span "Personal Property" at bounding box center [165, 240] width 296 height 21
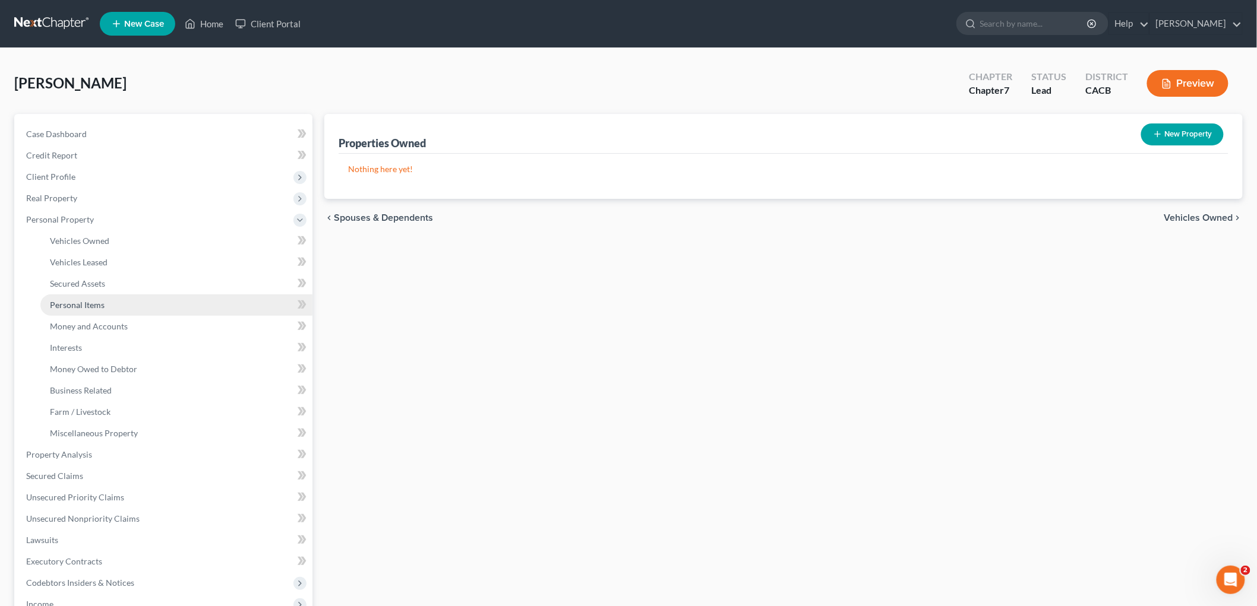
click at [85, 311] on link "Personal Items" at bounding box center [176, 305] width 272 height 21
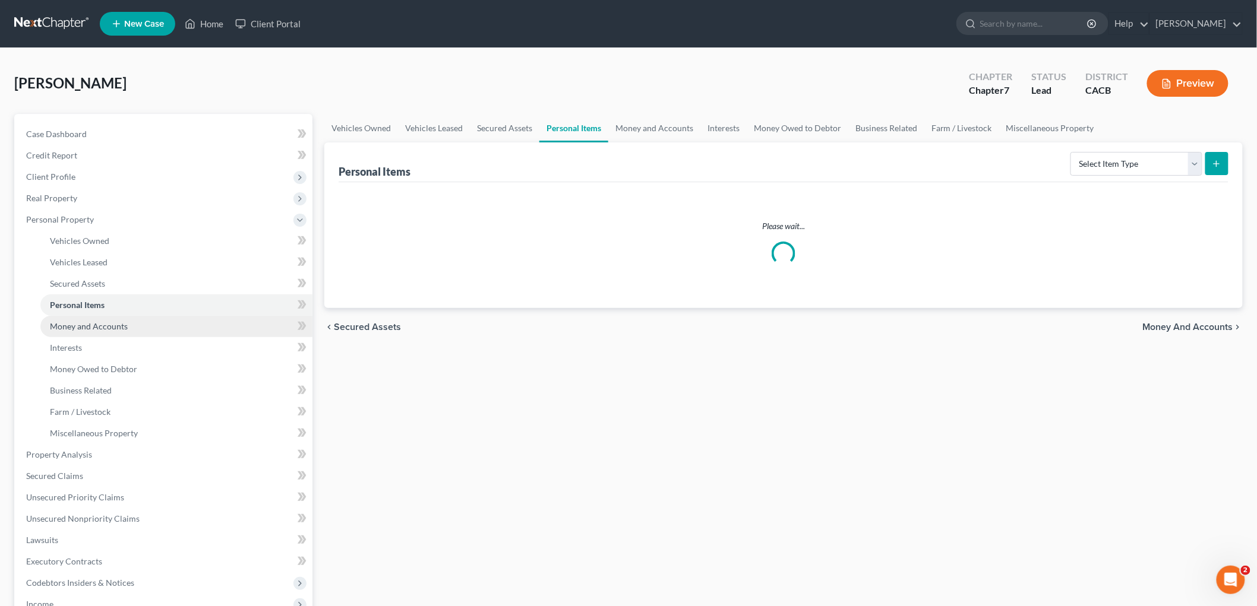
click at [102, 322] on span "Money and Accounts" at bounding box center [89, 326] width 78 height 10
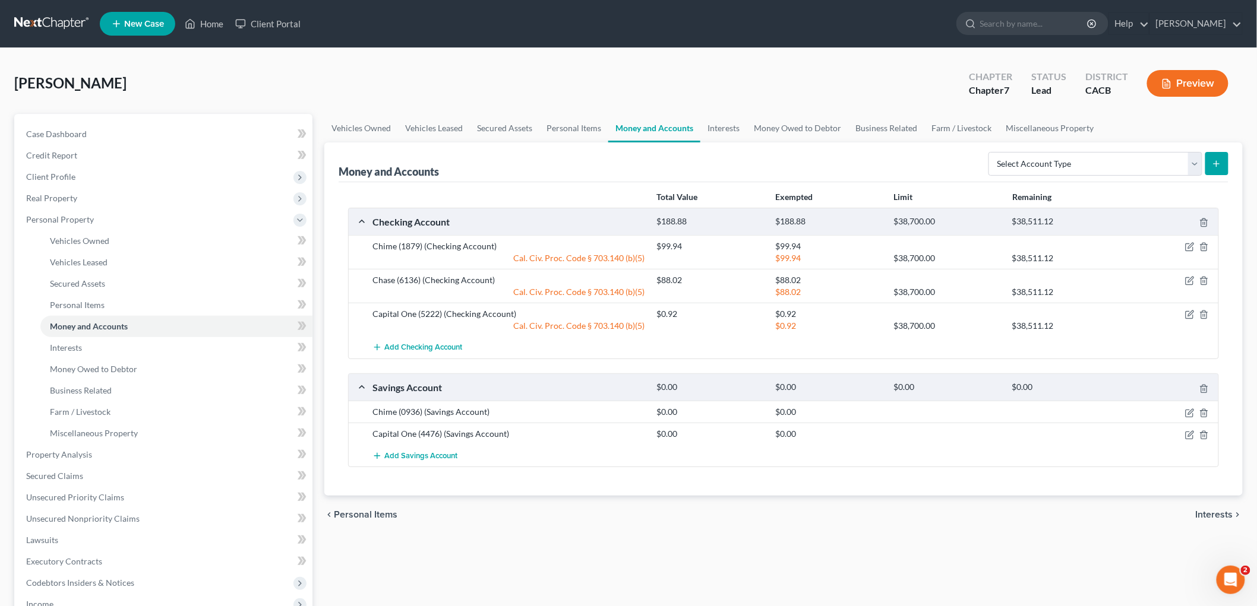
drag, startPoint x: 456, startPoint y: 579, endPoint x: 631, endPoint y: 0, distance: 604.9
click at [462, 457] on div "Vehicles Owned Vehicles Leased Secured Assets Personal Items Money and Accounts…" at bounding box center [783, 457] width 930 height 686
